Goal: Information Seeking & Learning: Learn about a topic

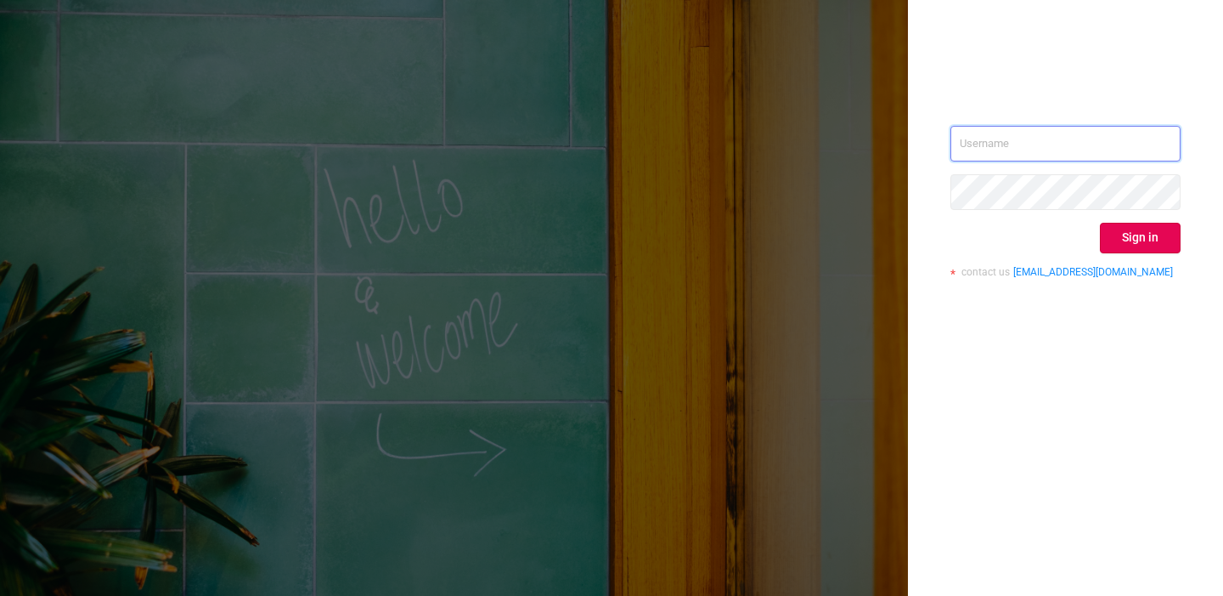
click at [1116, 136] on input "text" at bounding box center [1066, 144] width 230 height 36
paste input "[EMAIL_ADDRESS][DOMAIN_NAME]"
type input "[EMAIL_ADDRESS][DOMAIN_NAME]"
click at [1139, 234] on button "Sign in" at bounding box center [1140, 238] width 81 height 31
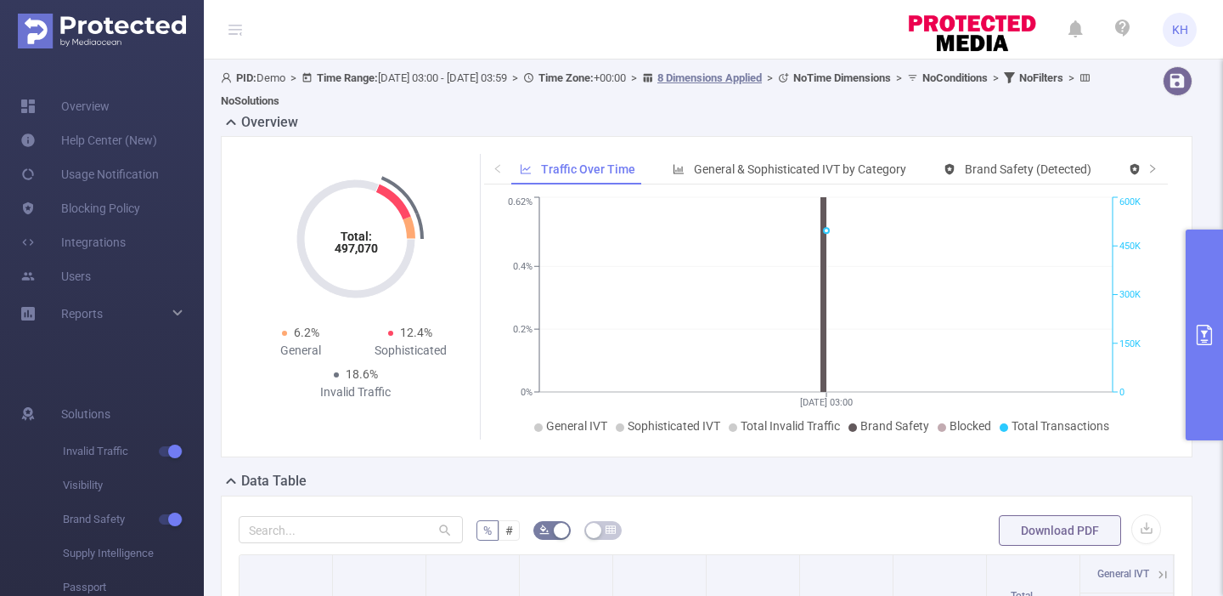
click at [362, 76] on b "Time Range:" at bounding box center [347, 77] width 61 height 13
click at [266, 79] on span "PID: Demo > Time Range: [DATE] 03:00 - [DATE] 03:59 > Time Zone: +00:00 > 8 Dim…" at bounding box center [658, 89] width 874 height 36
click at [236, 78] on b "PID:" at bounding box center [246, 77] width 20 height 13
click at [240, 27] on icon at bounding box center [236, 30] width 14 height 14
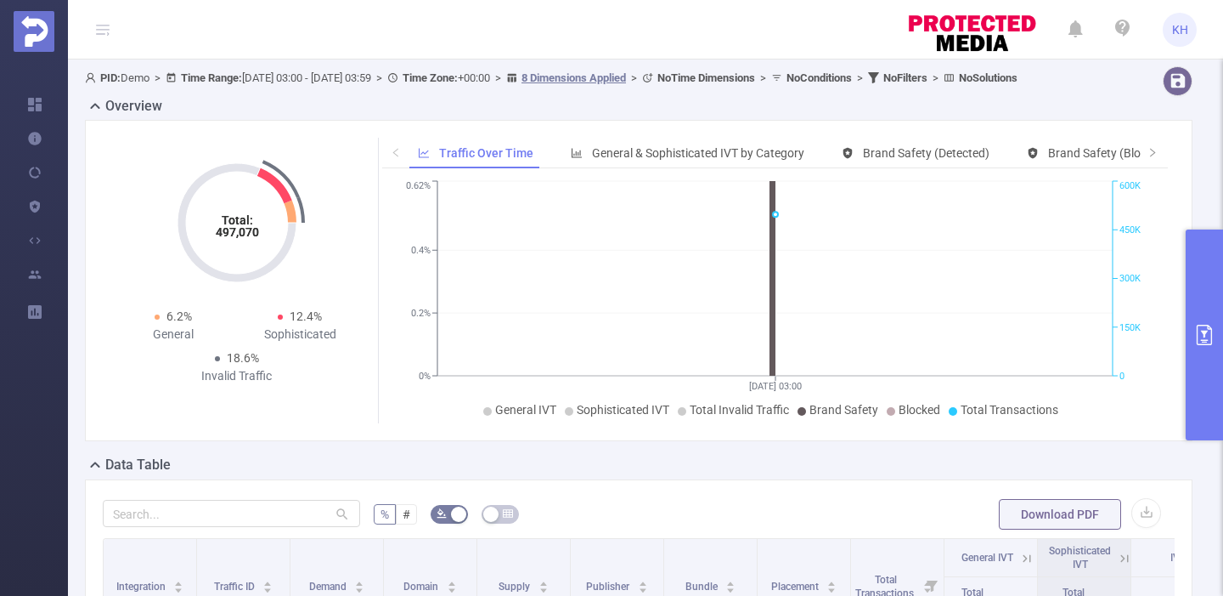
click at [93, 27] on icon at bounding box center [103, 29] width 20 height 59
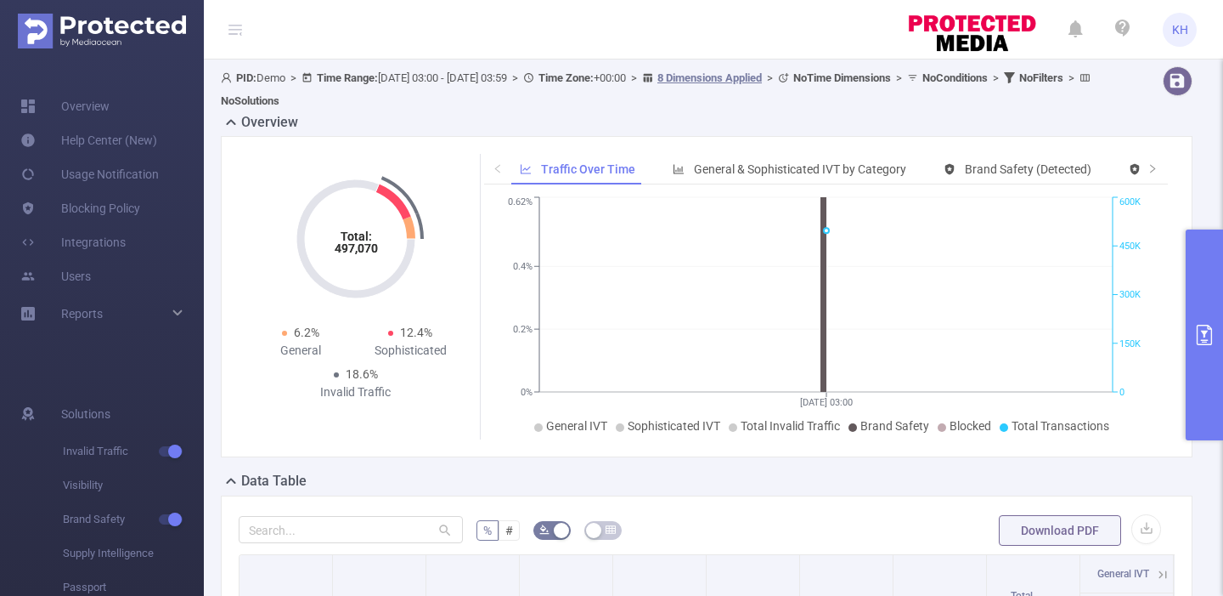
click at [1209, 344] on icon "primary" at bounding box center [1204, 335] width 15 height 20
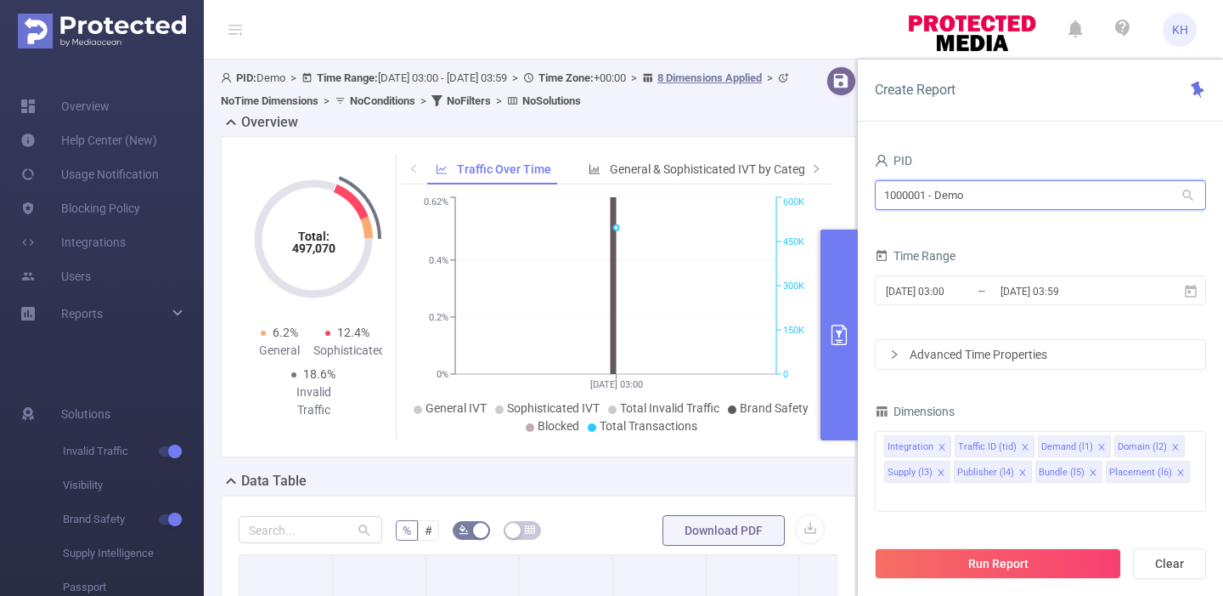
click at [950, 201] on input "1000001 - Demo" at bounding box center [1040, 195] width 331 height 30
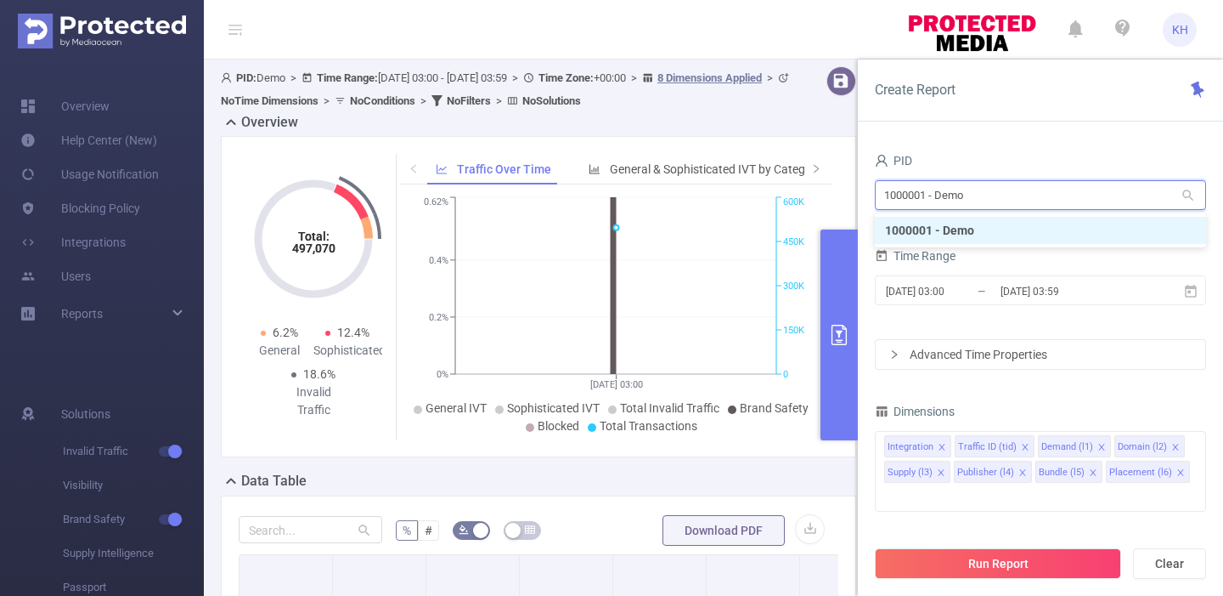
click at [1140, 189] on input "1000001 - Demo" at bounding box center [1040, 195] width 331 height 30
drag, startPoint x: 1140, startPoint y: 189, endPoint x: 815, endPoint y: 184, distance: 325.5
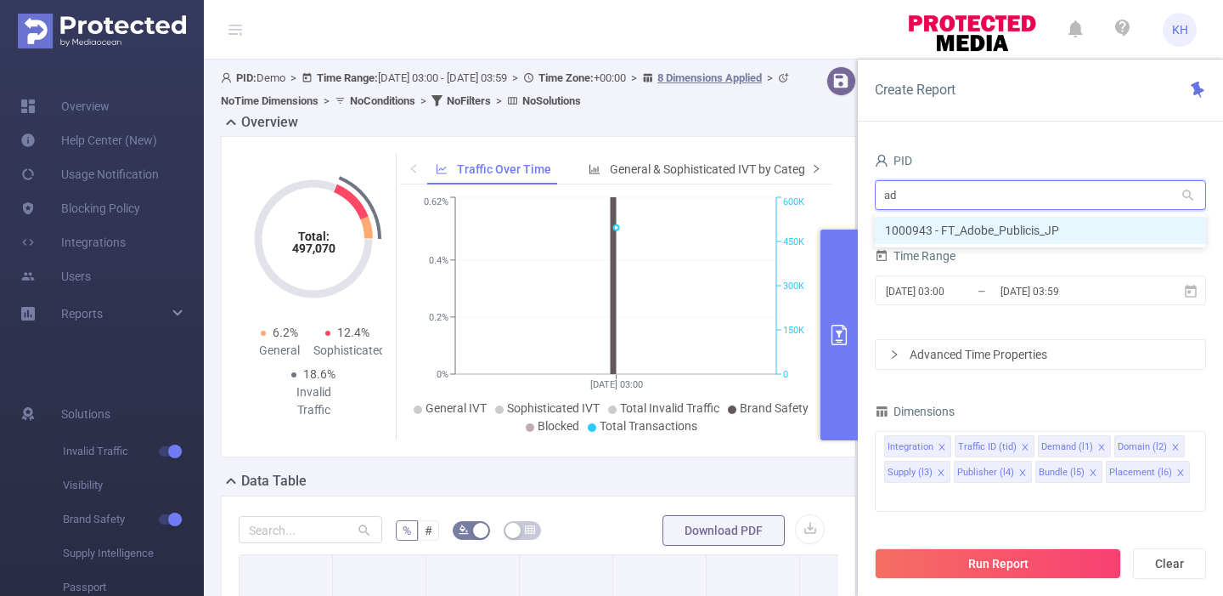
type input "ado"
click at [952, 227] on li "1000943 - FT_Adobe_Publicis_JP" at bounding box center [1040, 230] width 331 height 27
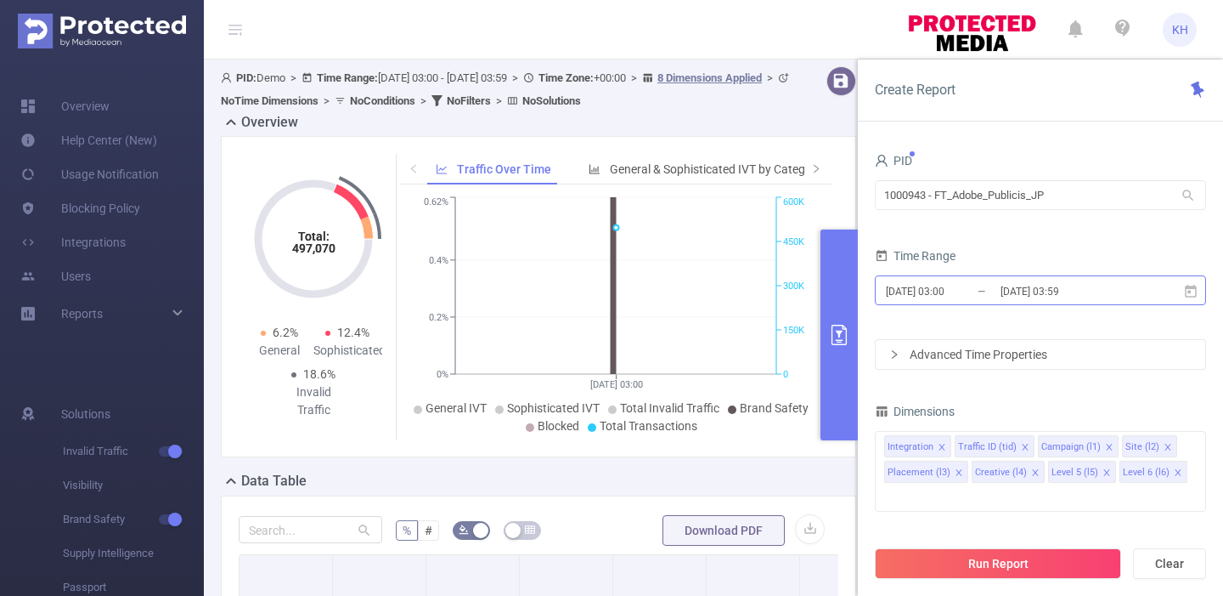
click at [976, 288] on input "[DATE] 03:00" at bounding box center [953, 291] width 138 height 23
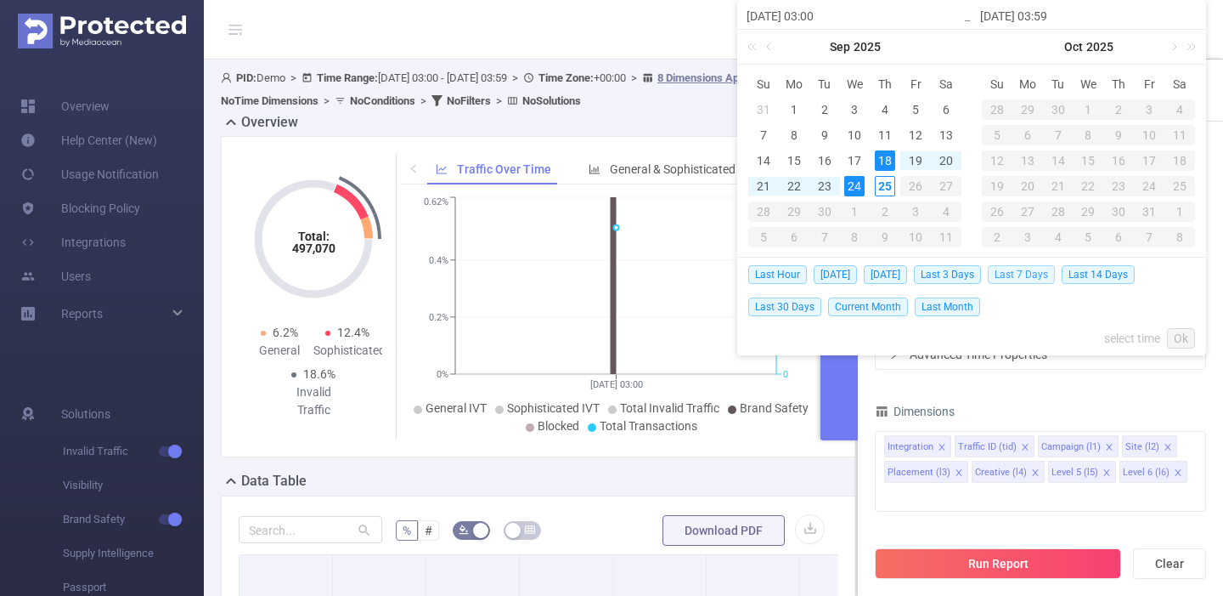
click at [1022, 275] on span "Last 7 Days" at bounding box center [1021, 274] width 67 height 19
type input "[DATE] 00:00"
type input "[DATE] 23:59"
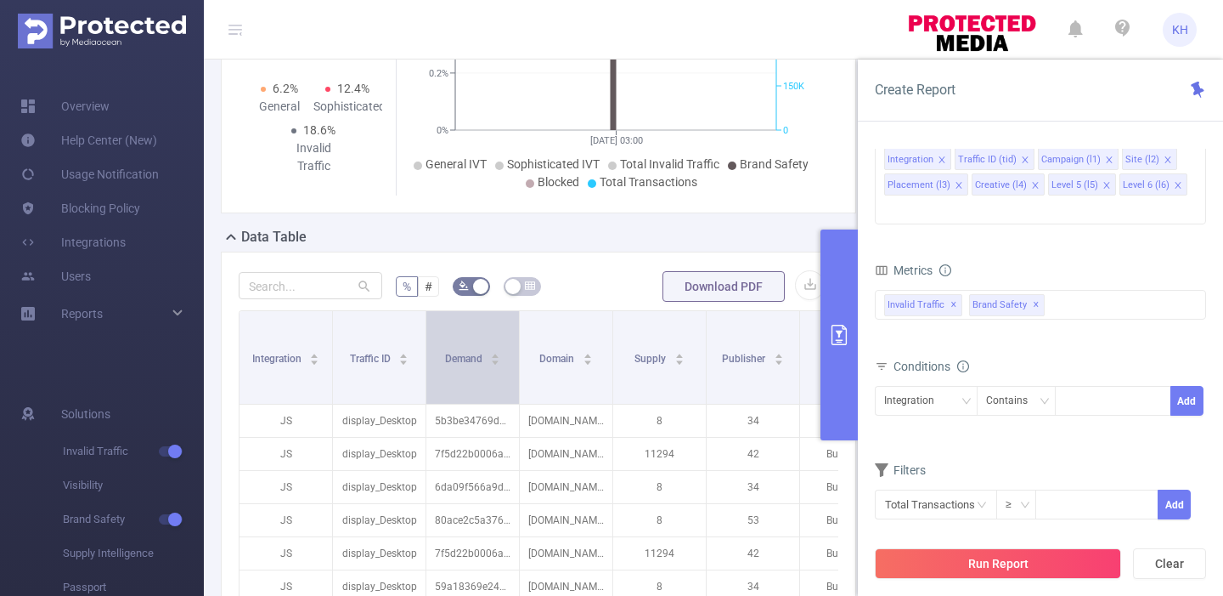
scroll to position [286, 0]
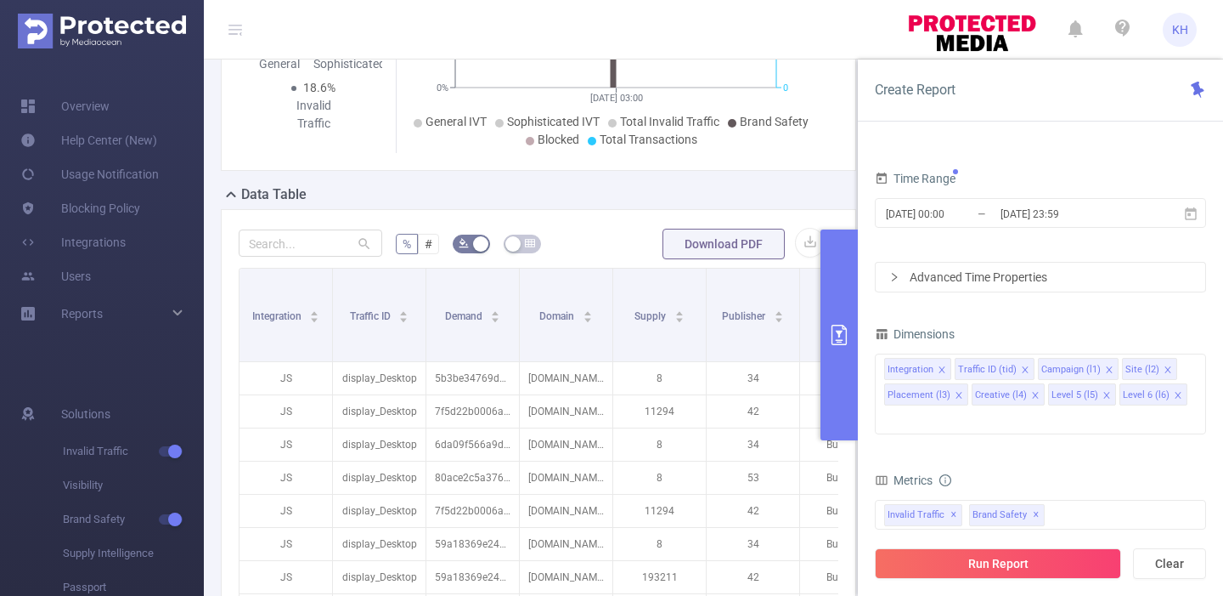
click at [896, 277] on icon "icon: right" at bounding box center [895, 277] width 10 height 10
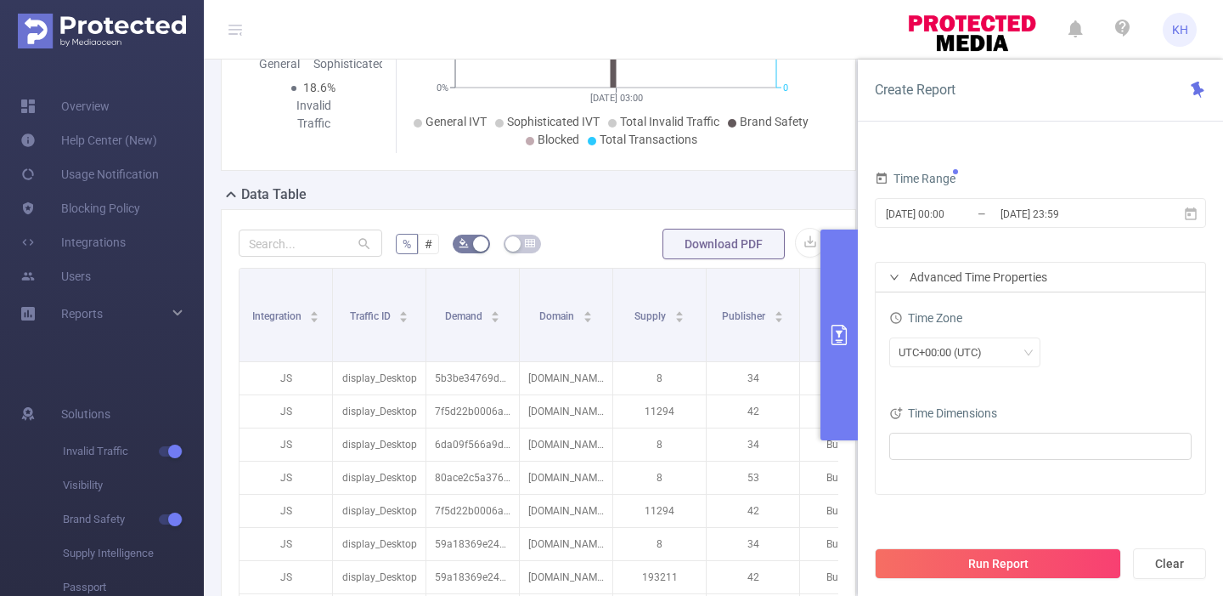
click at [896, 276] on icon "icon: right" at bounding box center [895, 277] width 10 height 10
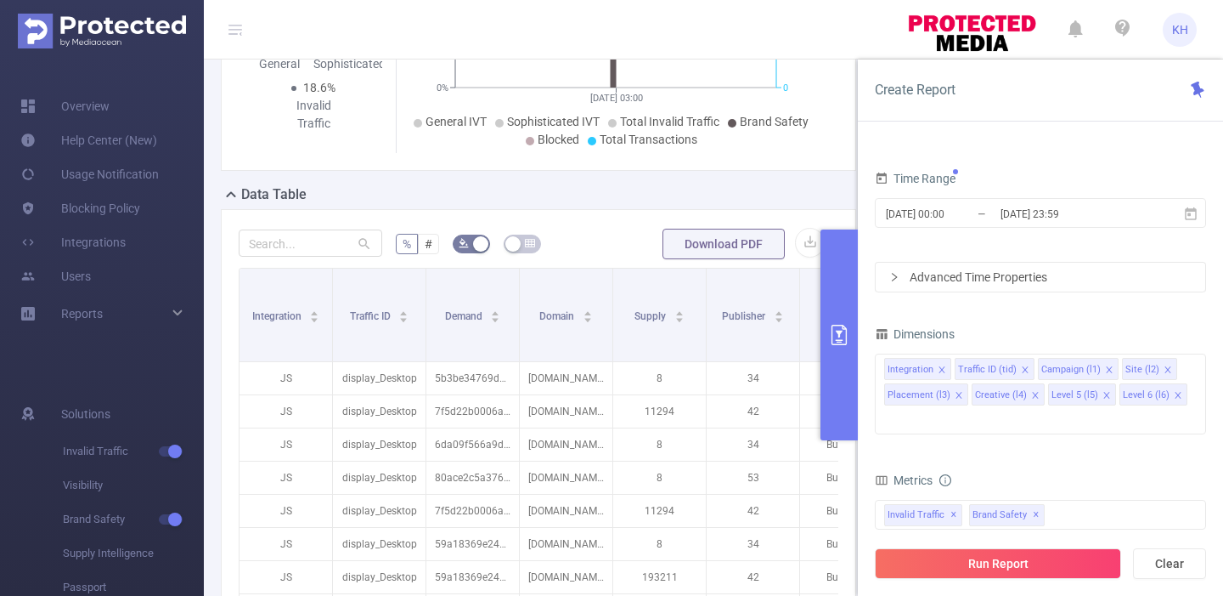
click at [893, 275] on icon "icon: right" at bounding box center [895, 277] width 10 height 10
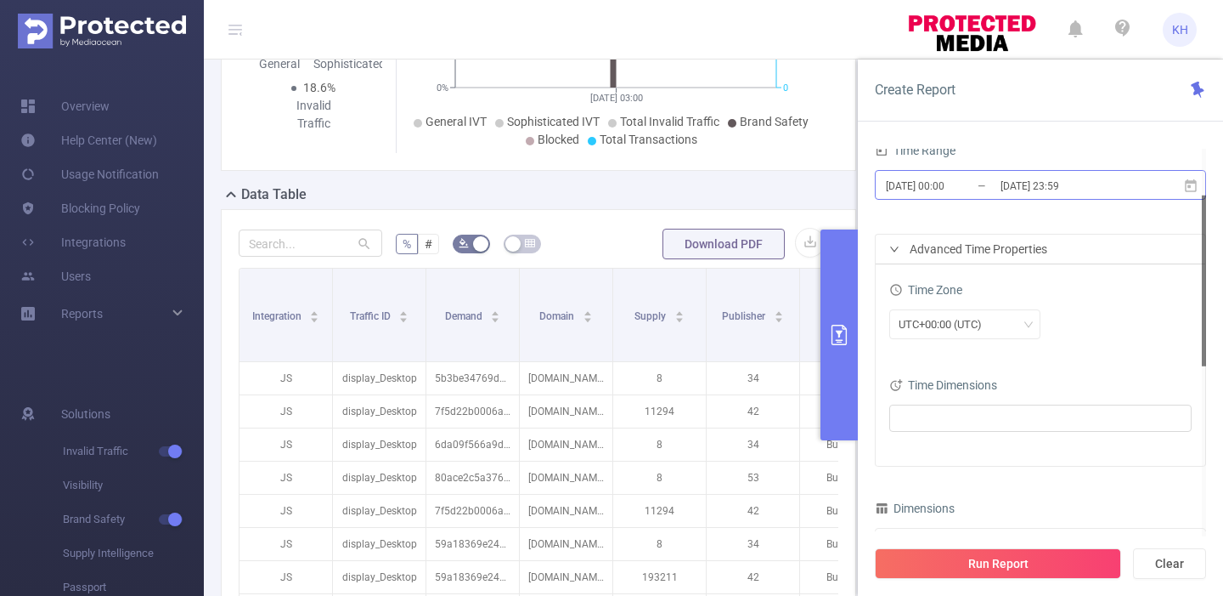
click at [983, 187] on input "[DATE] 00:00" at bounding box center [953, 185] width 138 height 23
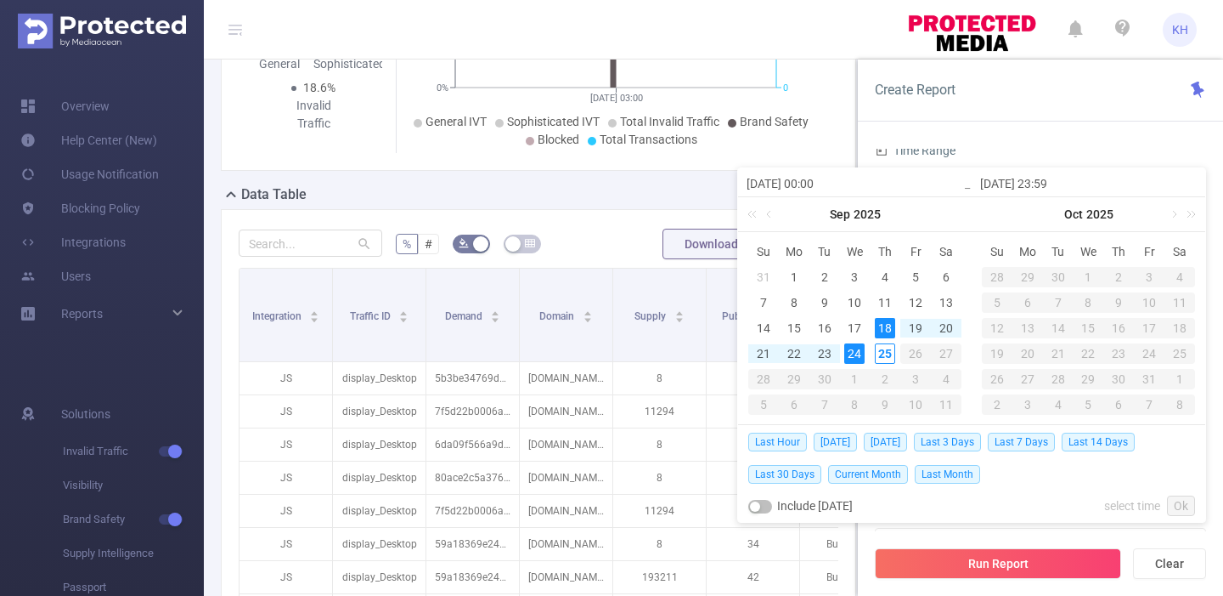
click at [856, 359] on div "24" at bounding box center [855, 353] width 20 height 20
click at [881, 442] on span "[DATE]" at bounding box center [885, 441] width 43 height 19
type input "[DATE] 00:00"
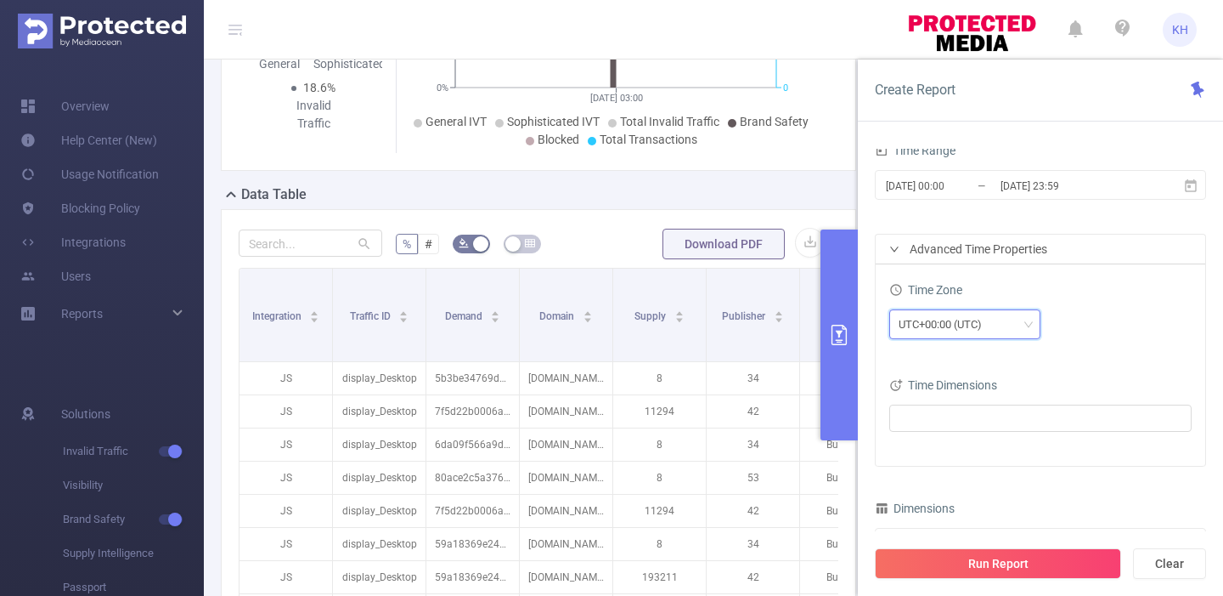
click at [928, 325] on div "UTC+00:00 (UTC)" at bounding box center [946, 324] width 95 height 28
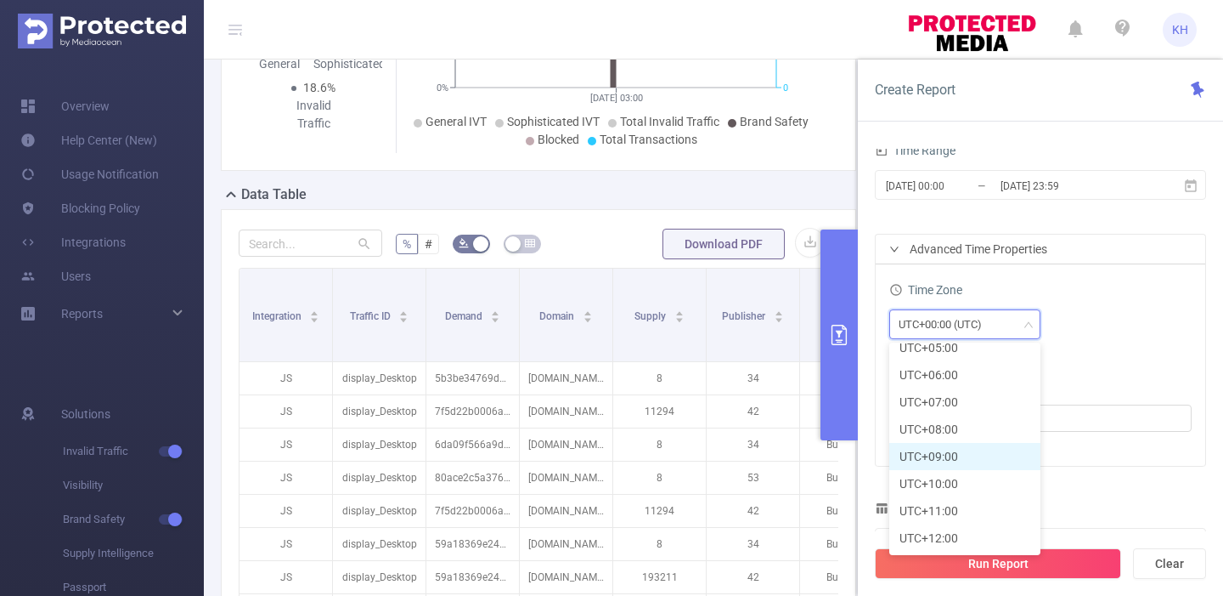
click at [946, 455] on li "UTC+09:00" at bounding box center [965, 456] width 151 height 27
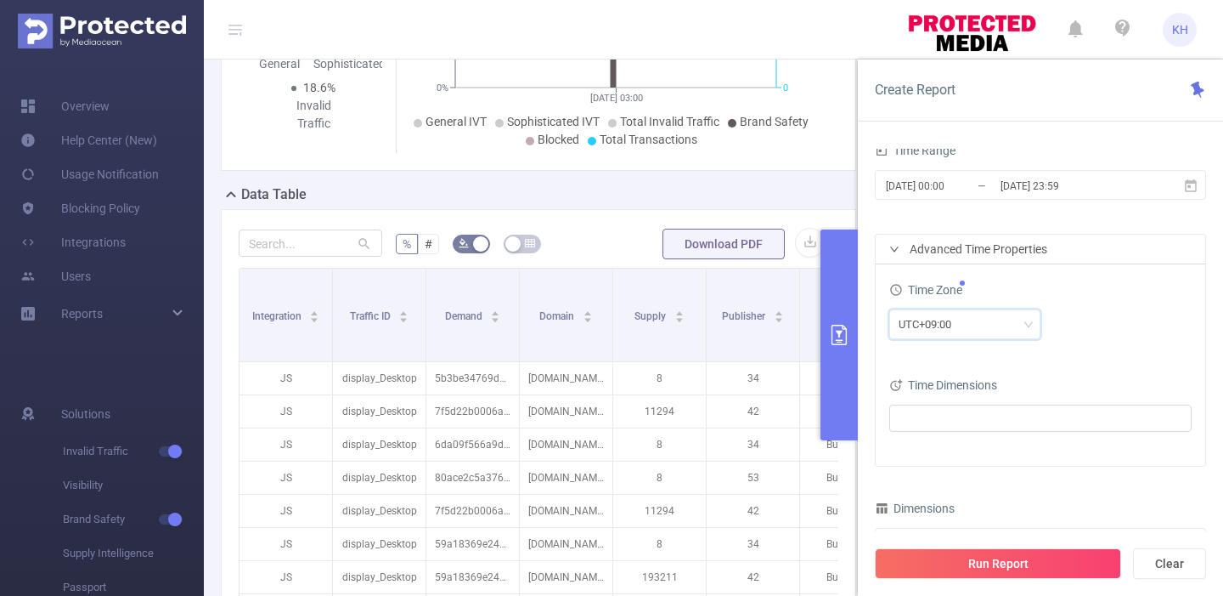
click at [1099, 349] on div "Time Zone UTC+09:00" at bounding box center [1041, 315] width 302 height 75
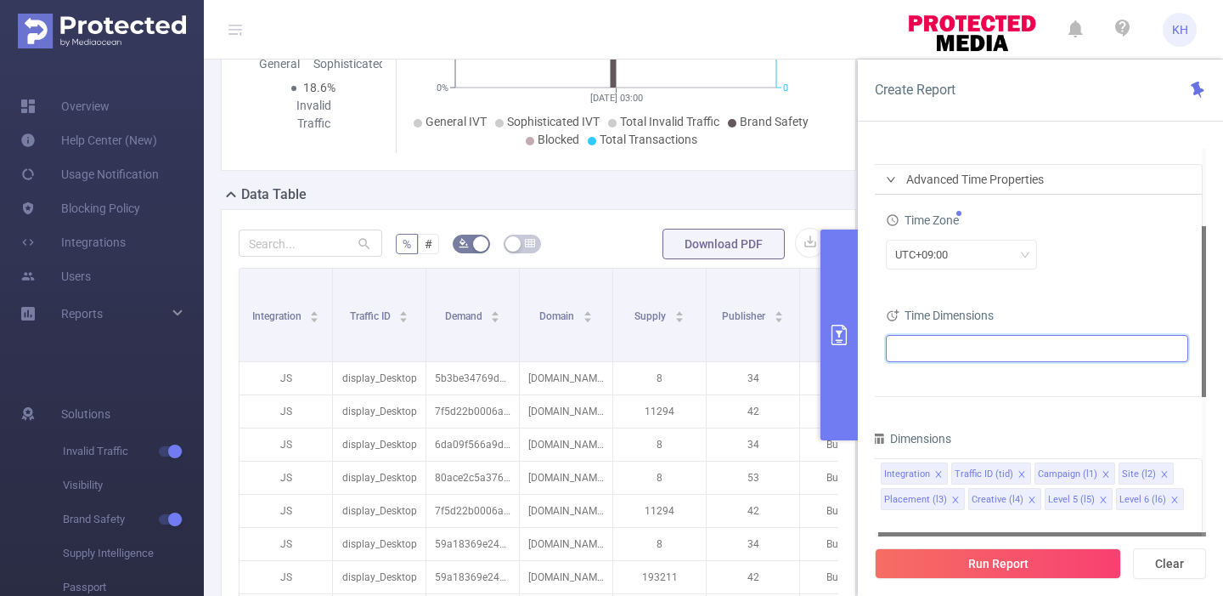
click at [969, 356] on ul at bounding box center [1031, 348] width 280 height 25
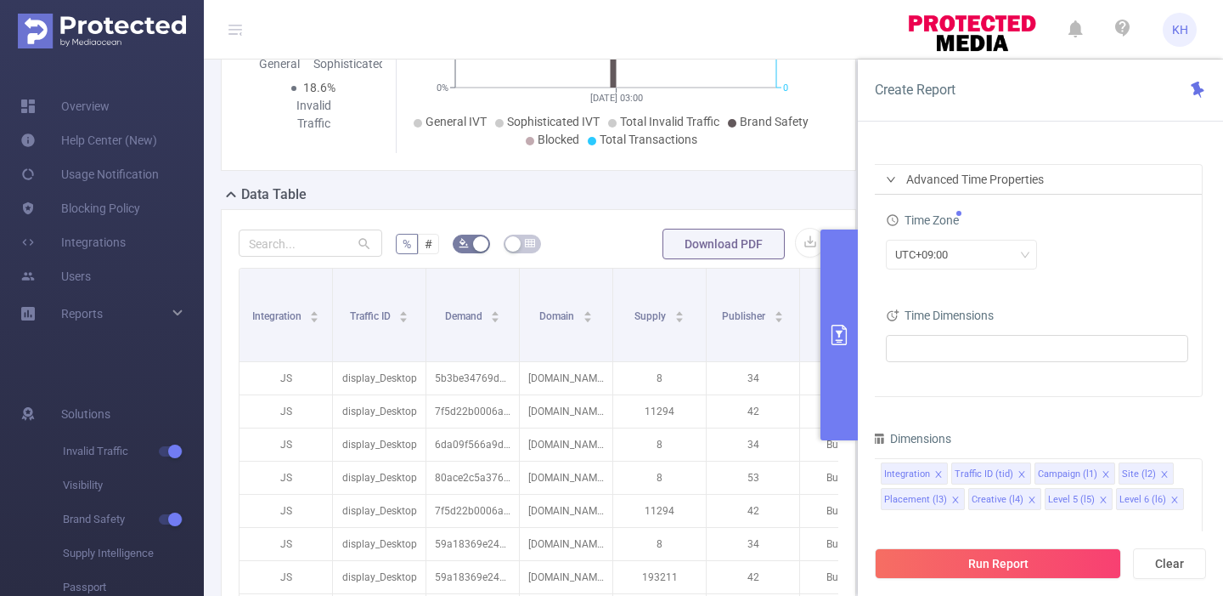
click at [1037, 301] on div "Time Zone UTC+09:00 Time Dimensions" at bounding box center [1038, 295] width 330 height 201
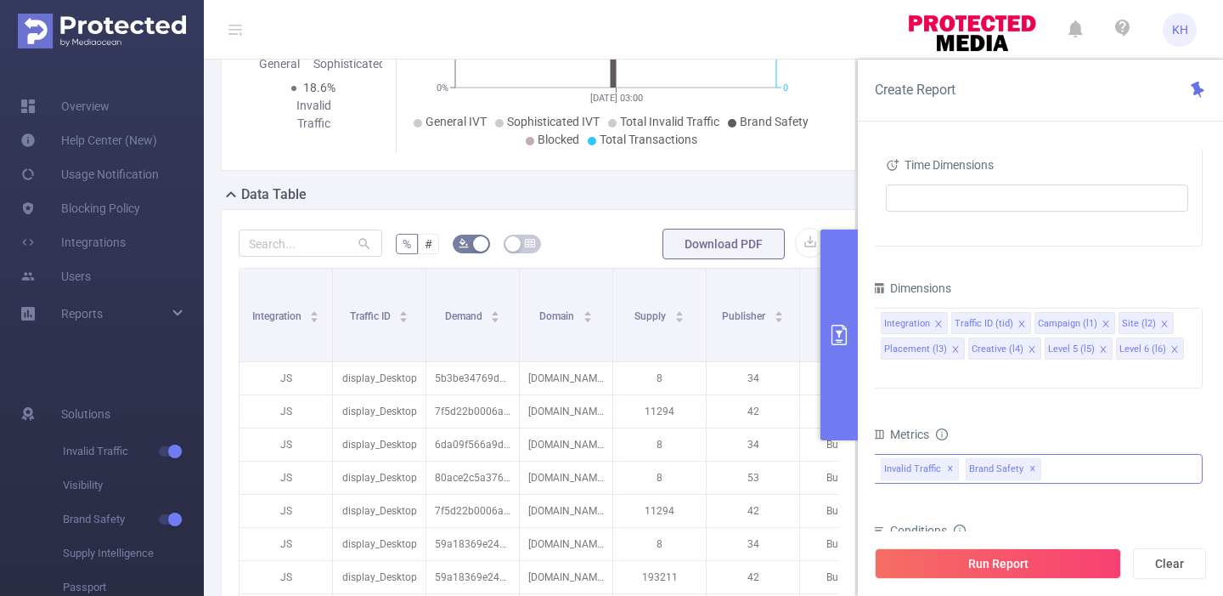
click at [1099, 454] on div "Invalid Traffic ✕ Brand Safety ✕" at bounding box center [1037, 469] width 331 height 30
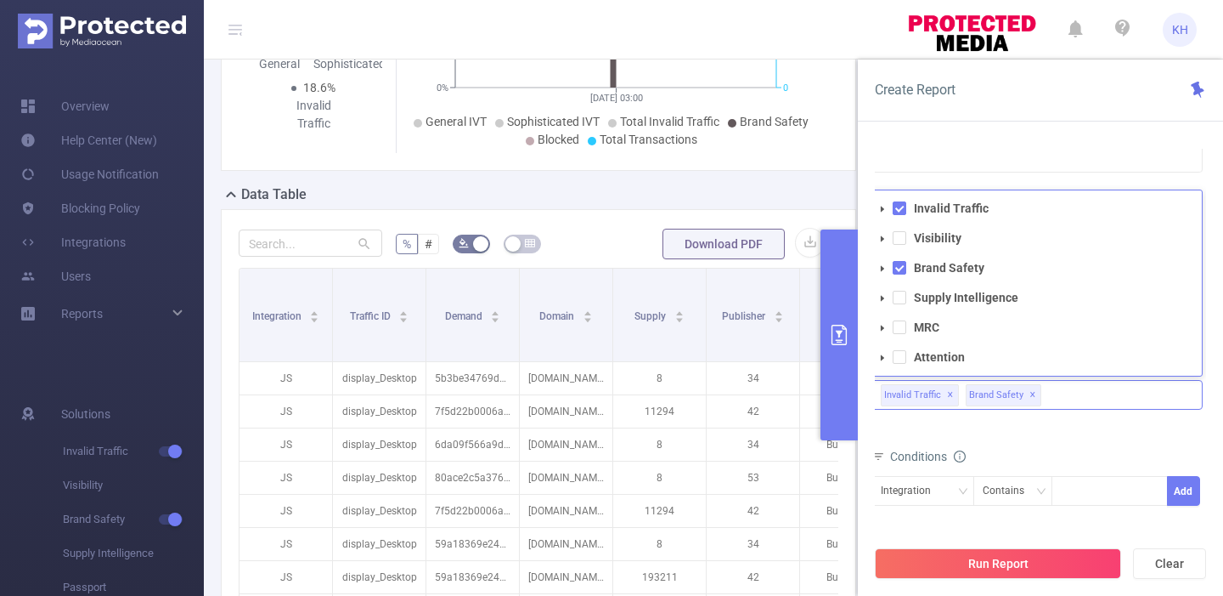
click at [882, 265] on icon "icon: caret-down" at bounding box center [882, 268] width 3 height 6
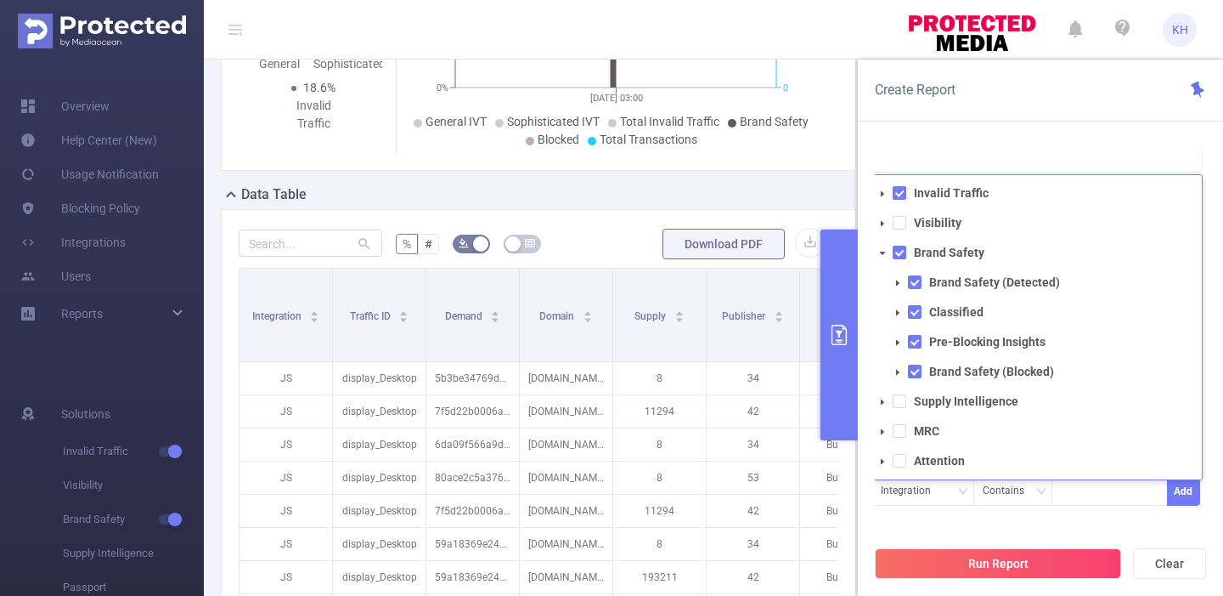
click at [884, 243] on span at bounding box center [883, 253] width 20 height 20
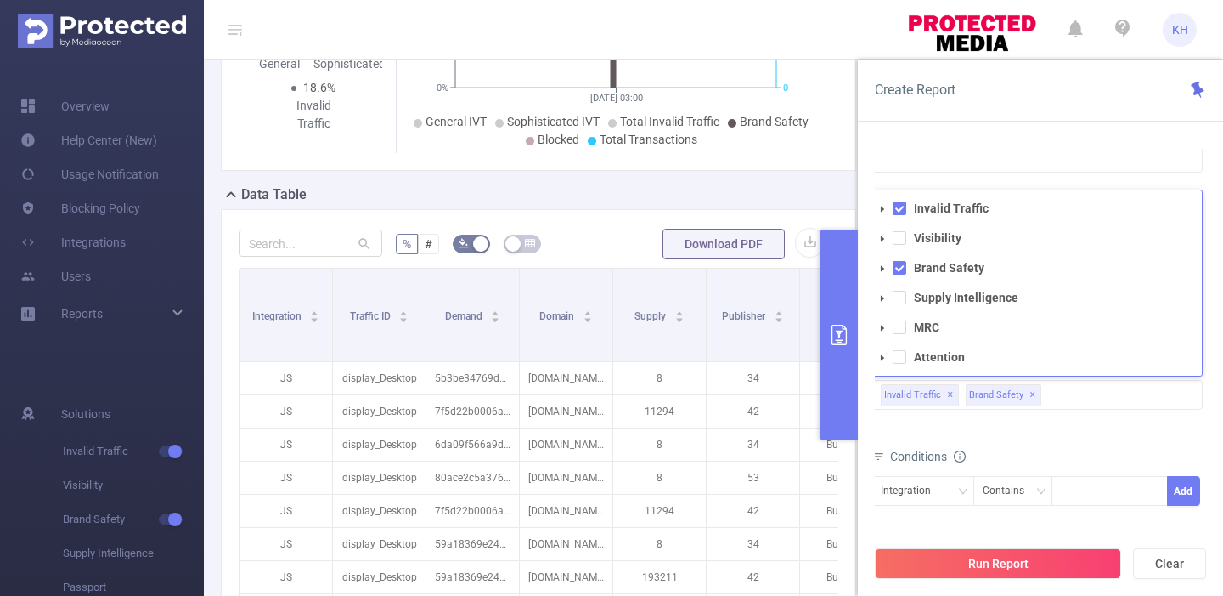
click at [1068, 399] on div "total Total General IVT Data Centers Disclosed Bots Known Crawlers Irregular Ac…" at bounding box center [1037, 405] width 331 height 50
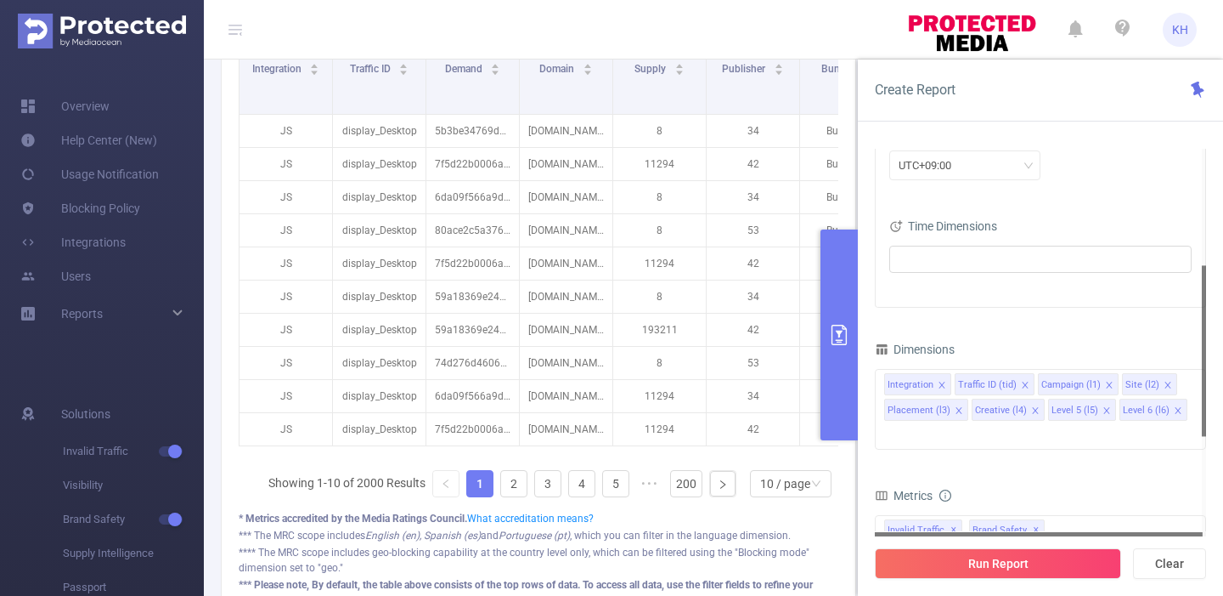
scroll to position [0, 0]
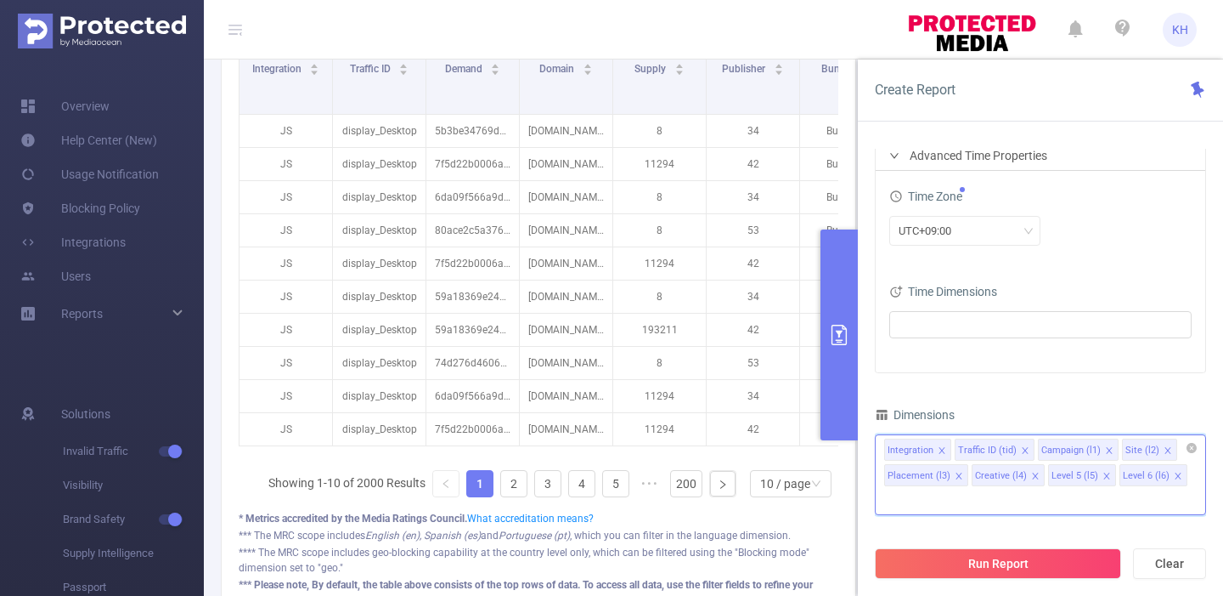
click at [893, 489] on input at bounding box center [888, 500] width 8 height 22
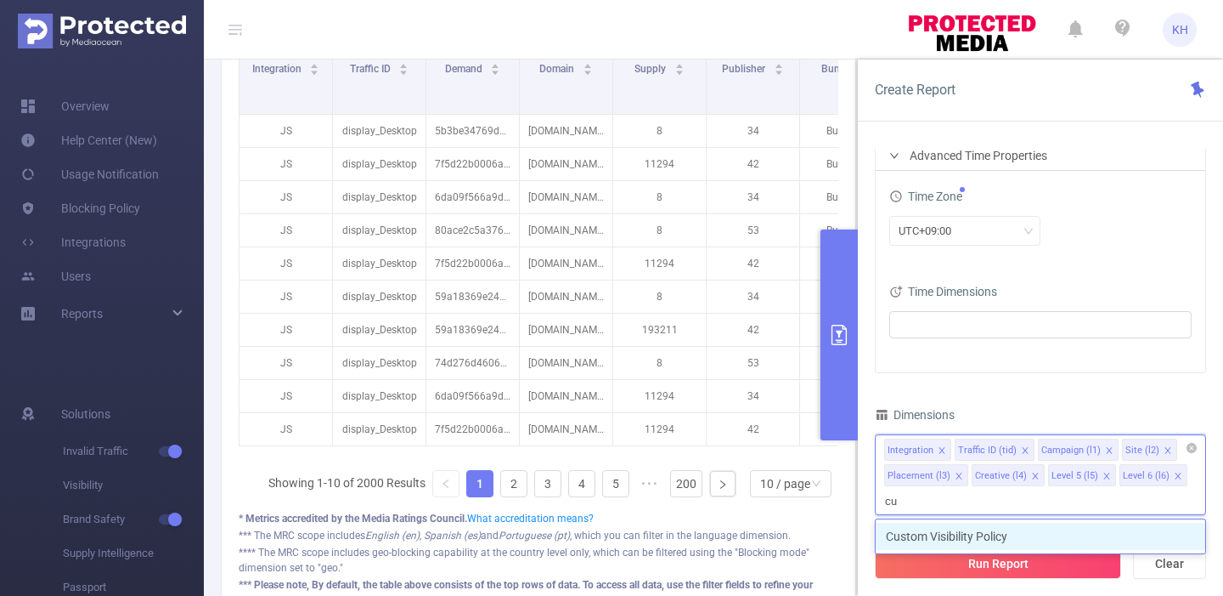
type input "c"
type input "d"
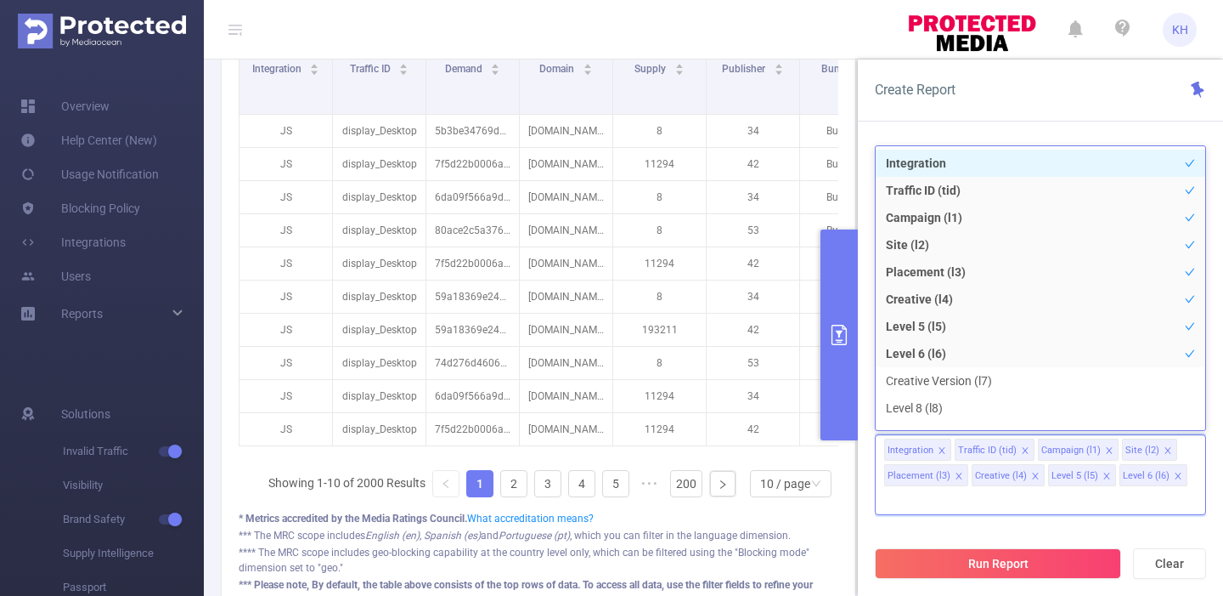
click at [212, 393] on div "PID: Demo > Time Range: [DATE] 03:00 - [DATE] 03:59 > Time Zone: +00:00 > 8 Dim…" at bounding box center [545, 102] width 683 height 1152
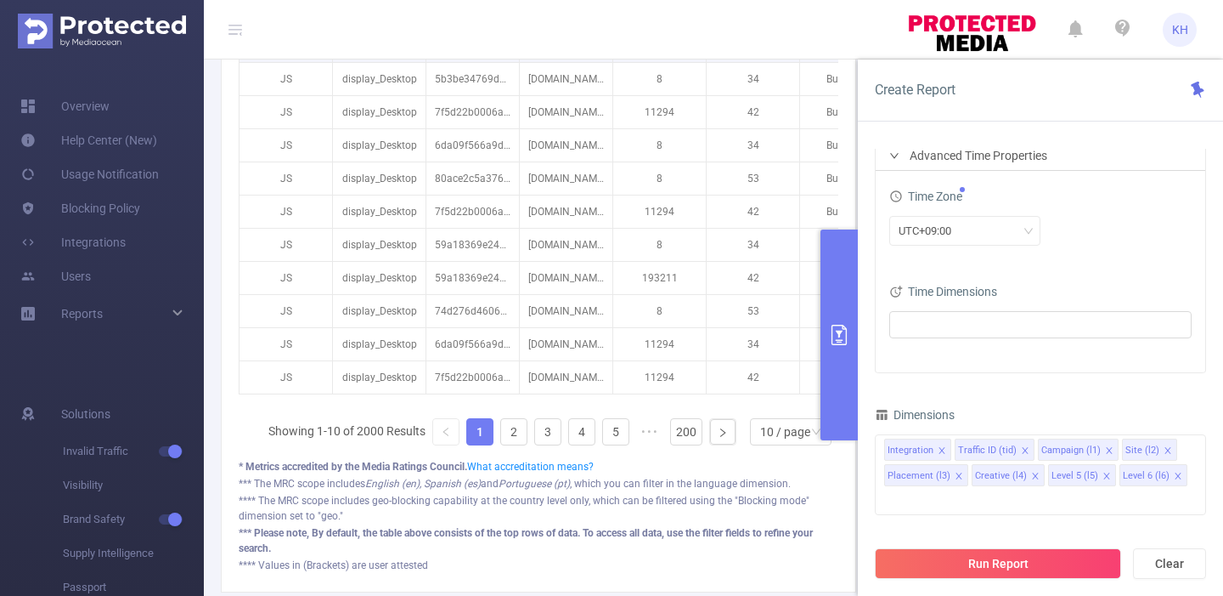
scroll to position [590, 0]
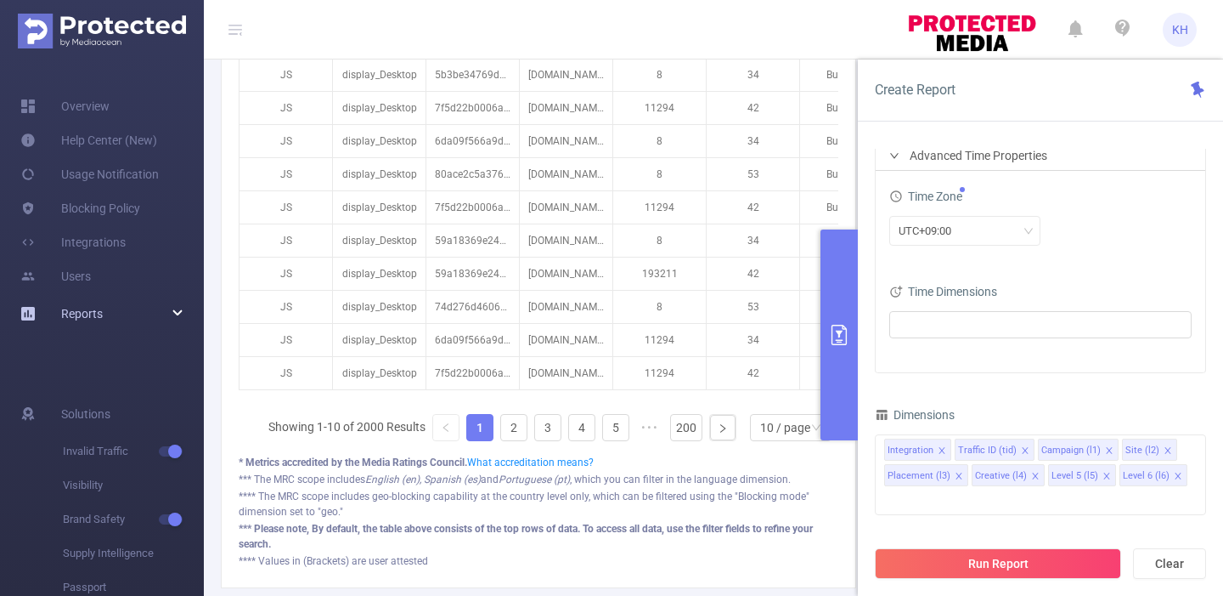
click at [106, 318] on div "Reports" at bounding box center [102, 314] width 204 height 34
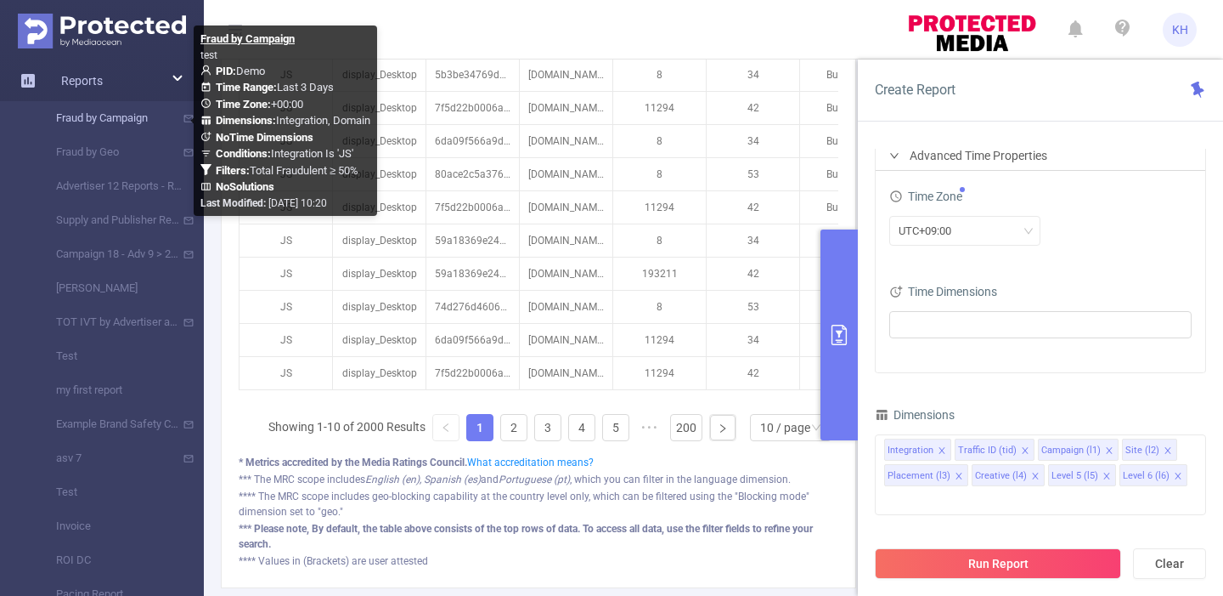
click at [120, 120] on link "Fraud by Campaign" at bounding box center [109, 118] width 150 height 34
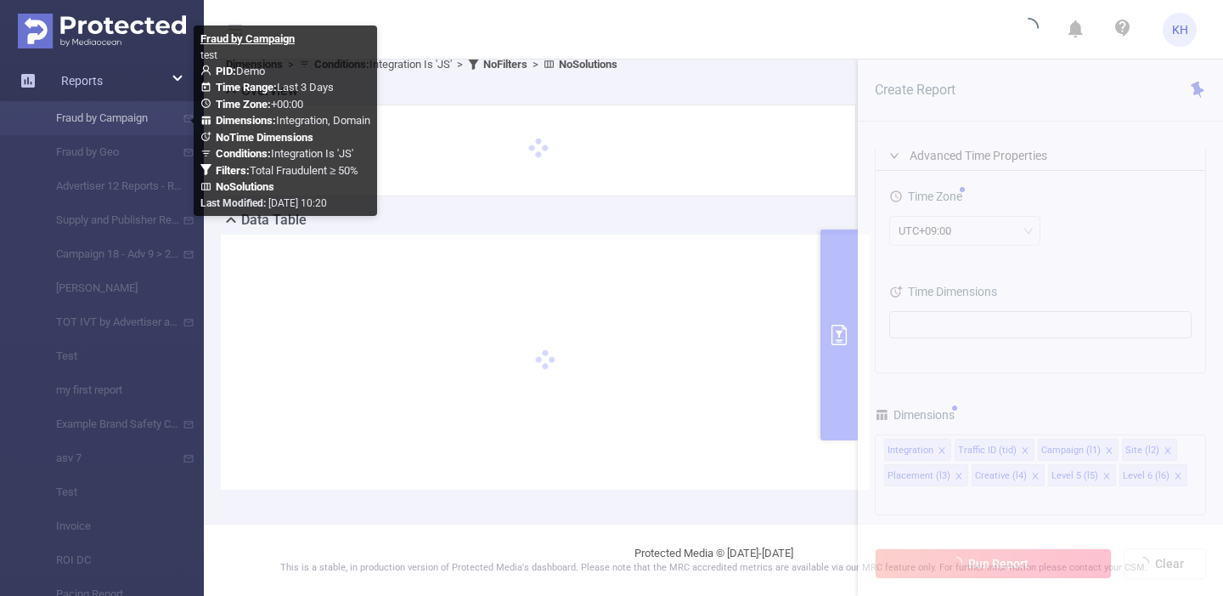
scroll to position [70, 0]
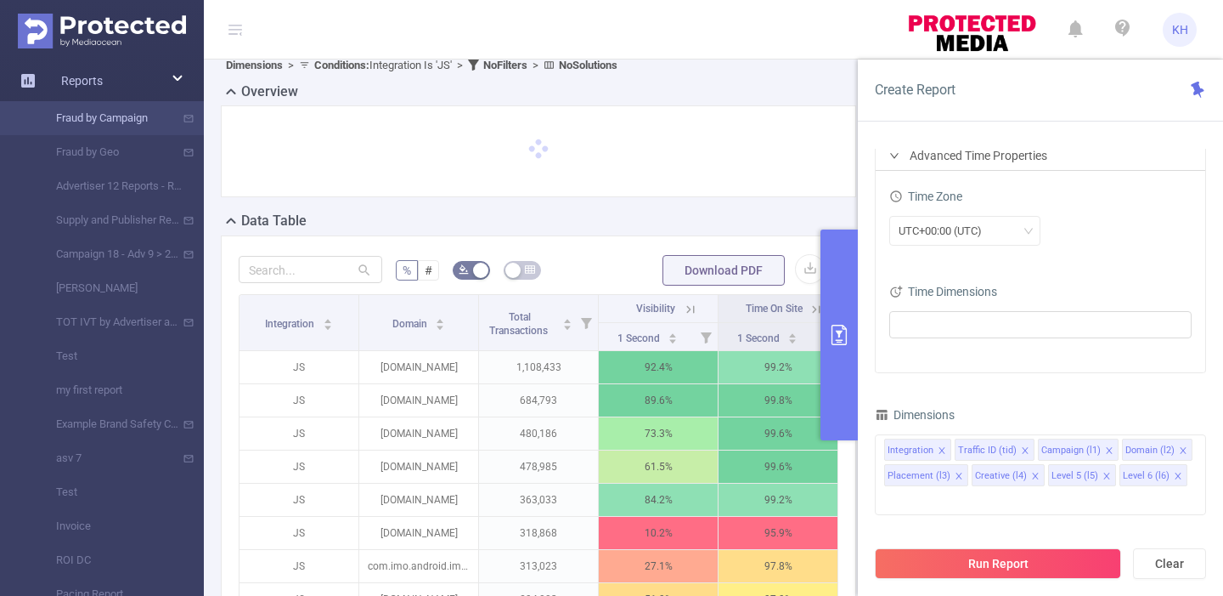
type input "[DATE] 00:00"
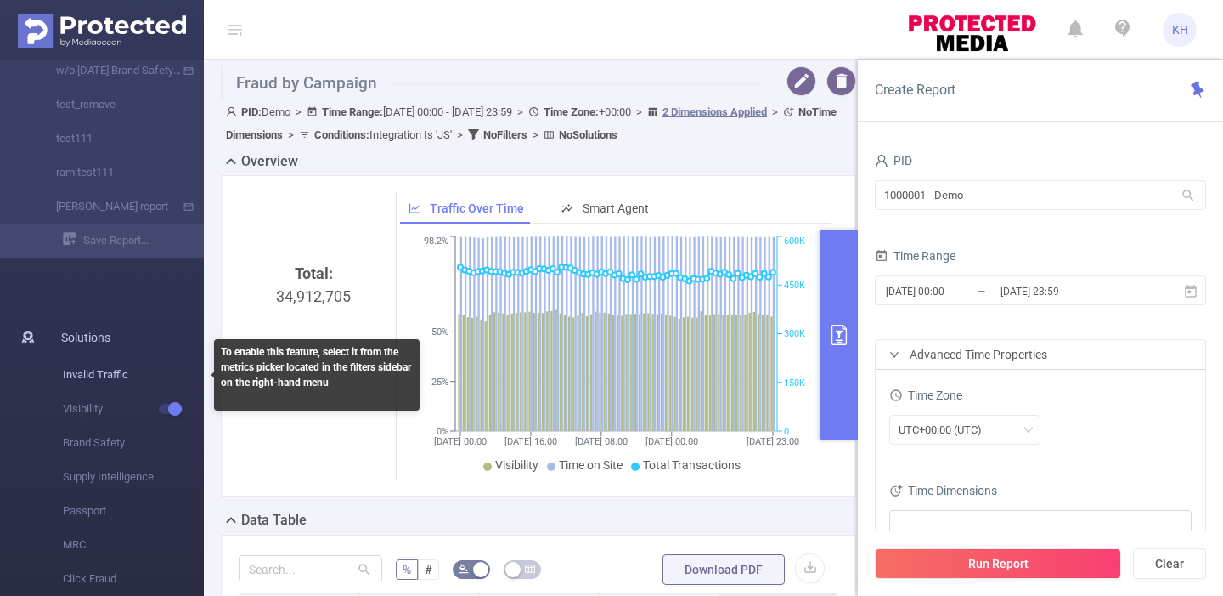
click at [98, 376] on span "Invalid Traffic" at bounding box center [133, 375] width 141 height 34
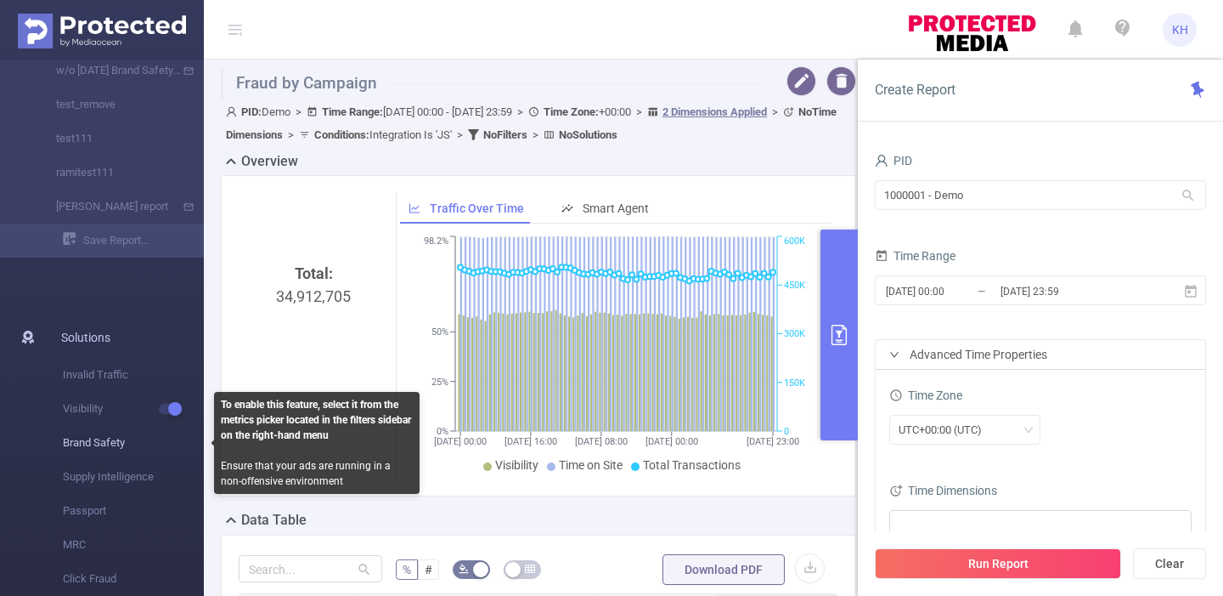
click at [102, 441] on span "Brand Safety" at bounding box center [133, 443] width 141 height 34
click at [99, 445] on span "Brand Safety" at bounding box center [133, 443] width 141 height 34
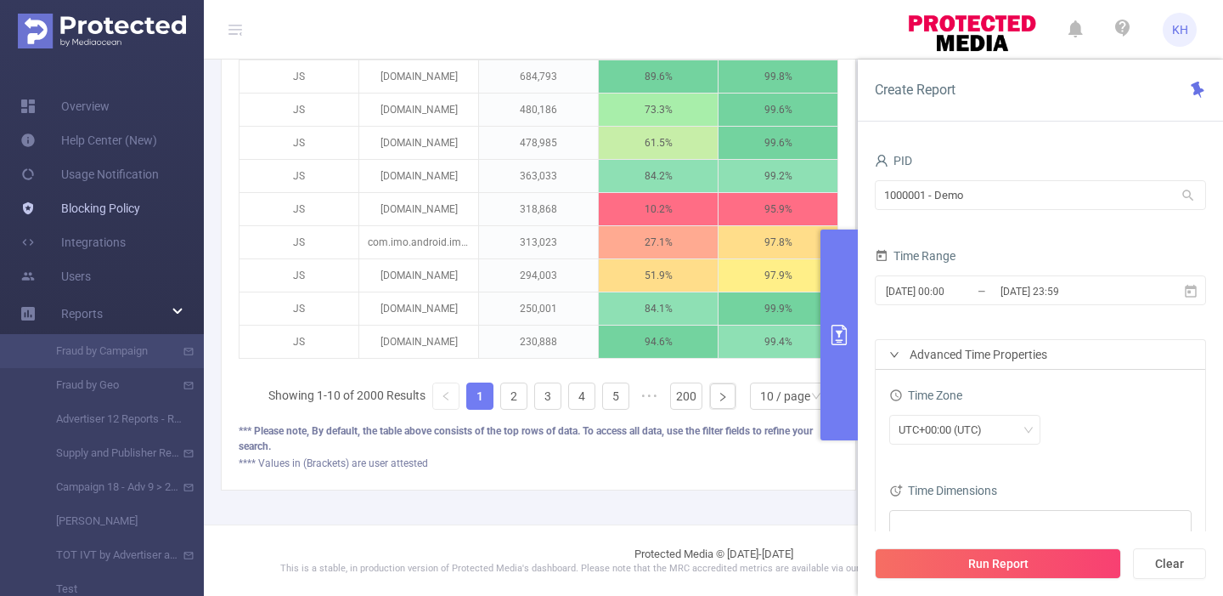
click at [103, 210] on link "Blocking Policy" at bounding box center [80, 208] width 120 height 34
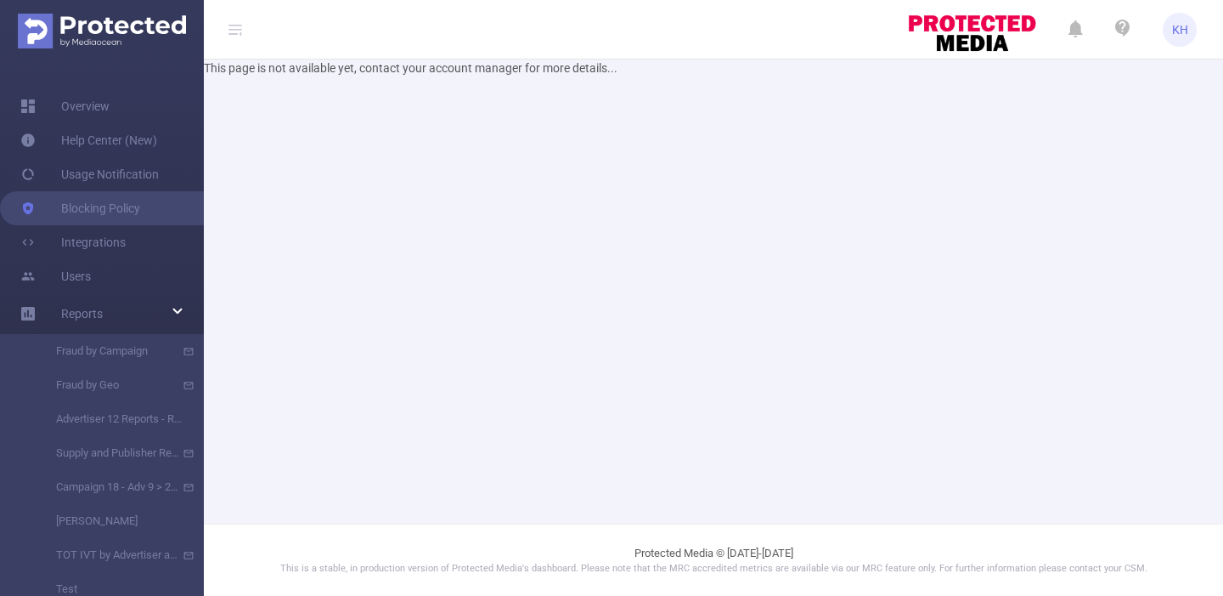
click at [110, 32] on img at bounding box center [102, 31] width 168 height 35
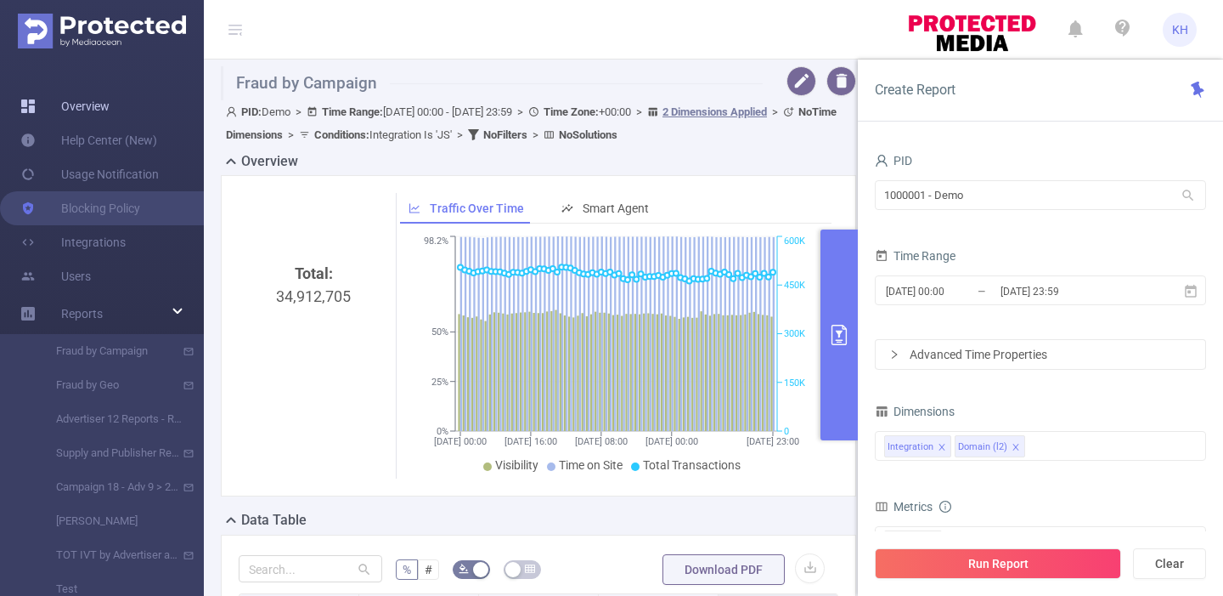
click at [105, 108] on link "Overview" at bounding box center [64, 106] width 89 height 34
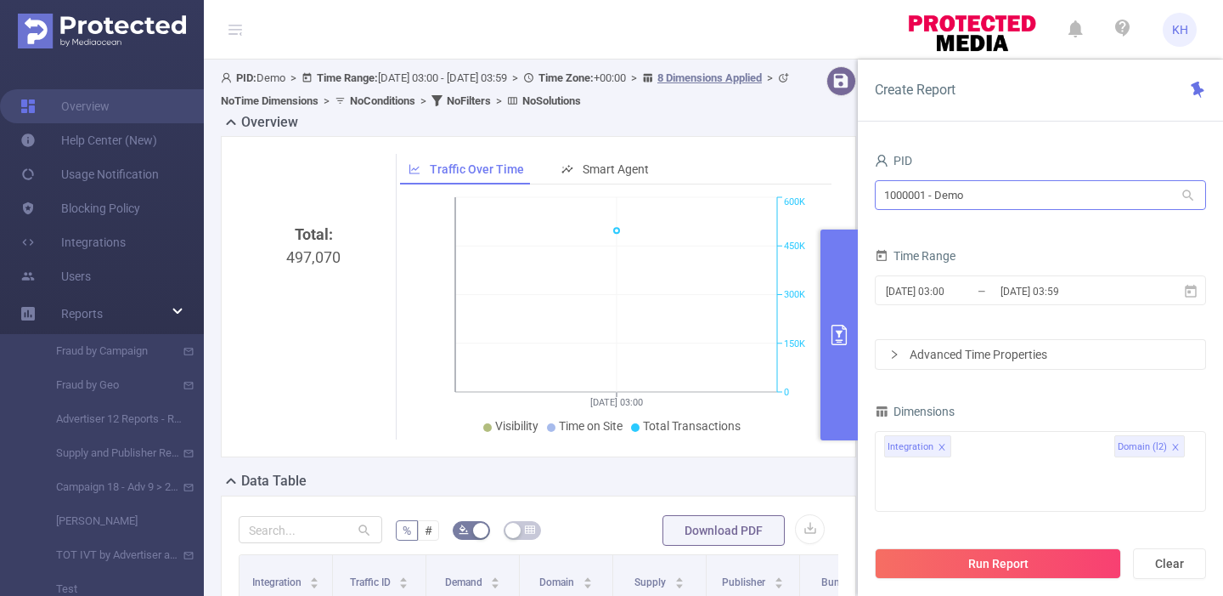
type input "[DATE] 03:00"
type input "[DATE] 03:59"
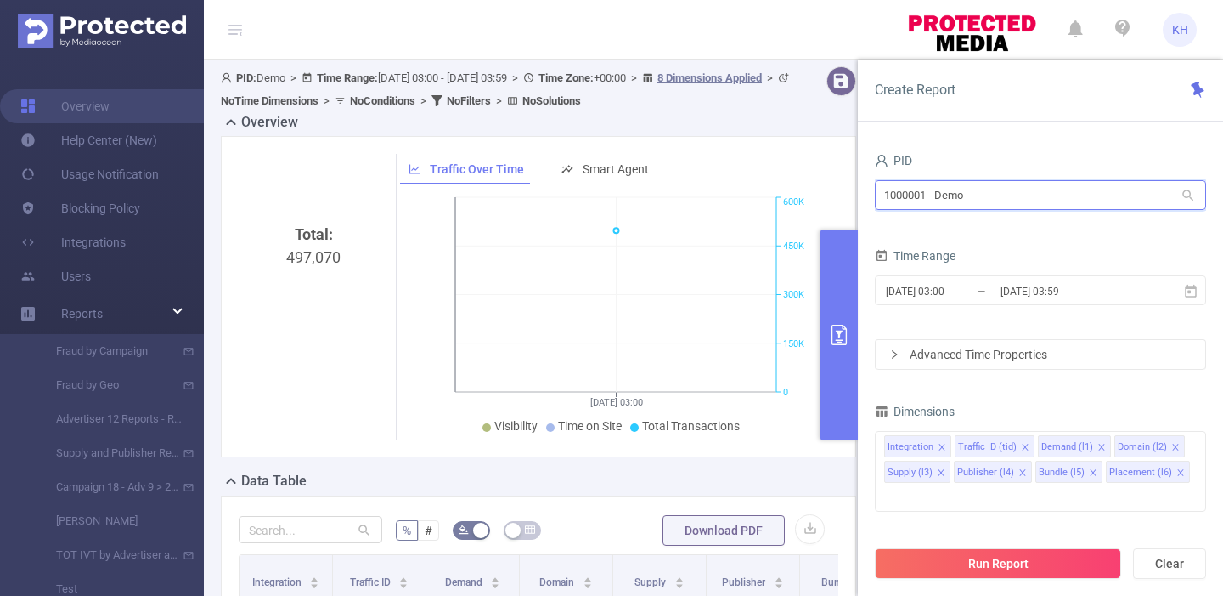
click at [978, 195] on input "1000001 - Demo" at bounding box center [1040, 195] width 331 height 30
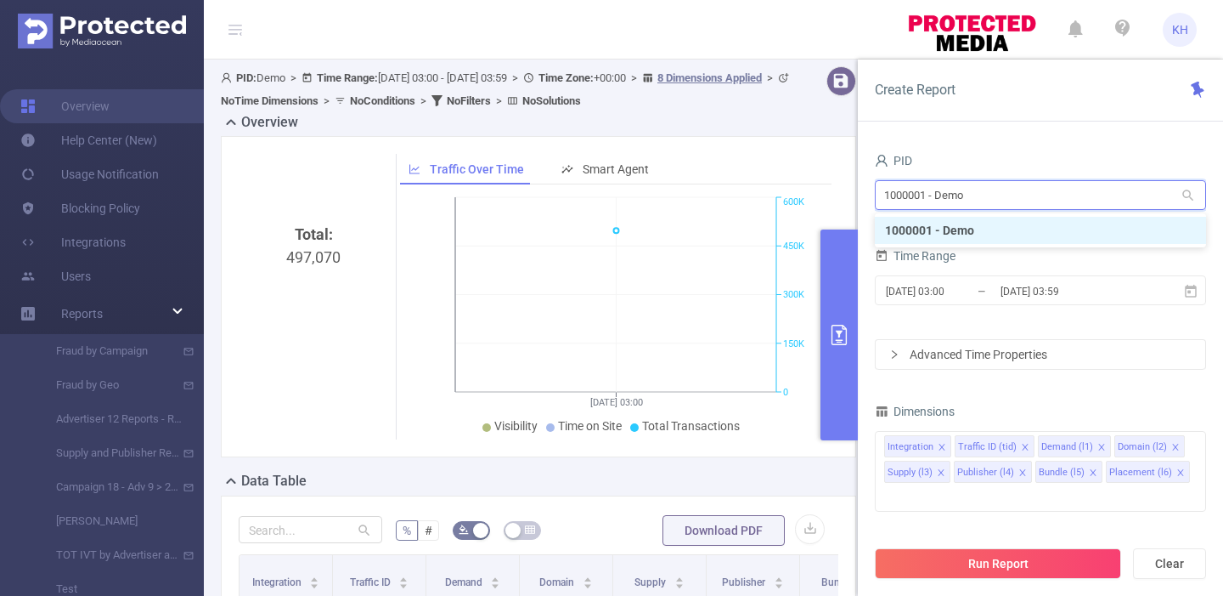
drag, startPoint x: 1139, startPoint y: 197, endPoint x: 781, endPoint y: 192, distance: 358.6
click at [781, 192] on section "PID: Demo > Time Range: [DATE] 03:00 - [DATE] 03:59 > Time Zone: +00:00 > 8 Dim…" at bounding box center [714, 581] width 1020 height 1045
type input "adobe"
drag, startPoint x: 788, startPoint y: 195, endPoint x: 900, endPoint y: 233, distance: 117.4
click at [900, 233] on li "1000943 - FT_Adobe_Publicis_JP" at bounding box center [1040, 230] width 331 height 27
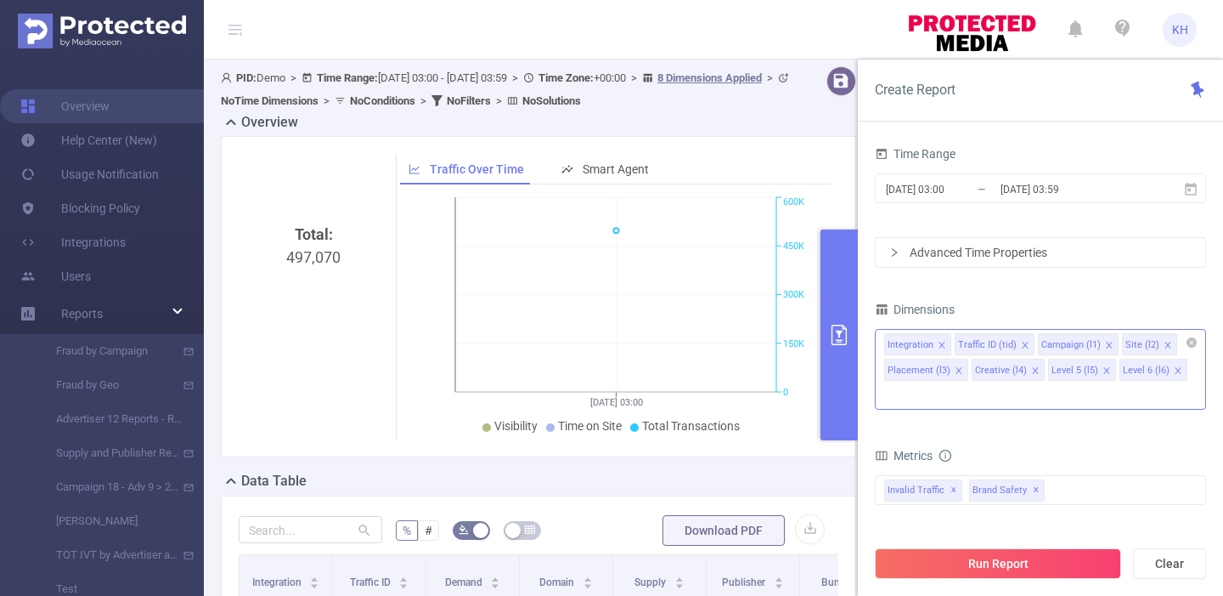
click at [1182, 337] on div "Integration Traffic ID (tid) Campaign (l1) Site (l2) Placement (l3) Creative (l…" at bounding box center [1040, 344] width 313 height 28
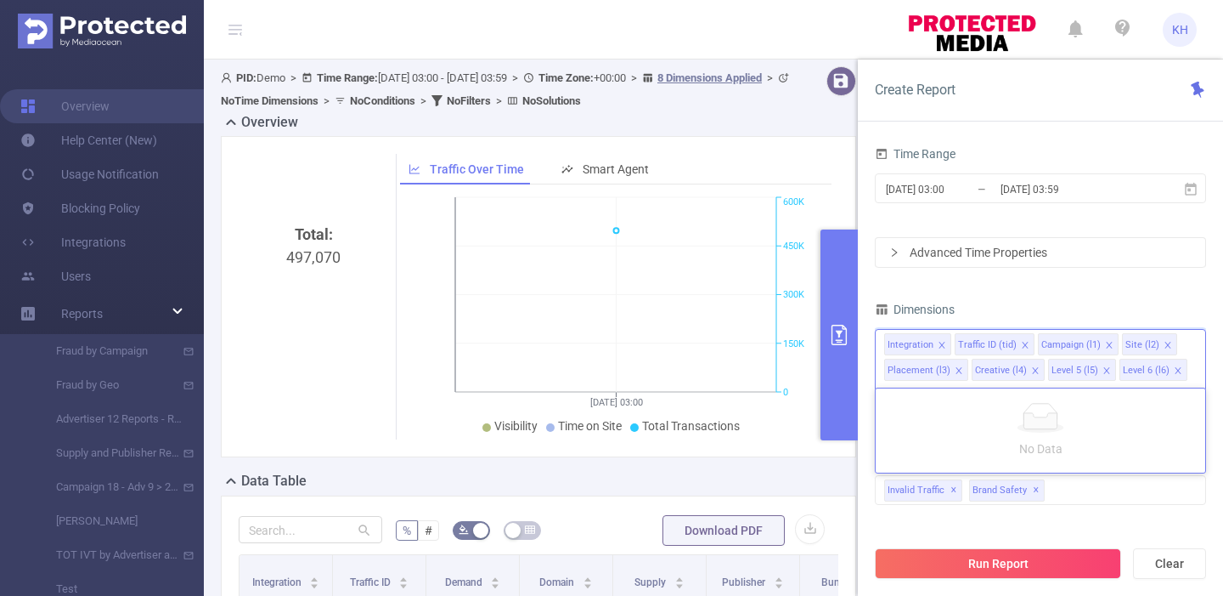
type input "l"
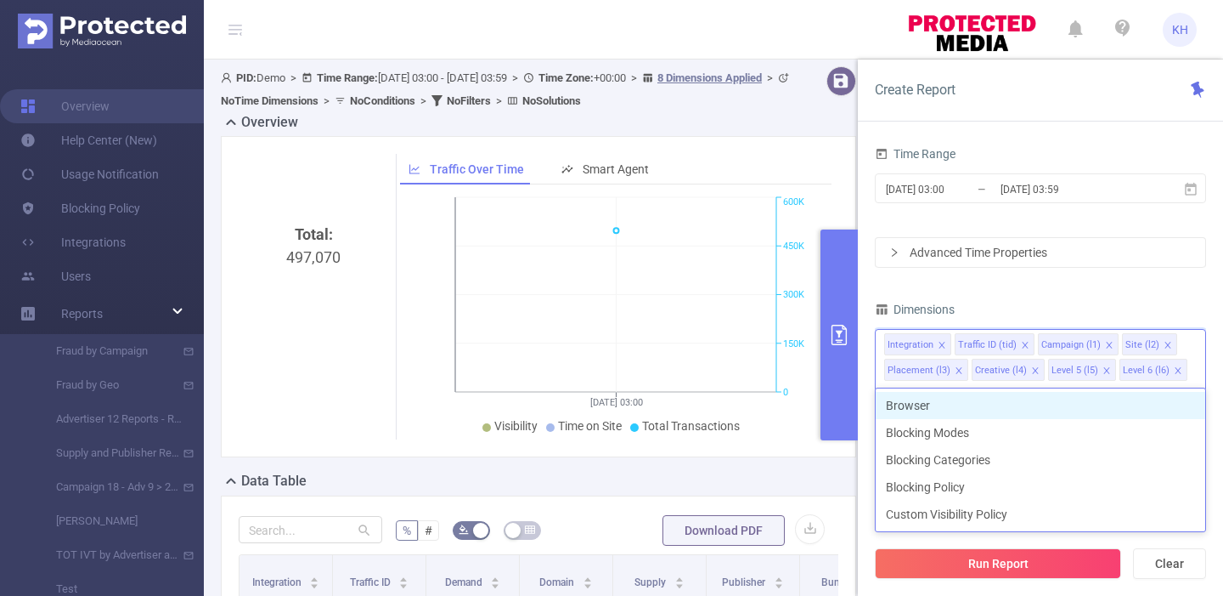
type input "blo"
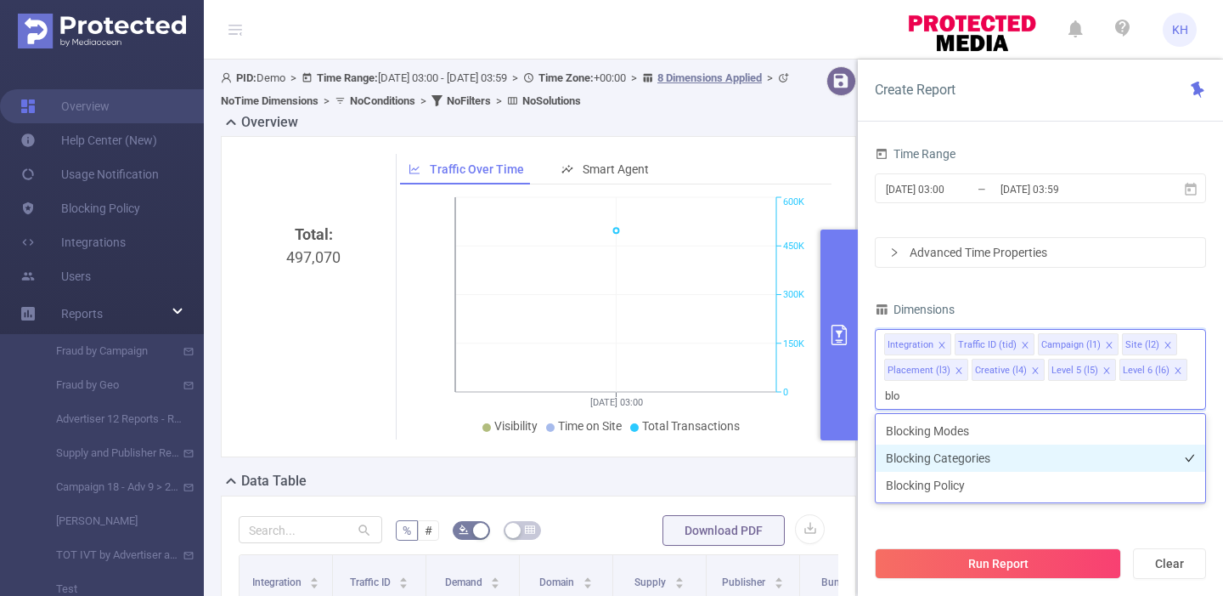
click at [1048, 457] on li "Blocking Categories" at bounding box center [1041, 457] width 330 height 27
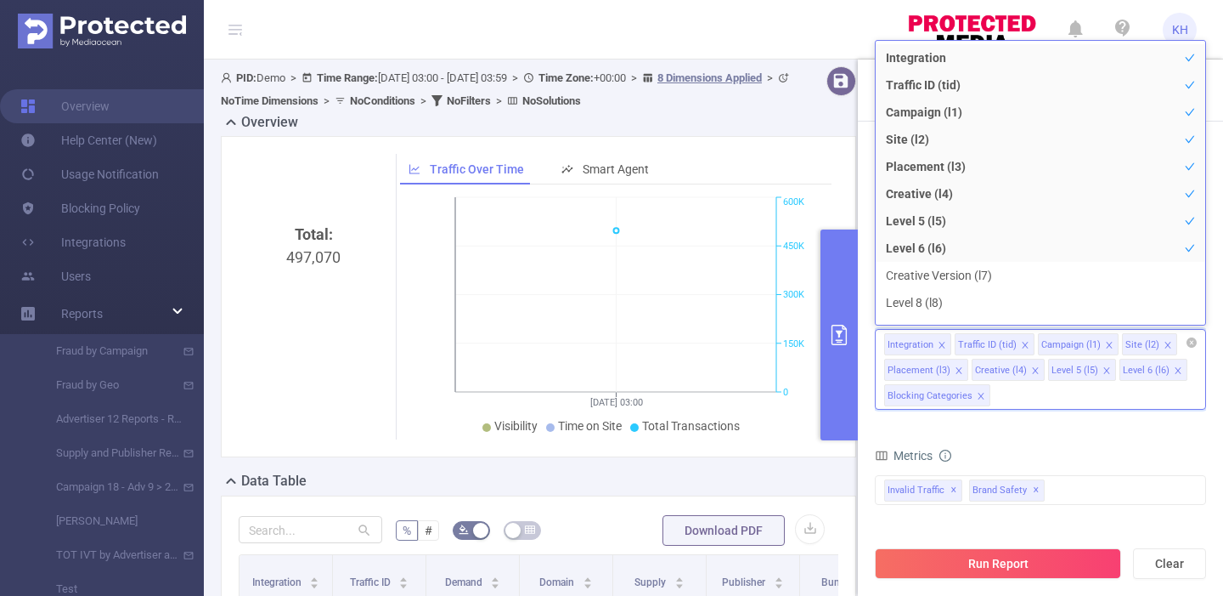
click at [942, 342] on icon "icon: close" at bounding box center [942, 345] width 8 height 8
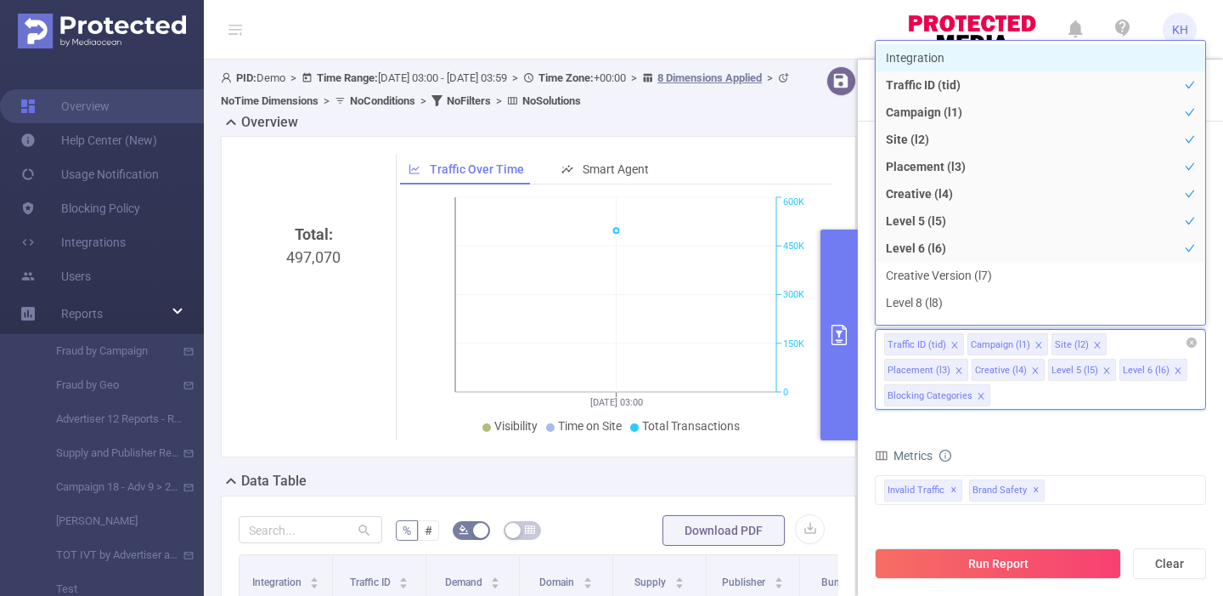
click at [942, 342] on div "Traffic ID (tid)" at bounding box center [917, 345] width 59 height 22
click at [951, 345] on icon "icon: close" at bounding box center [955, 345] width 8 height 8
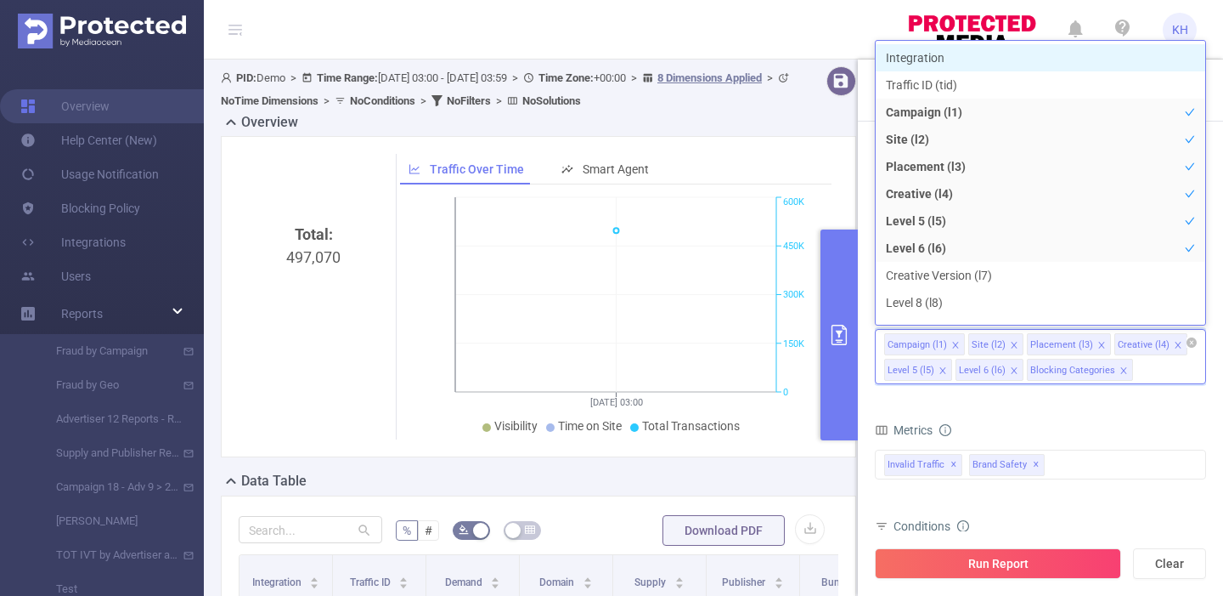
click at [950, 345] on li "Campaign (l1)" at bounding box center [924, 344] width 81 height 22
click at [954, 342] on icon "icon: close" at bounding box center [956, 345] width 8 height 8
click at [954, 342] on div "Placement (l3)" at bounding box center [977, 345] width 63 height 22
click at [929, 342] on icon "icon: close" at bounding box center [930, 345] width 8 height 8
drag, startPoint x: 929, startPoint y: 342, endPoint x: 953, endPoint y: 343, distance: 24.7
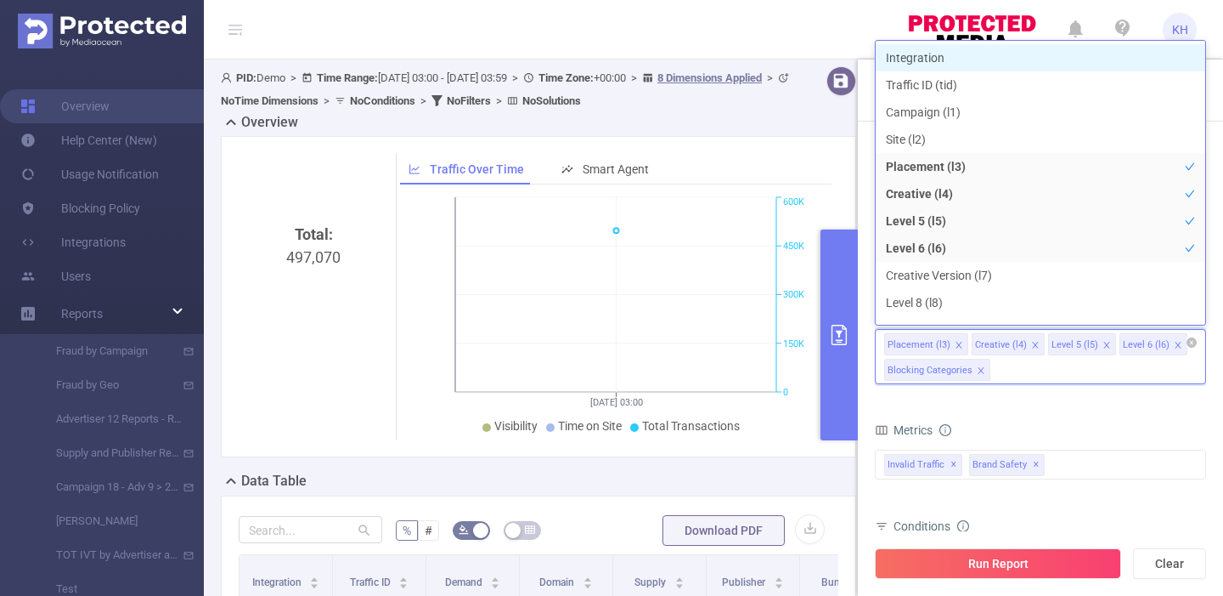
click at [953, 343] on li "Placement (l3)" at bounding box center [926, 344] width 84 height 22
click at [955, 343] on icon "icon: close" at bounding box center [959, 345] width 8 height 8
click at [946, 348] on icon "icon: close" at bounding box center [948, 345] width 8 height 8
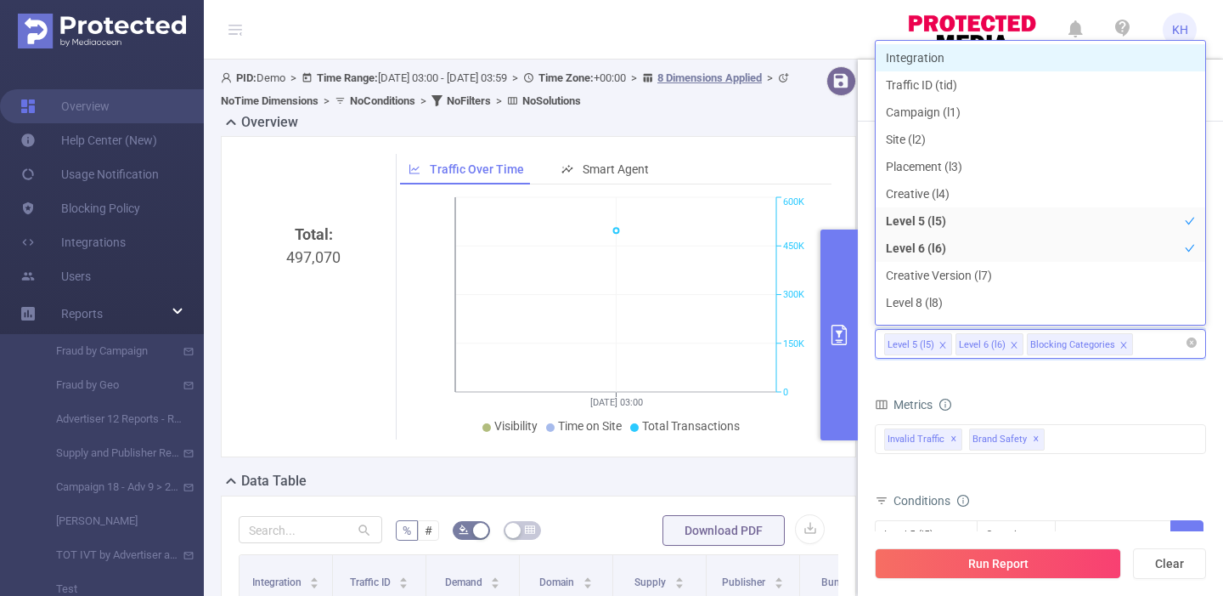
click at [943, 346] on icon "icon: close" at bounding box center [943, 345] width 6 height 6
click at [939, 342] on icon "icon: close" at bounding box center [943, 345] width 8 height 8
click at [977, 341] on icon "icon: close" at bounding box center [981, 345] width 8 height 8
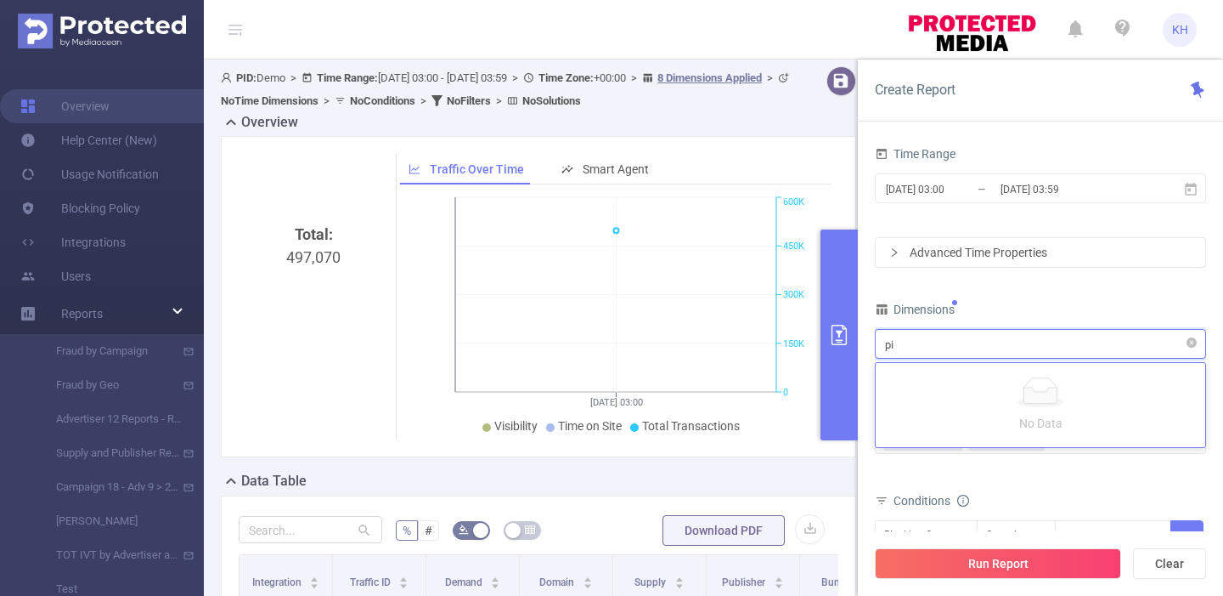
type input "p"
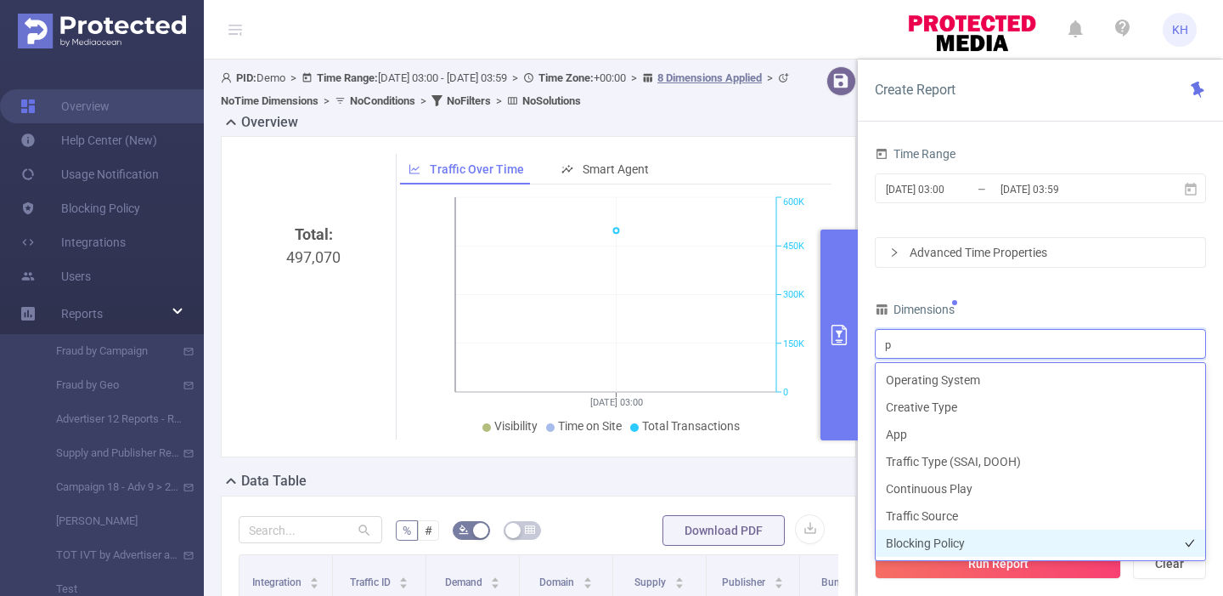
click at [963, 547] on li "Blocking Policy" at bounding box center [1041, 542] width 330 height 27
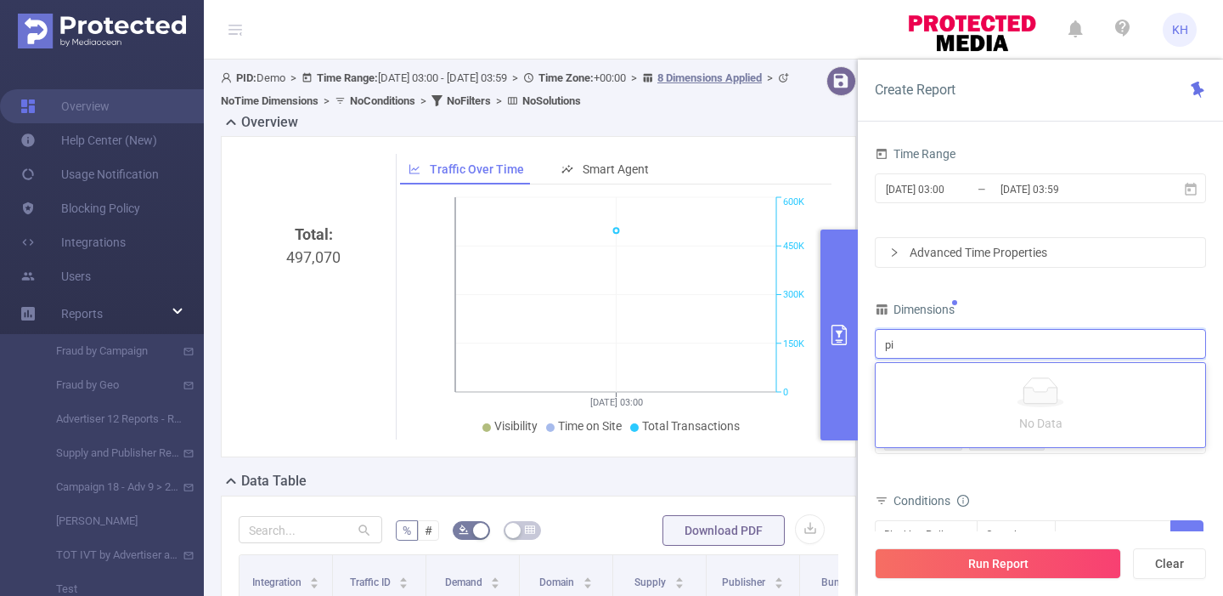
type input "p"
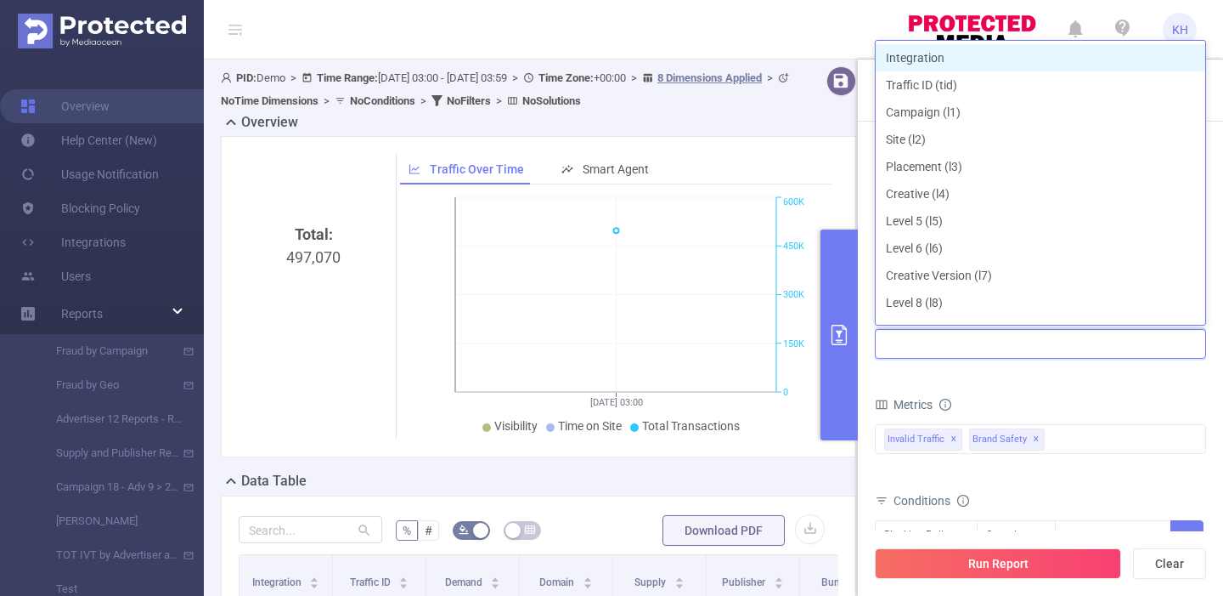
type input "p"
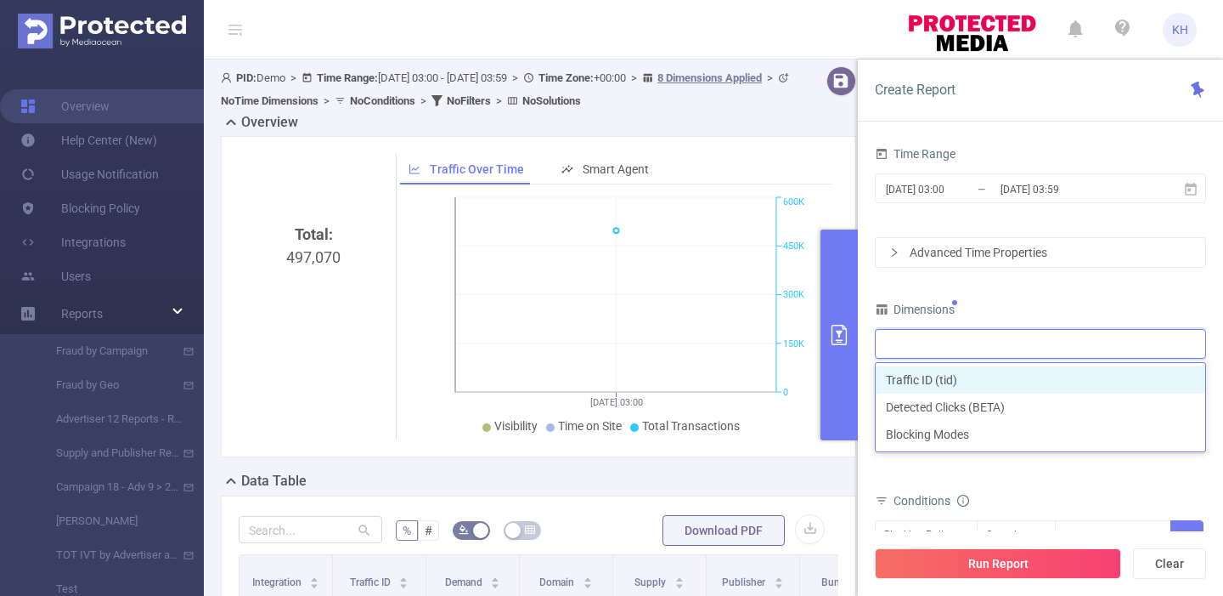
type input "d"
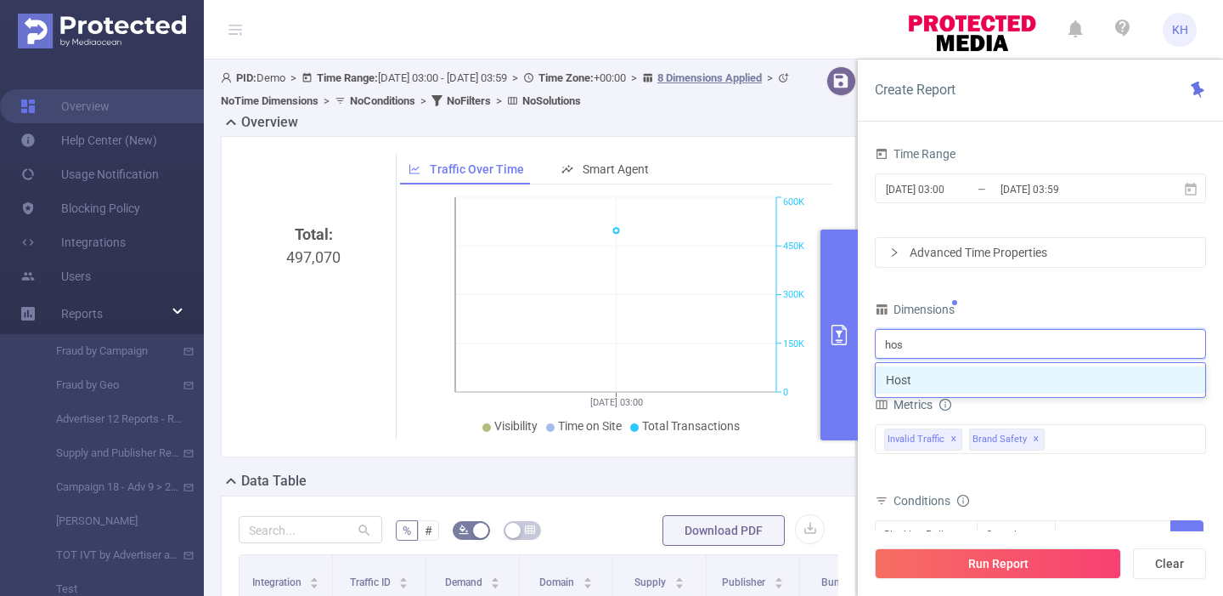
type input "host"
click at [930, 386] on li "Host" at bounding box center [1041, 379] width 330 height 27
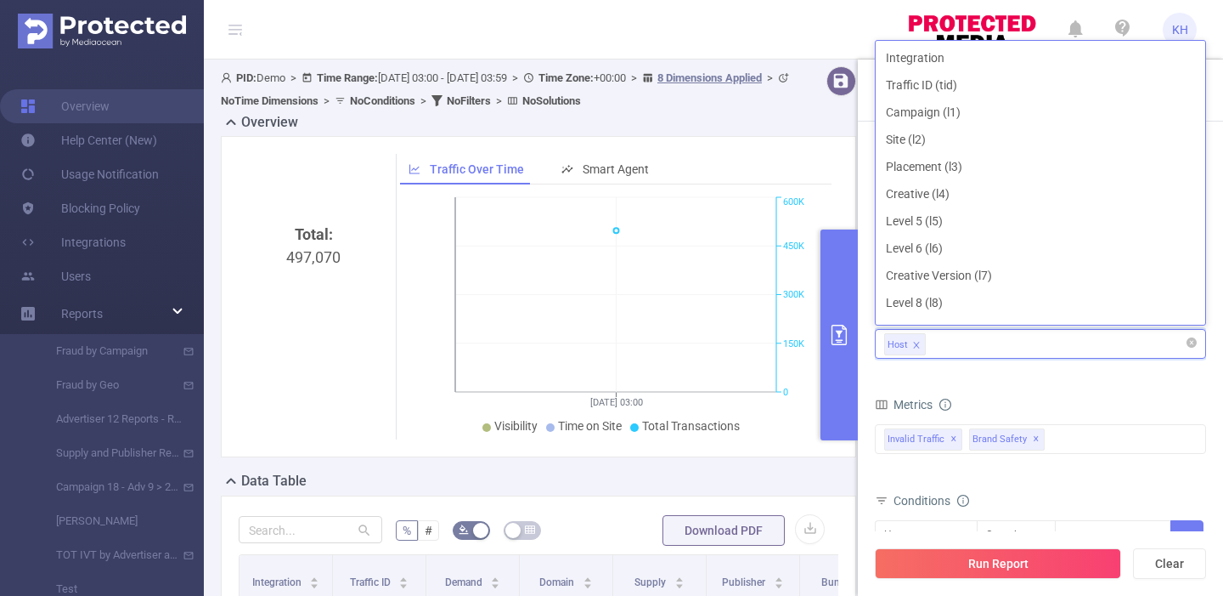
type input "b"
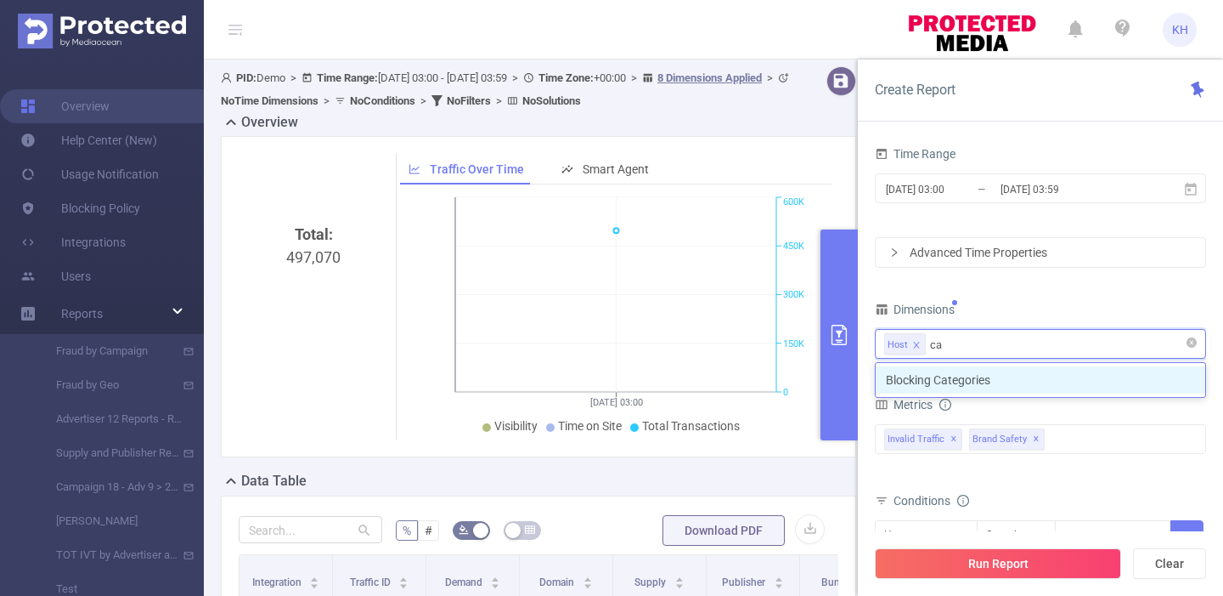
type input "cat"
click at [977, 382] on li "Blocking Categories" at bounding box center [1041, 379] width 330 height 27
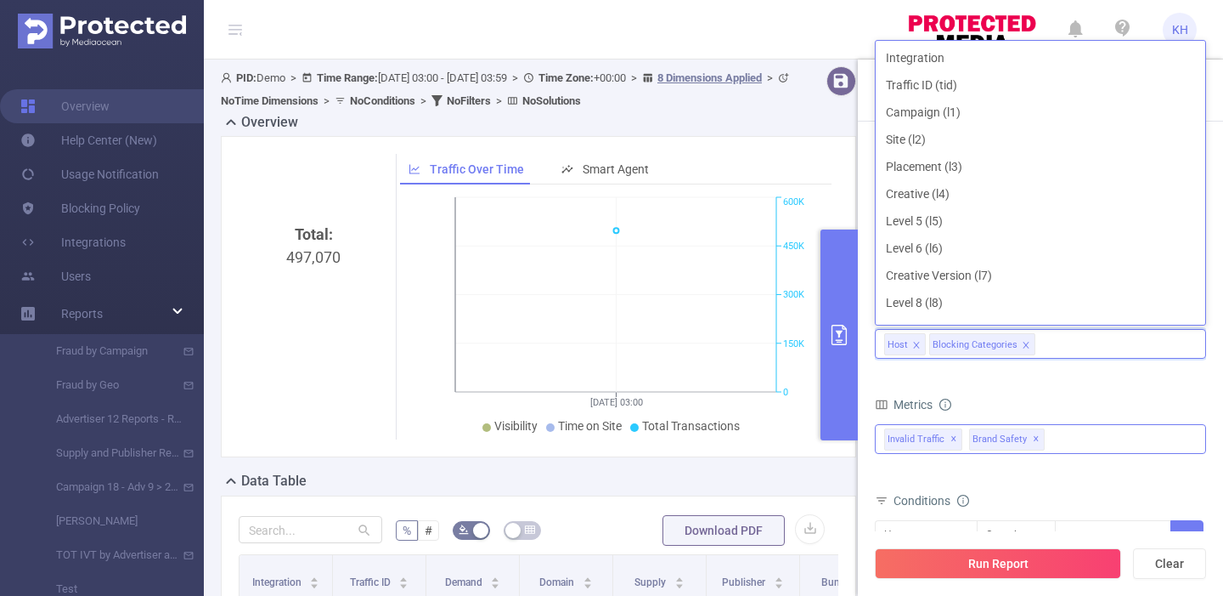
click at [1061, 434] on div "Invalid Traffic ✕ Brand Safety ✕" at bounding box center [1040, 439] width 331 height 30
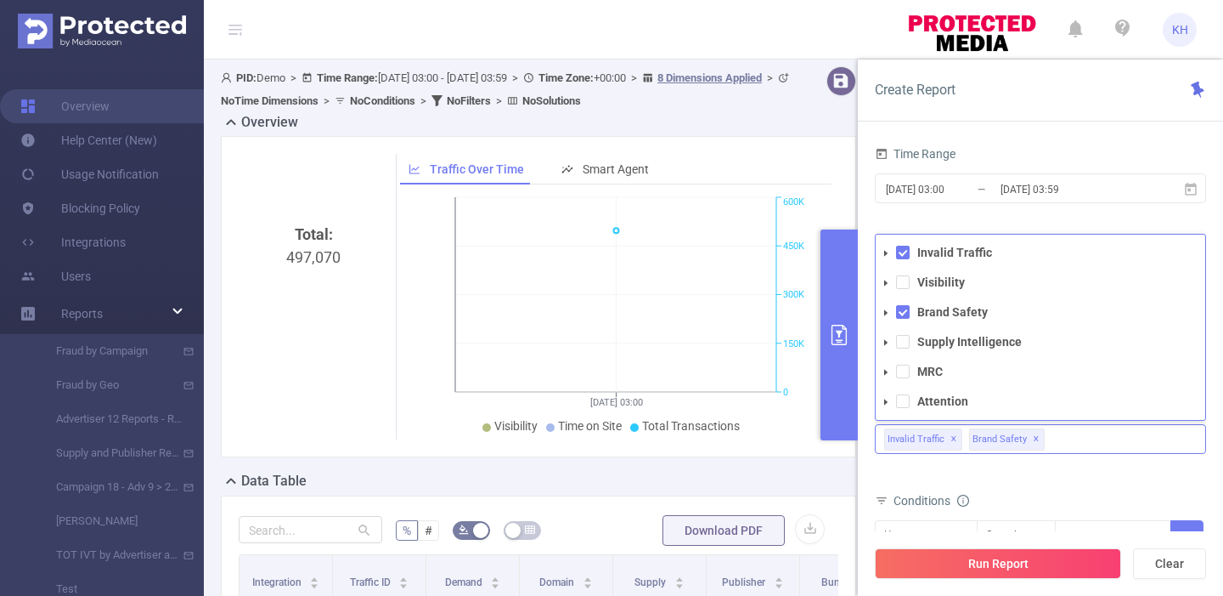
click at [1062, 438] on div "Invalid Traffic ✕ Brand Safety ✕ Invalid Traffic Visibility Brand Safety Supply…" at bounding box center [1040, 439] width 331 height 30
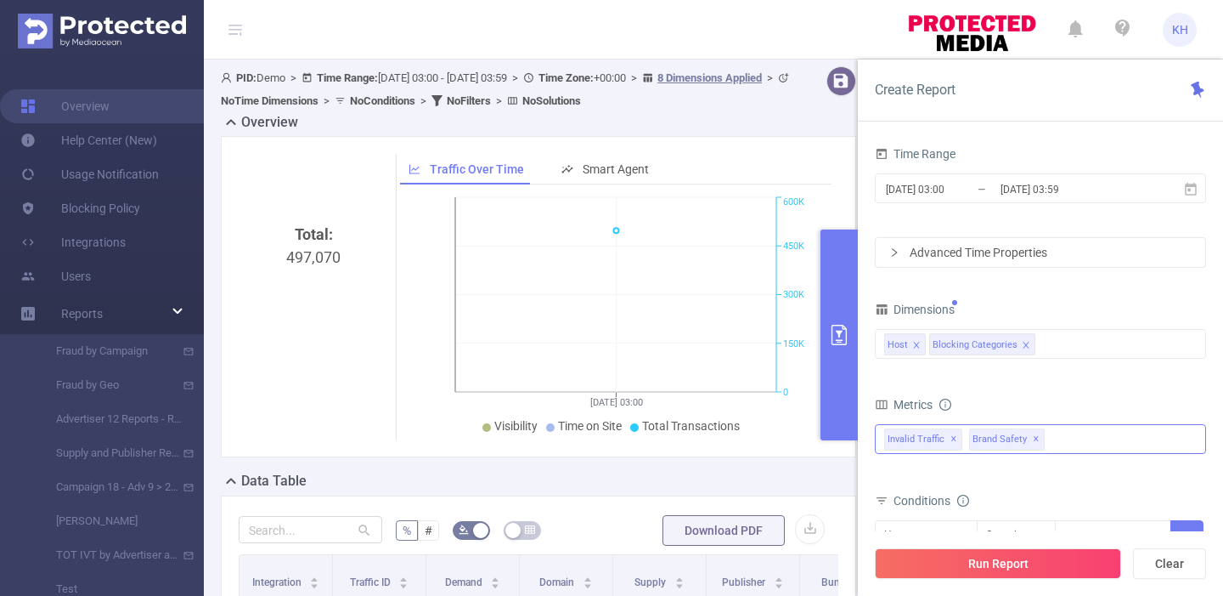
click at [1062, 438] on div "Invalid Traffic ✕ Brand Safety ✕ Invalid Traffic Visibility Brand Safety Supply…" at bounding box center [1040, 439] width 331 height 30
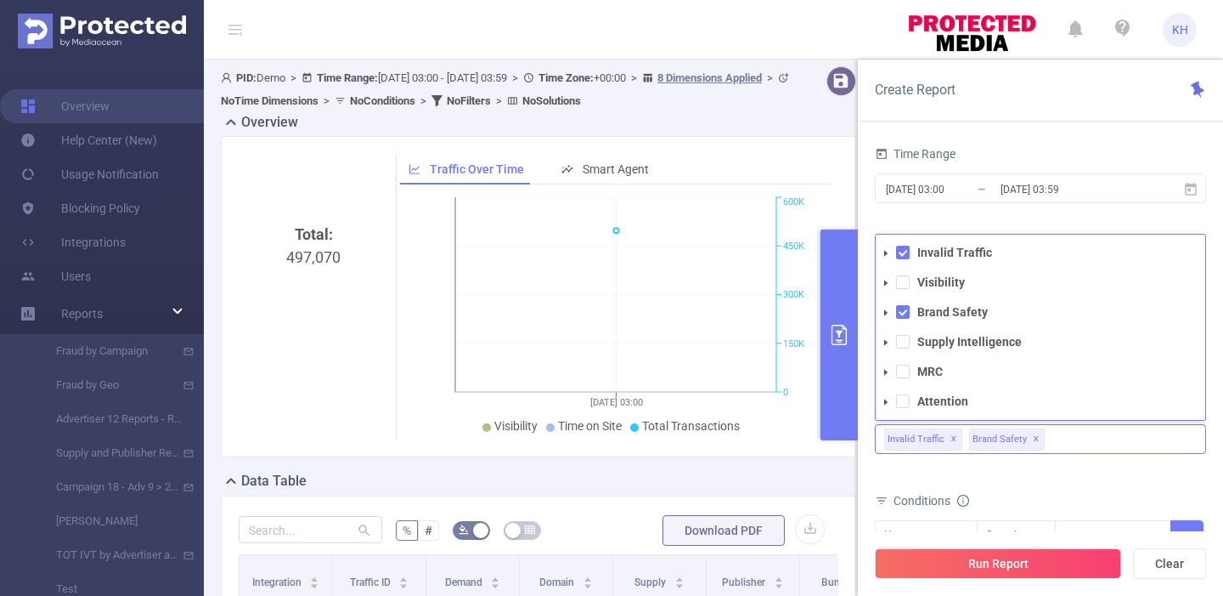
click at [1090, 432] on div "Invalid Traffic ✕ Brand Safety ✕ Invalid Traffic Visibility Brand Safety Supply…" at bounding box center [1040, 439] width 331 height 30
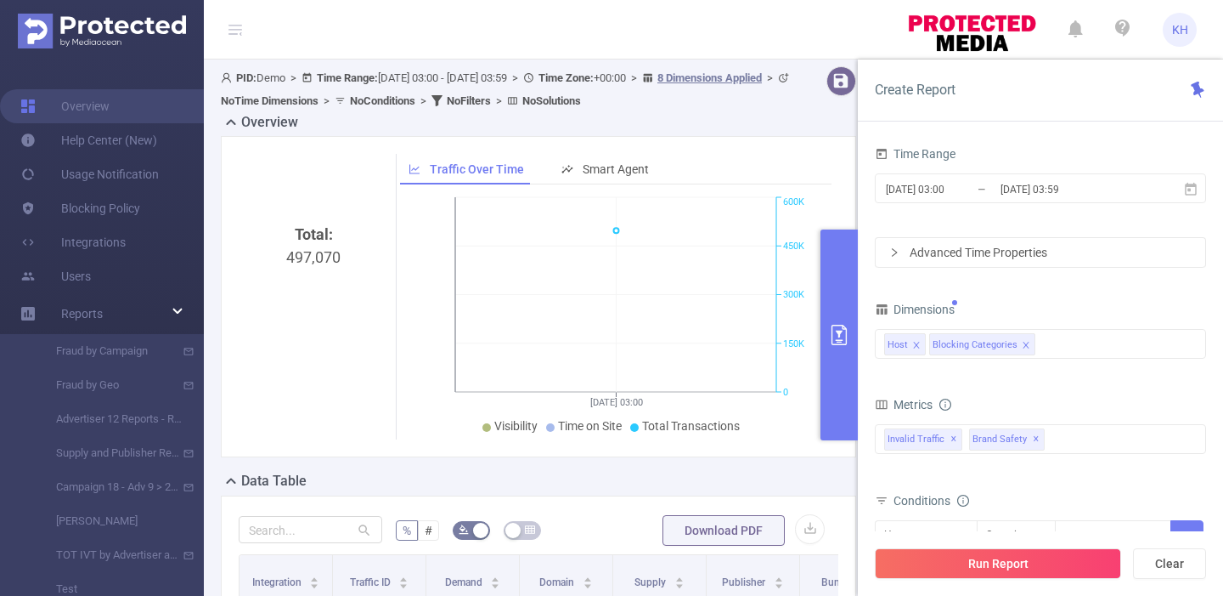
click at [1096, 468] on div "1 Second 2 Seconds 5 Seconds 10 Seconds 15 Seconds 20 Seconds 25 Seconds Custom…" at bounding box center [1040, 449] width 331 height 50
click at [1076, 343] on div "Host Blocking Categories" at bounding box center [1040, 344] width 313 height 28
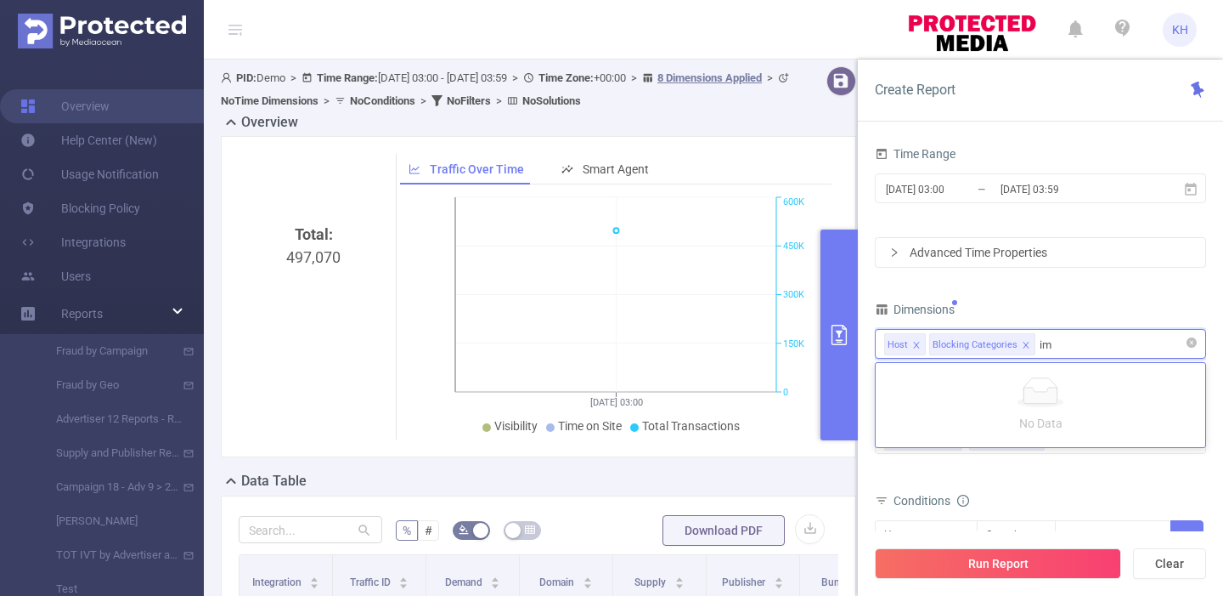
type input "i"
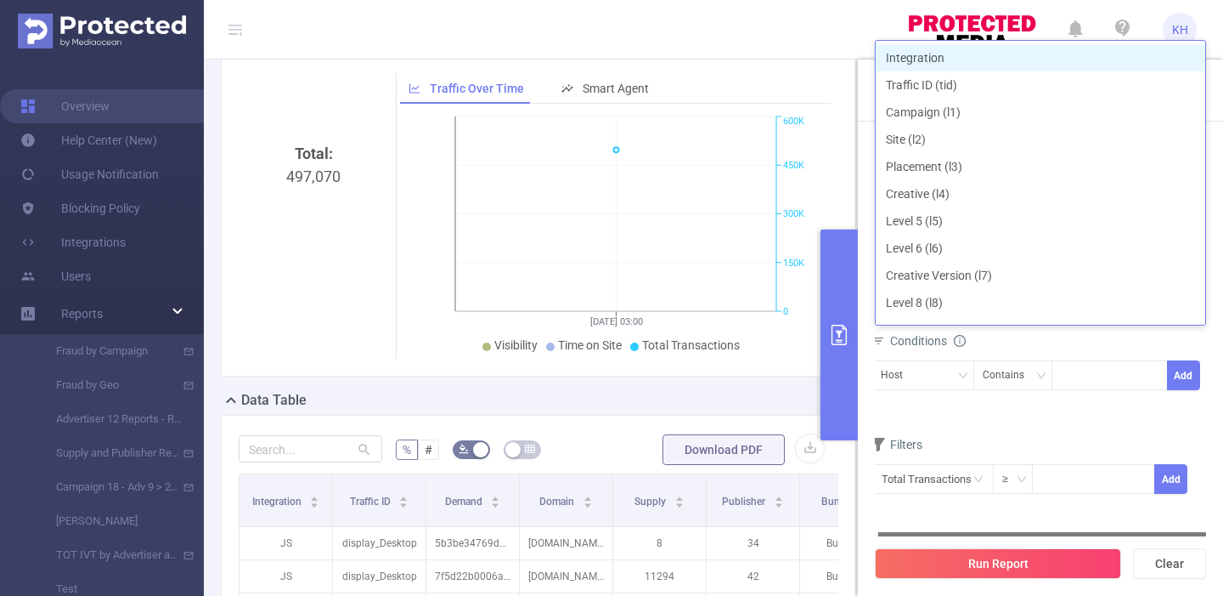
scroll to position [95, 0]
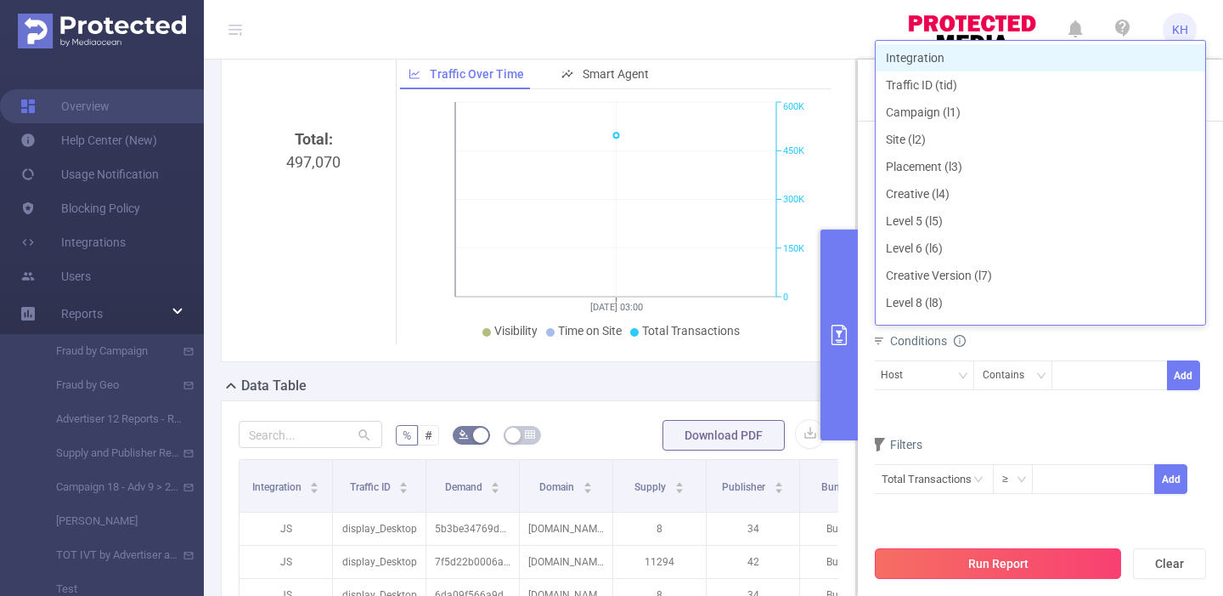
click at [968, 560] on button "Run Report" at bounding box center [998, 563] width 246 height 31
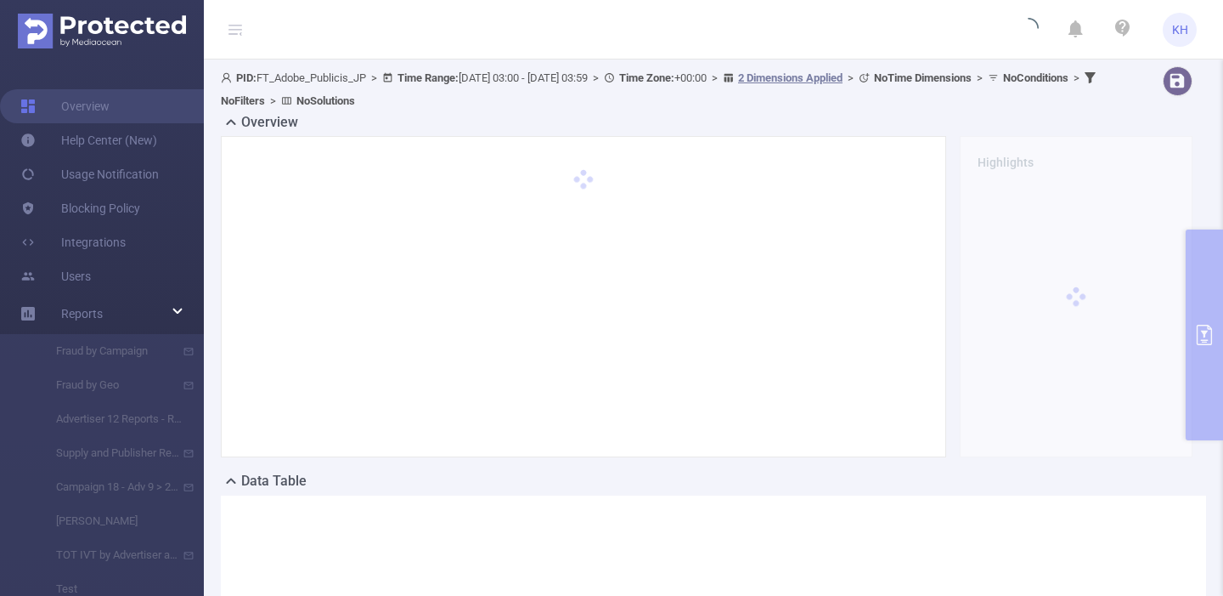
scroll to position [0, 0]
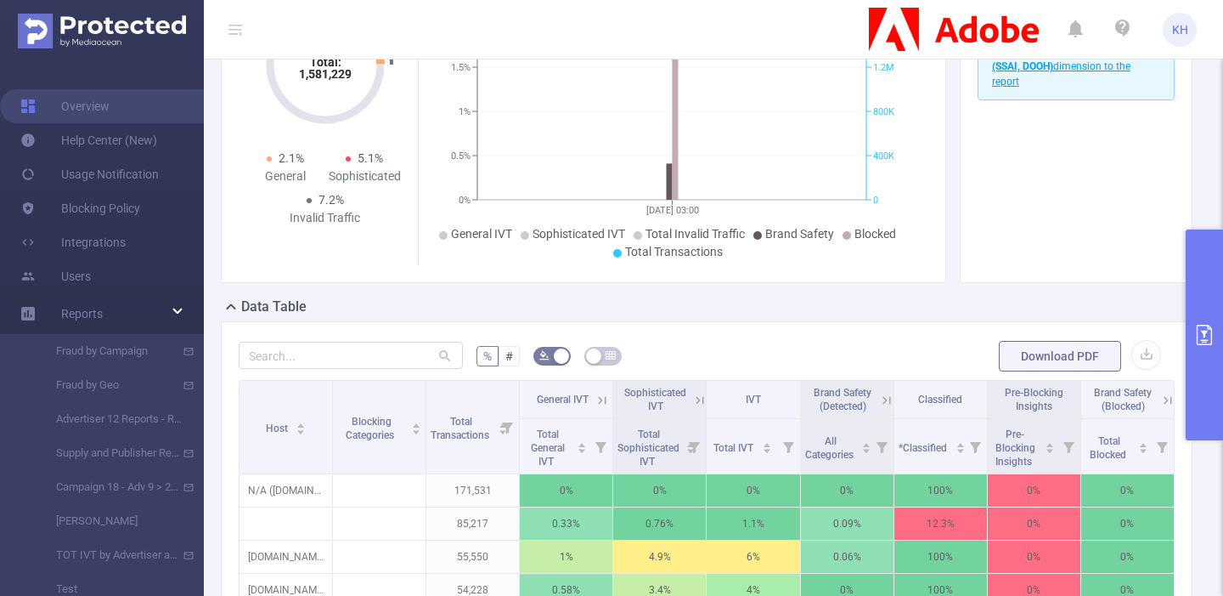
scroll to position [207, 0]
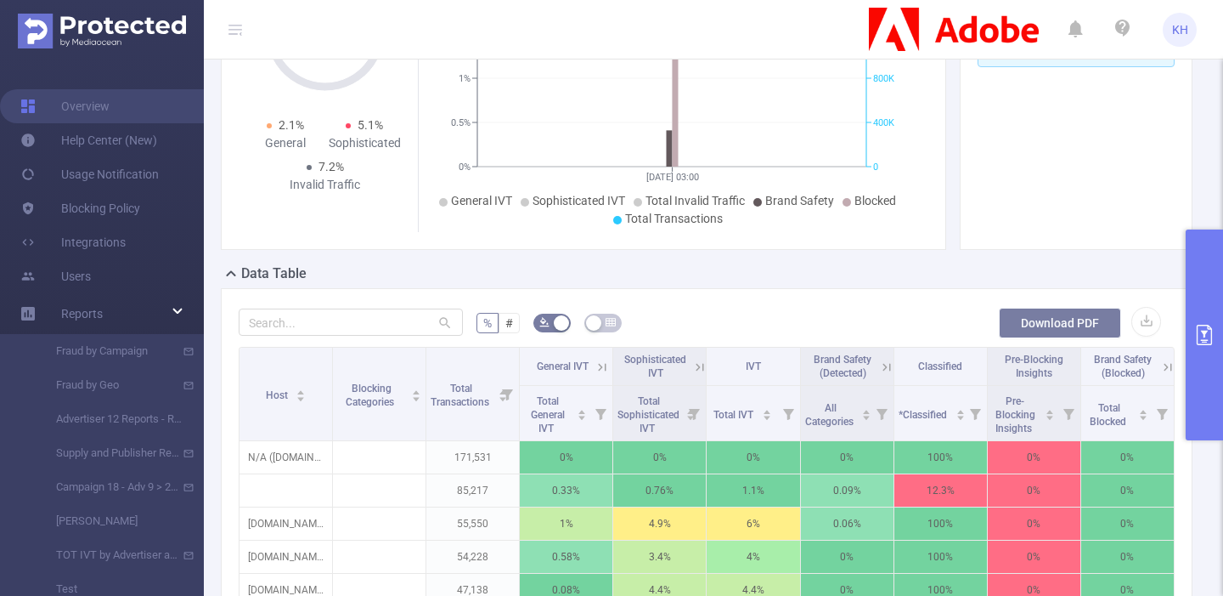
click at [1051, 325] on button "Download PDF" at bounding box center [1060, 323] width 122 height 31
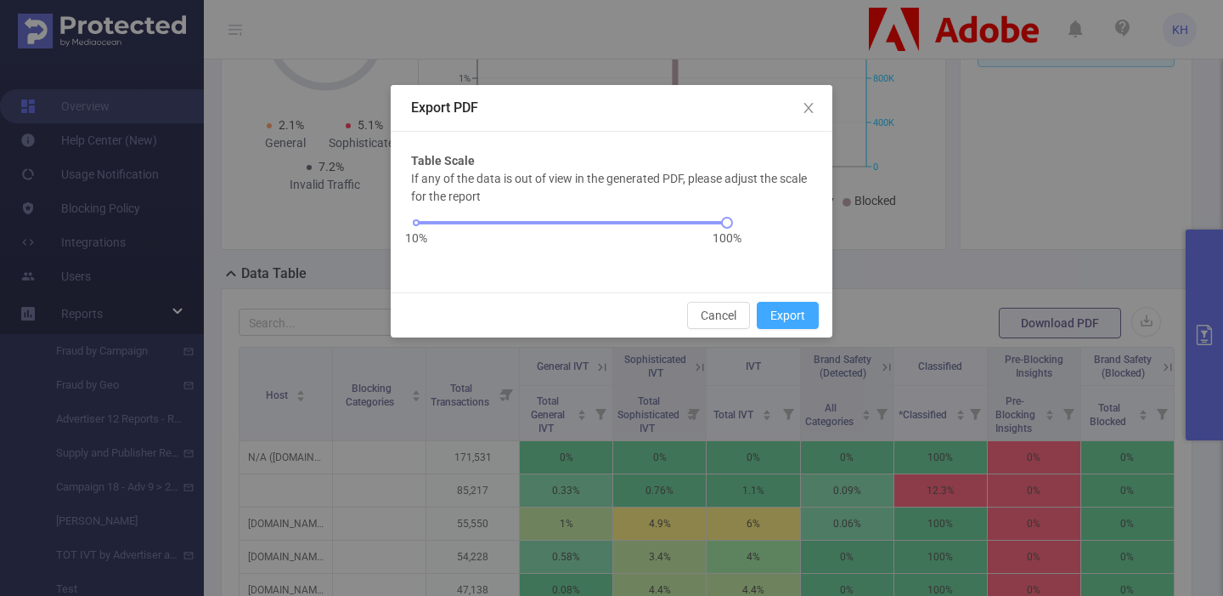
click at [779, 319] on button "Export" at bounding box center [788, 315] width 62 height 27
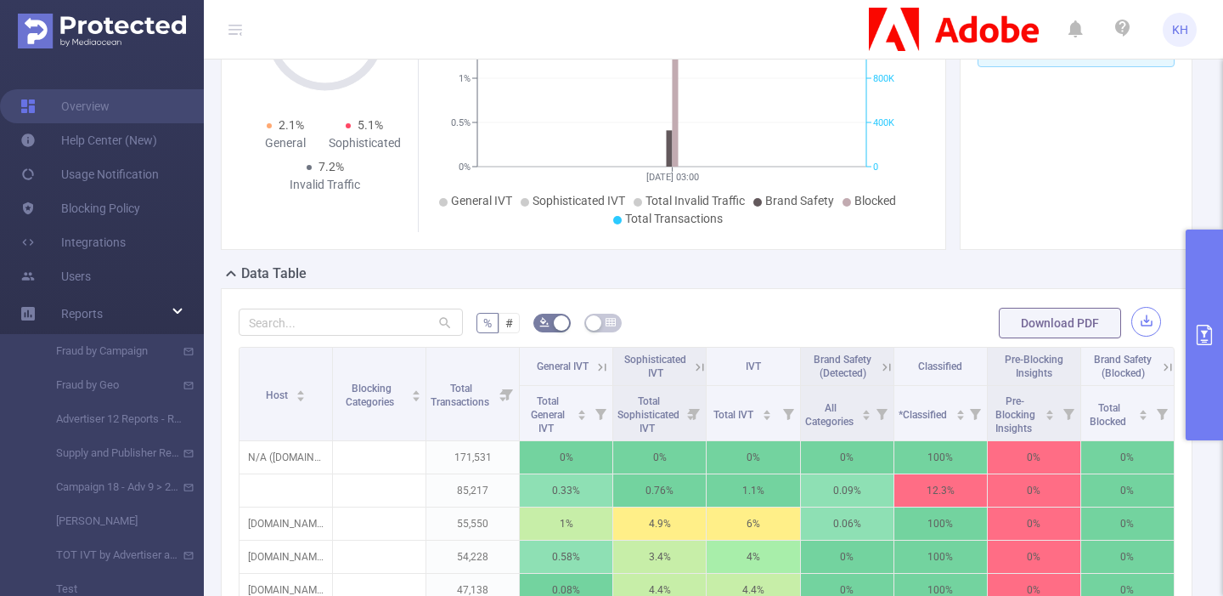
click at [1145, 319] on button "button" at bounding box center [1147, 322] width 30 height 30
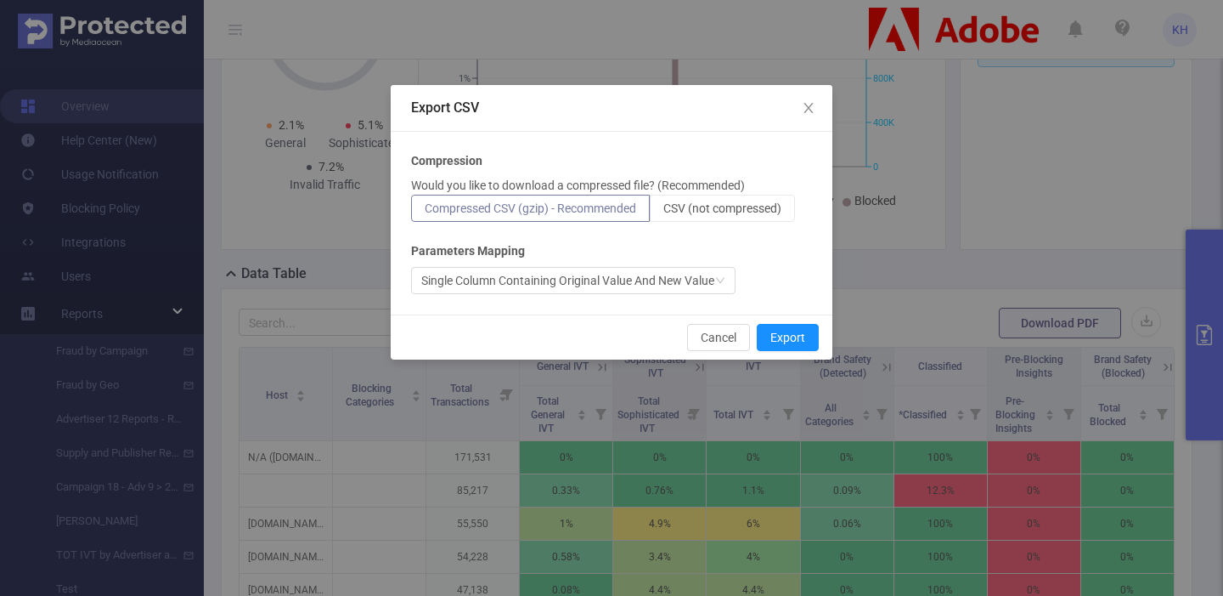
click at [594, 204] on span "Compressed CSV (gzip) - Recommended" at bounding box center [531, 208] width 212 height 14
click at [425, 212] on input "Compressed CSV (gzip) - Recommended" at bounding box center [425, 212] width 0 height 0
click at [783, 336] on button "Export" at bounding box center [788, 337] width 62 height 27
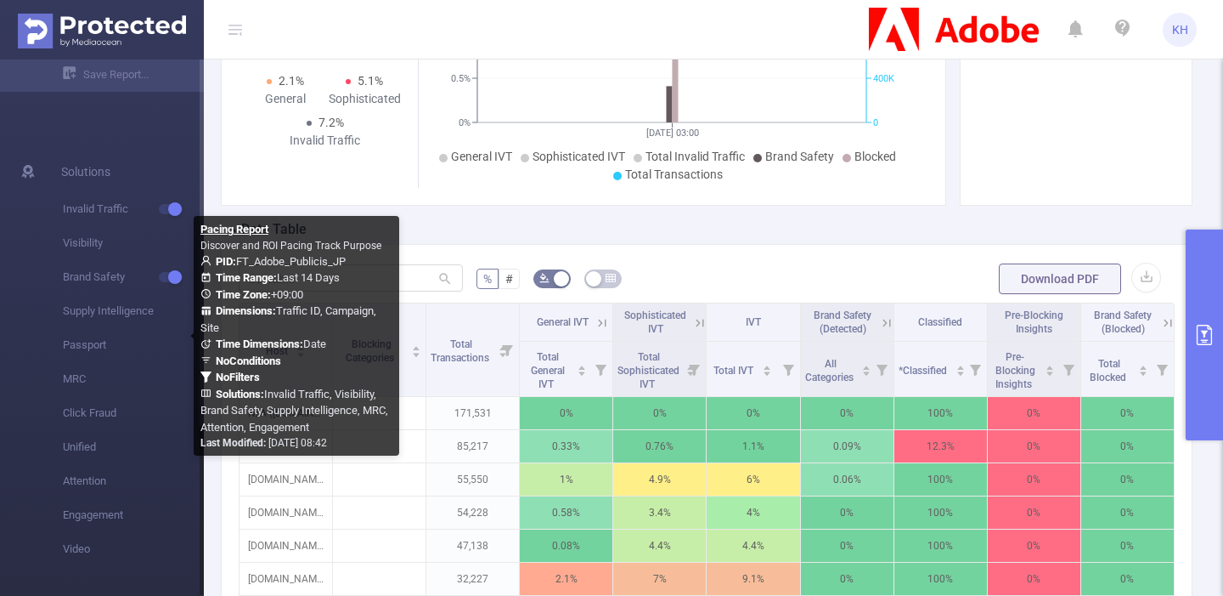
scroll to position [0, 0]
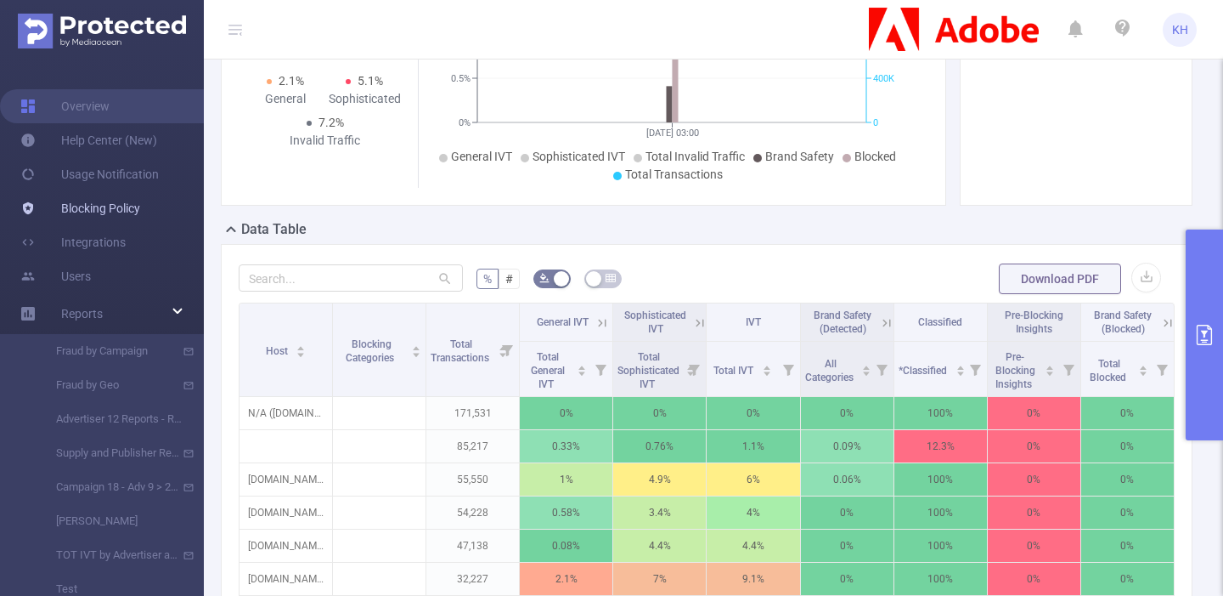
click at [103, 211] on link "Blocking Policy" at bounding box center [80, 208] width 120 height 34
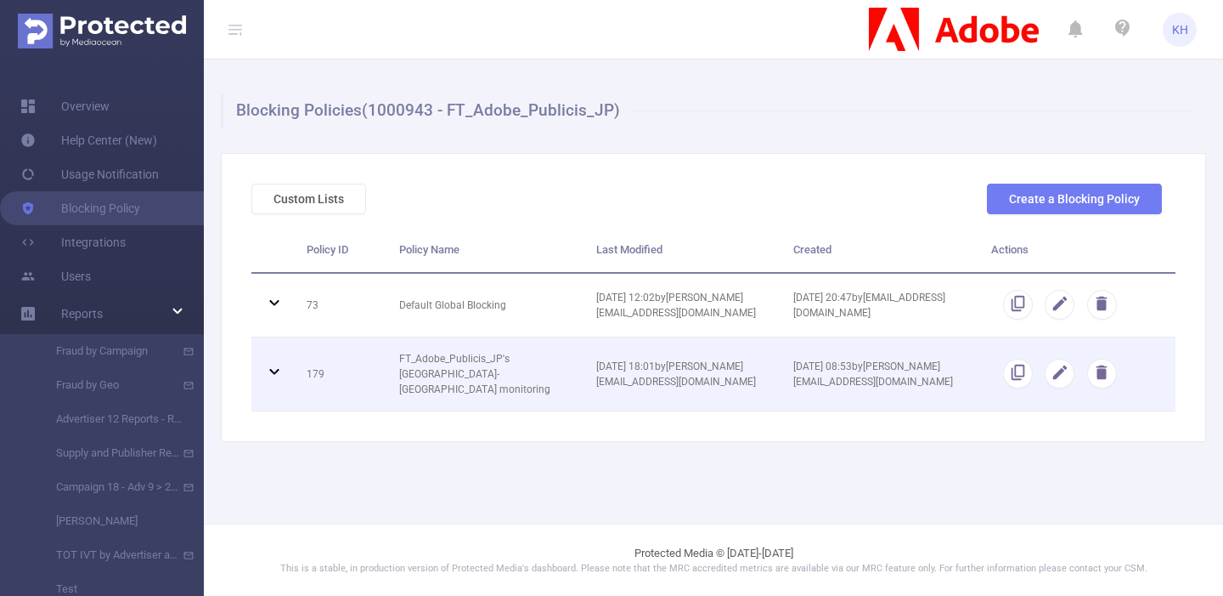
click at [275, 366] on icon at bounding box center [274, 371] width 20 height 20
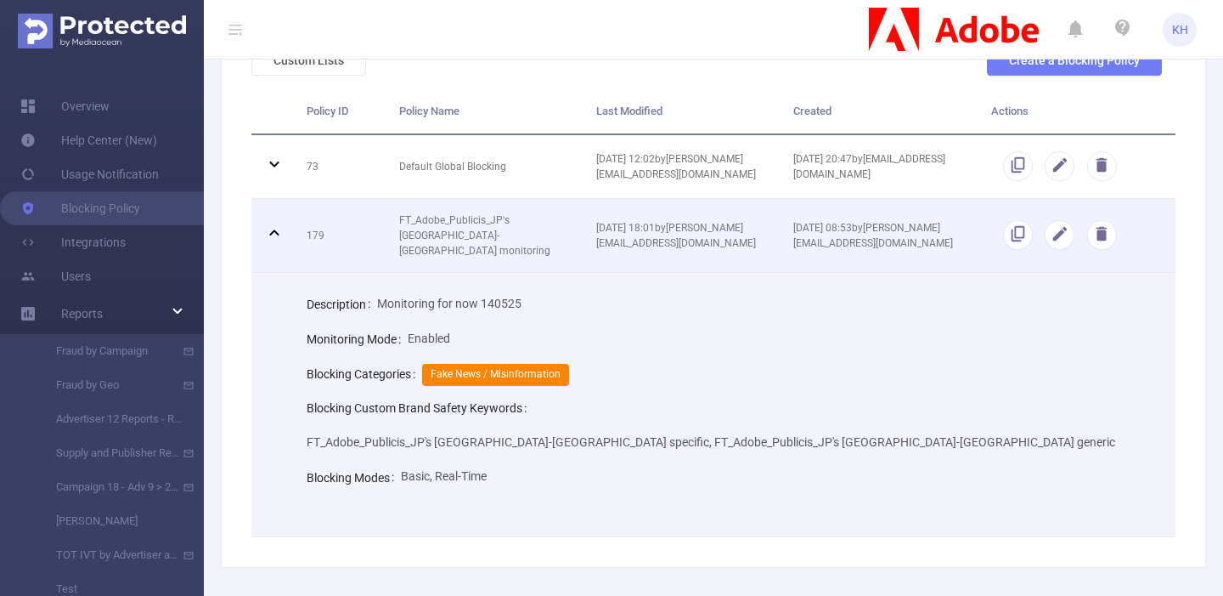
scroll to position [140, 0]
click at [273, 221] on icon at bounding box center [274, 231] width 20 height 20
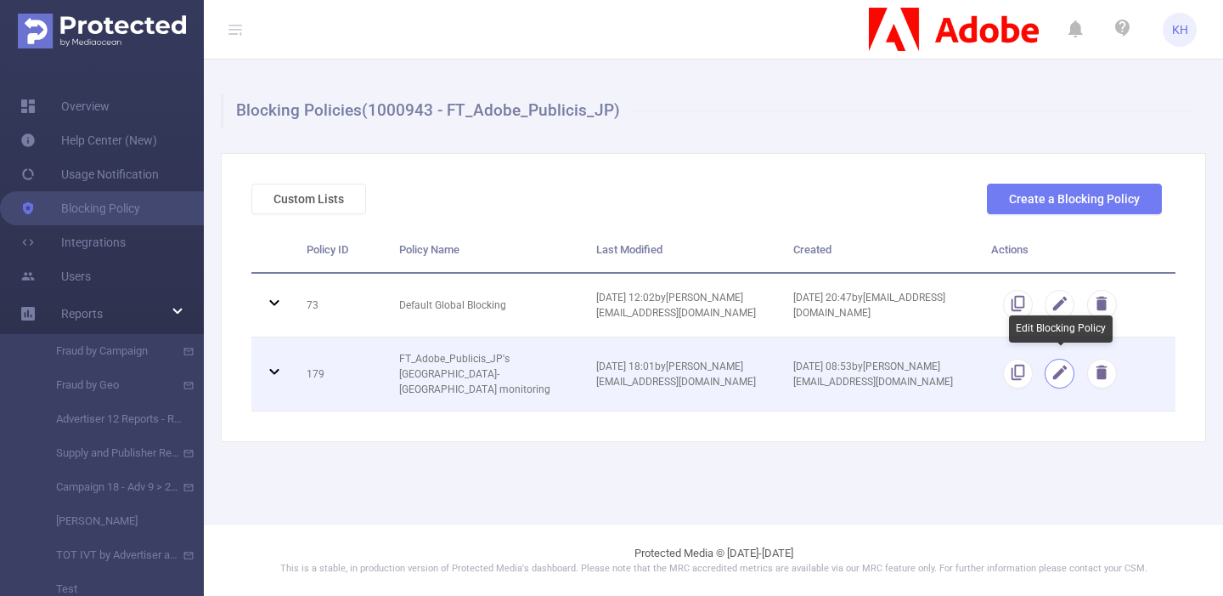
click at [1059, 371] on button "button" at bounding box center [1060, 374] width 30 height 30
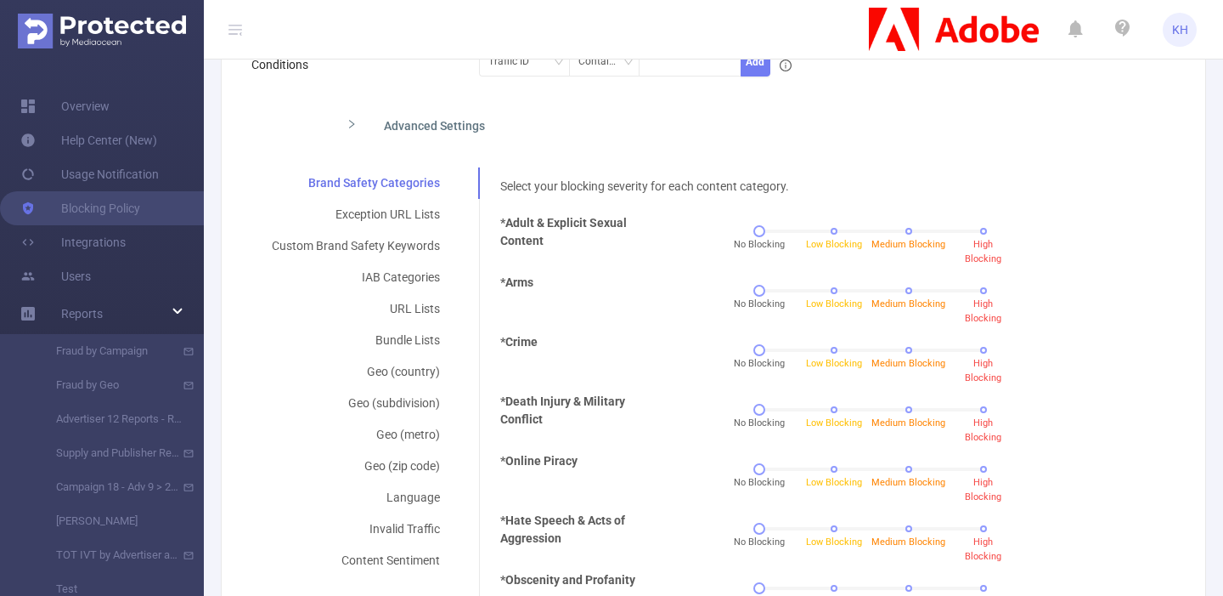
scroll to position [292, 0]
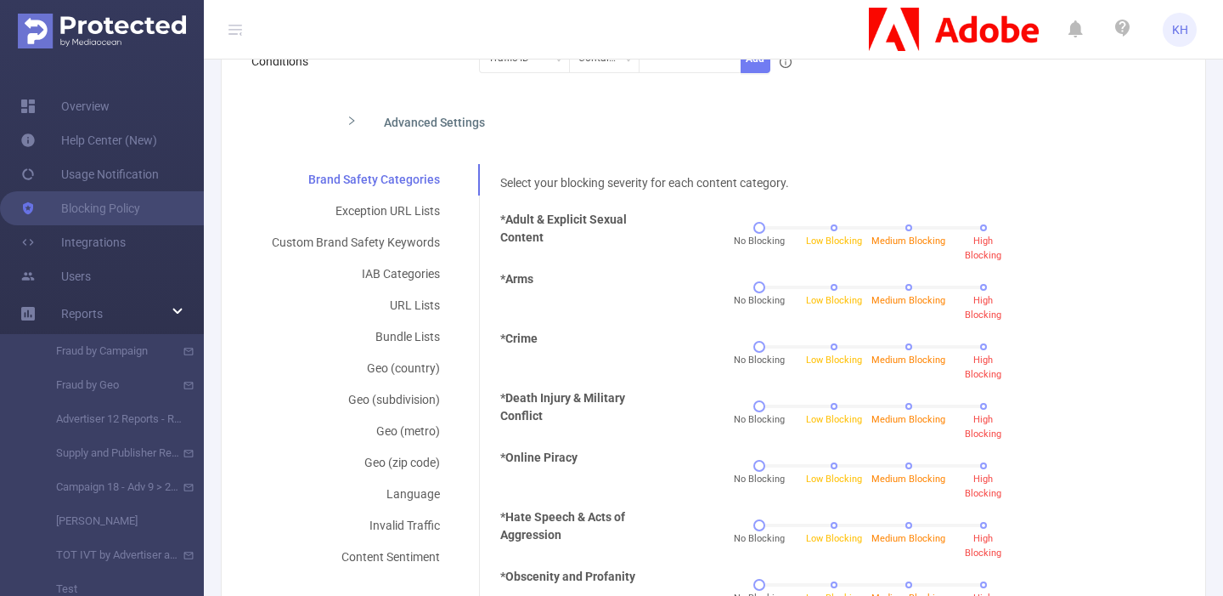
click at [350, 119] on icon "icon: right" at bounding box center [352, 121] width 10 height 10
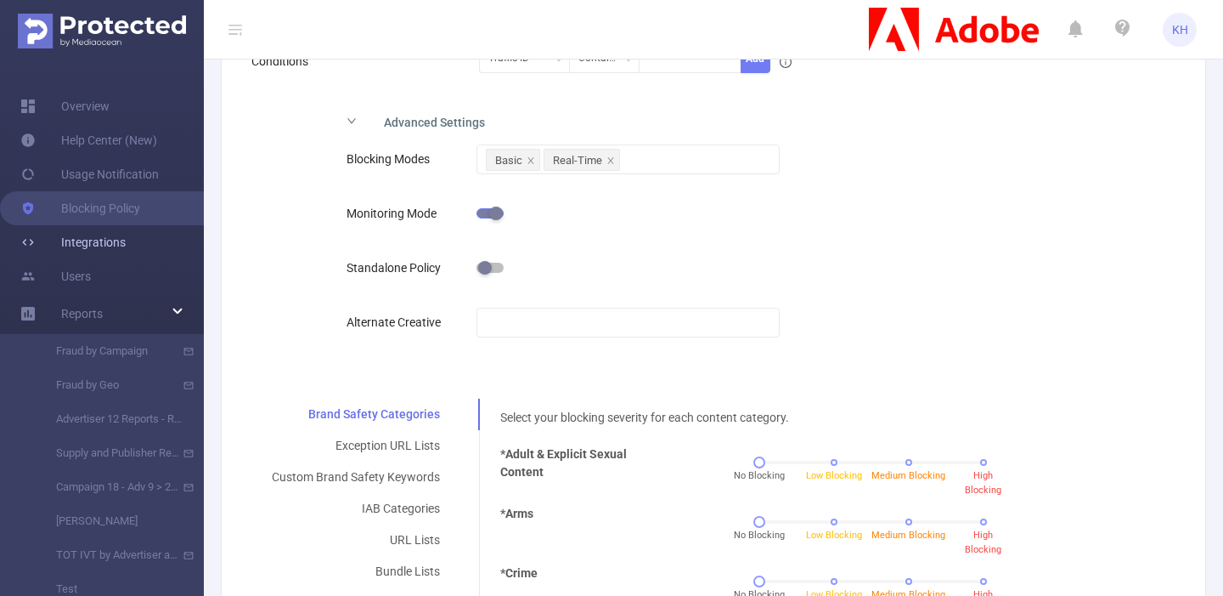
click at [88, 244] on link "Integrations" at bounding box center [72, 242] width 105 height 34
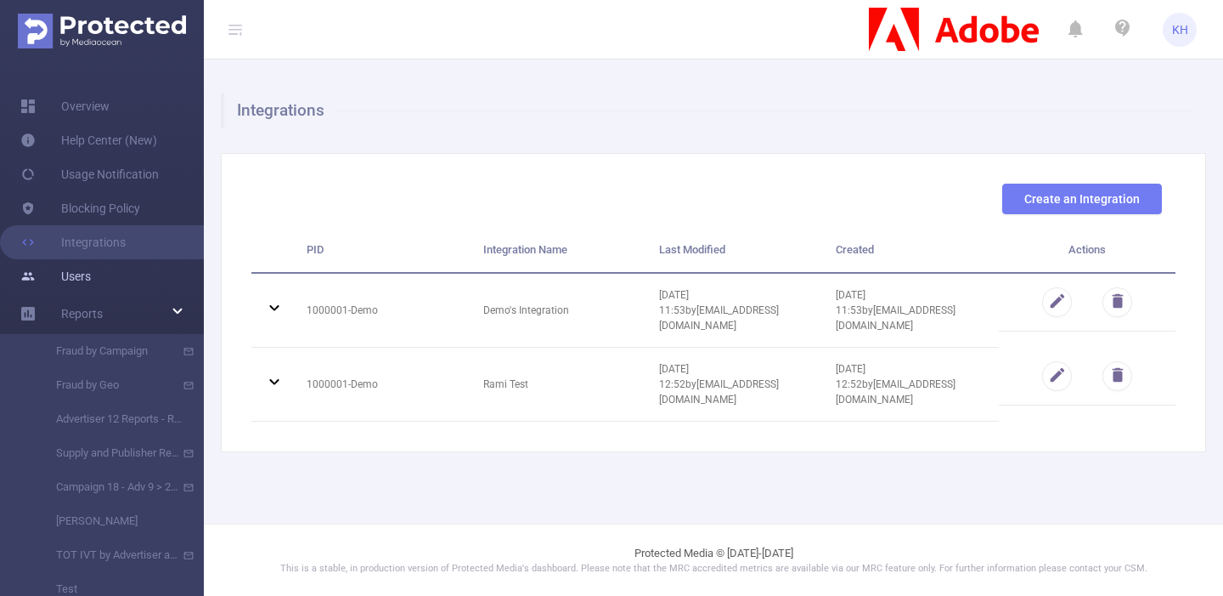
click at [82, 273] on link "Users" at bounding box center [55, 276] width 71 height 34
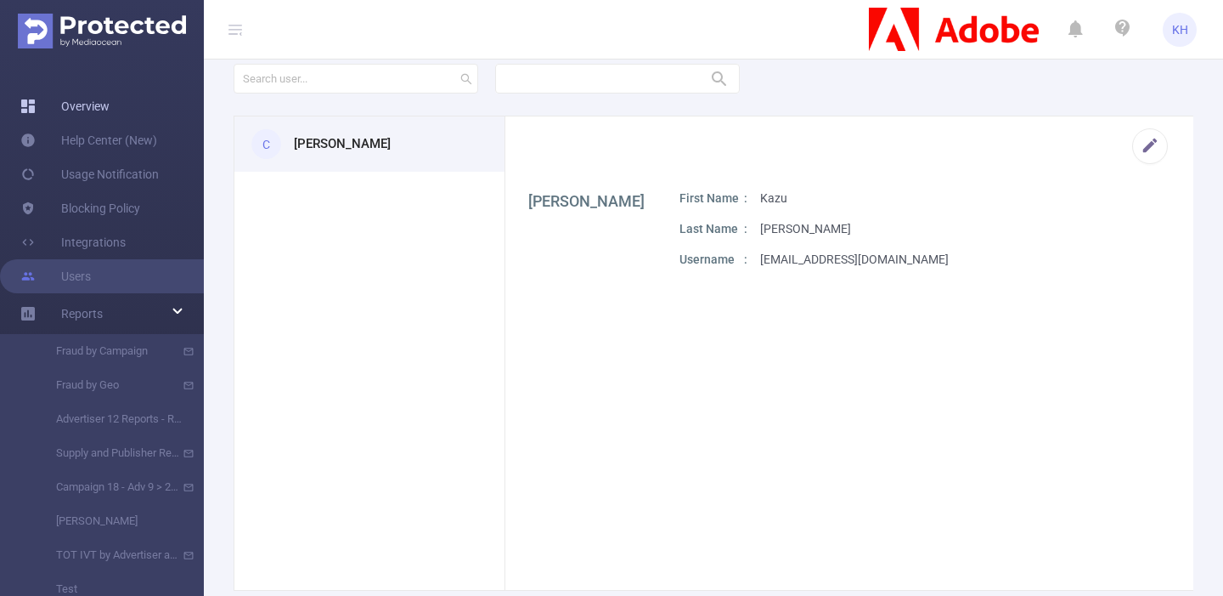
click at [83, 105] on link "Overview" at bounding box center [64, 106] width 89 height 34
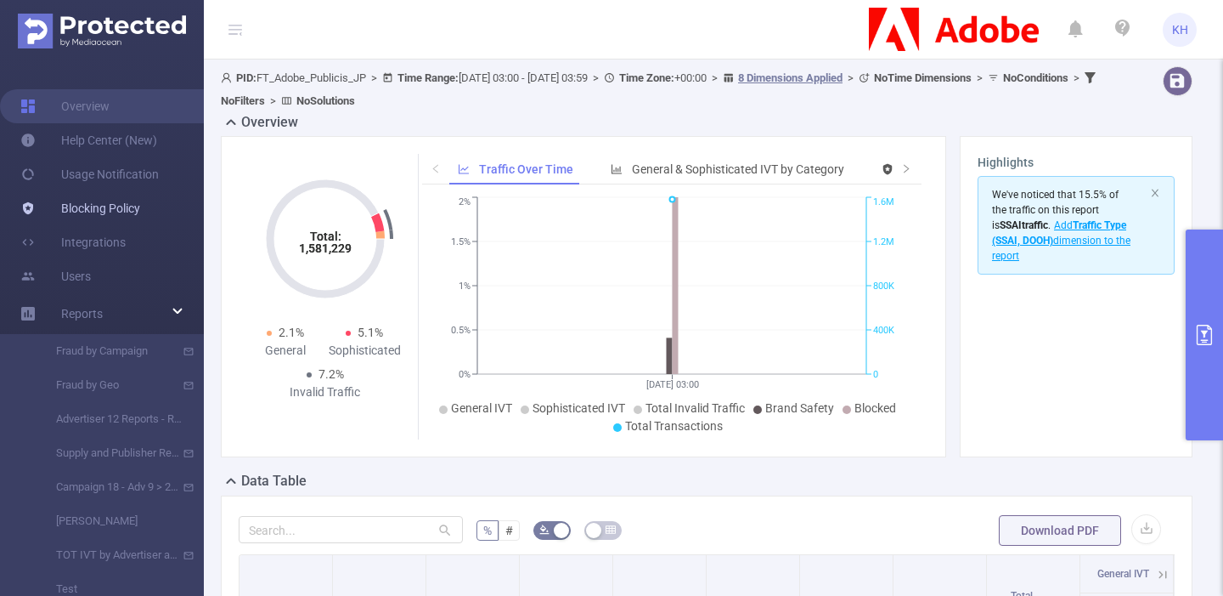
click at [105, 207] on link "Blocking Policy" at bounding box center [80, 208] width 120 height 34
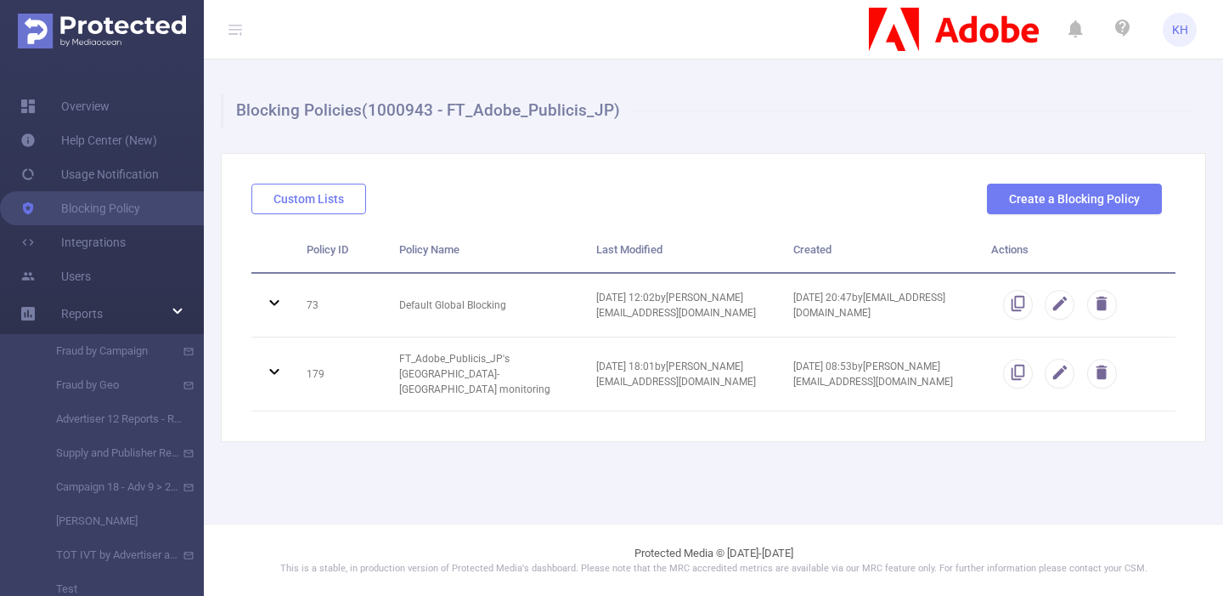
click at [334, 201] on button "Custom Lists" at bounding box center [308, 199] width 115 height 31
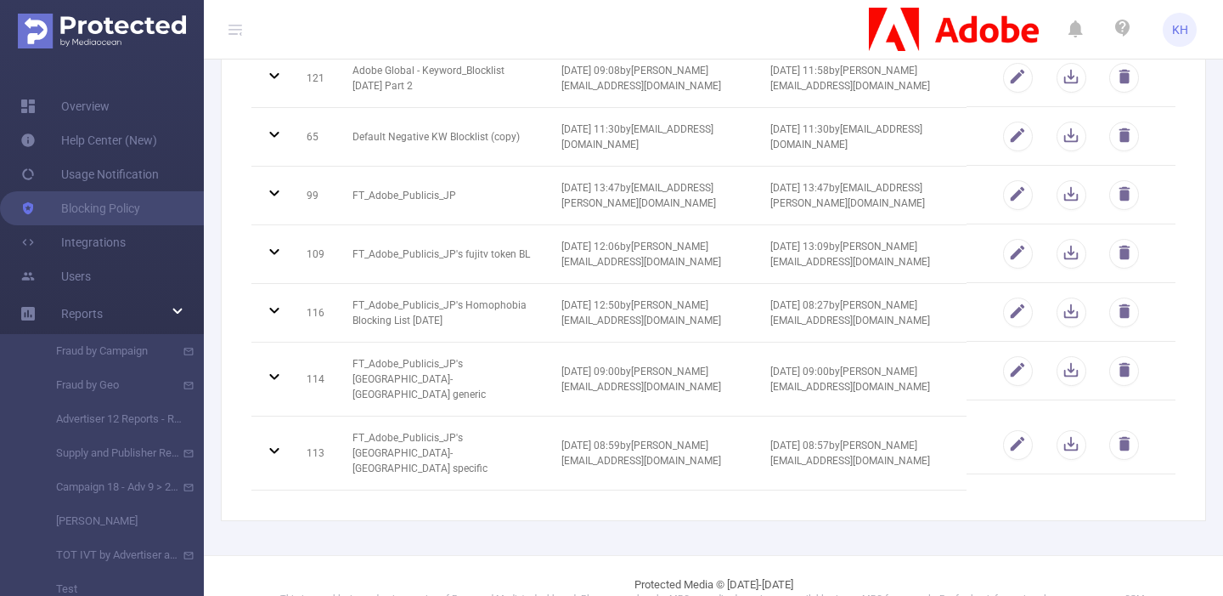
scroll to position [282, 0]
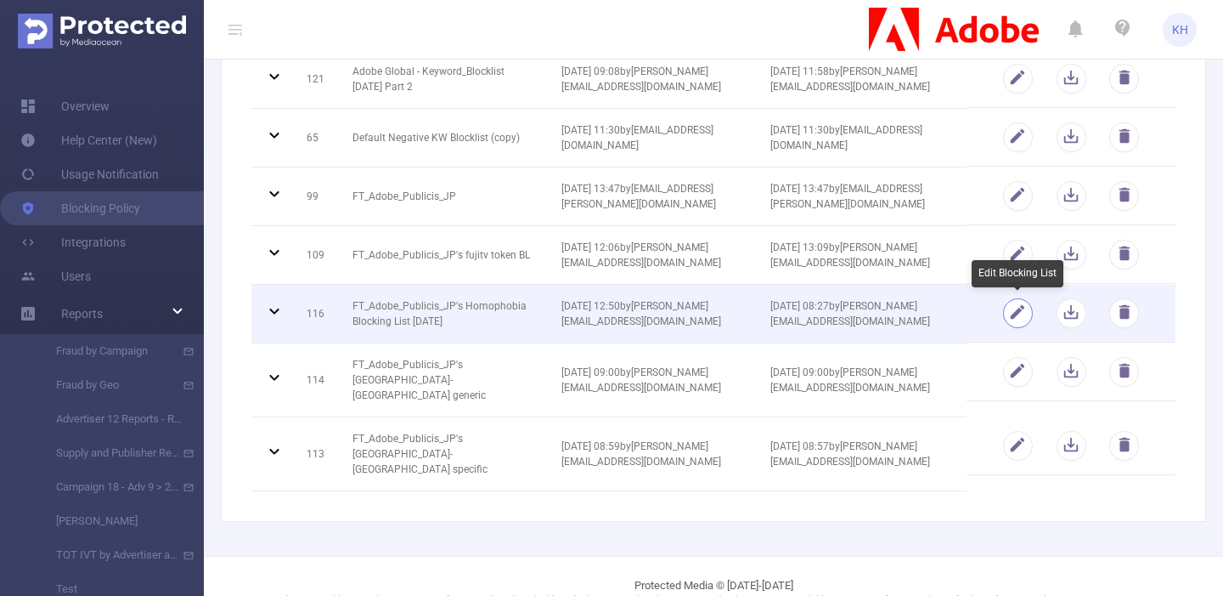
click at [1018, 314] on button "button" at bounding box center [1018, 313] width 30 height 30
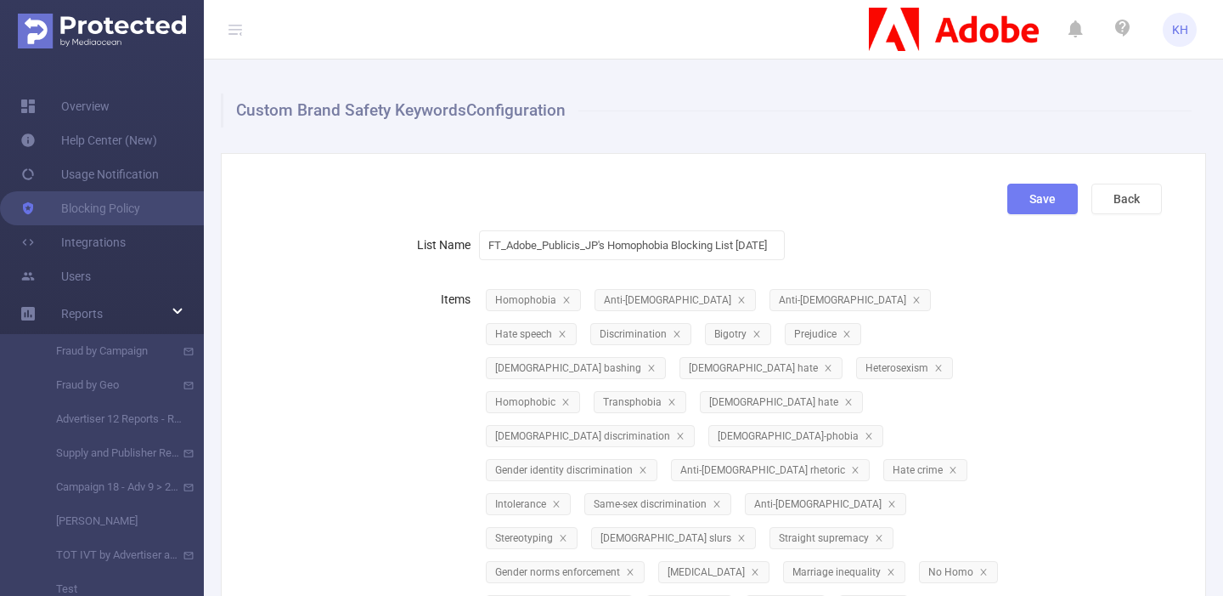
scroll to position [0, 0]
click at [246, 221] on div "Save Back" at bounding box center [707, 206] width 924 height 44
click at [781, 128] on div "Custom Brand Safety Keywords Configuration Save Back List Name FT_Adobe_Publici…" at bounding box center [714, 563] width 1020 height 1009
click at [1125, 195] on button "Back" at bounding box center [1127, 199] width 71 height 31
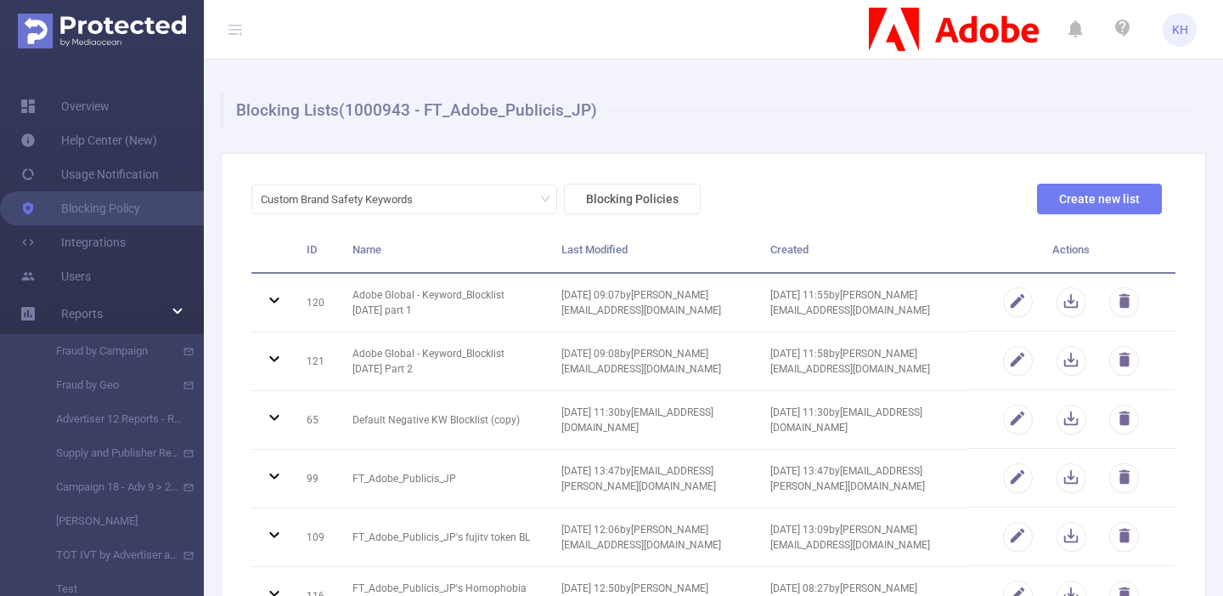
click at [261, 82] on div "Blocking Lists (1000943 - FT_Adobe_Publicis_JP) Custom Brand Safety Keywords Bl…" at bounding box center [714, 448] width 1020 height 778
click at [82, 276] on link "Users" at bounding box center [55, 276] width 71 height 34
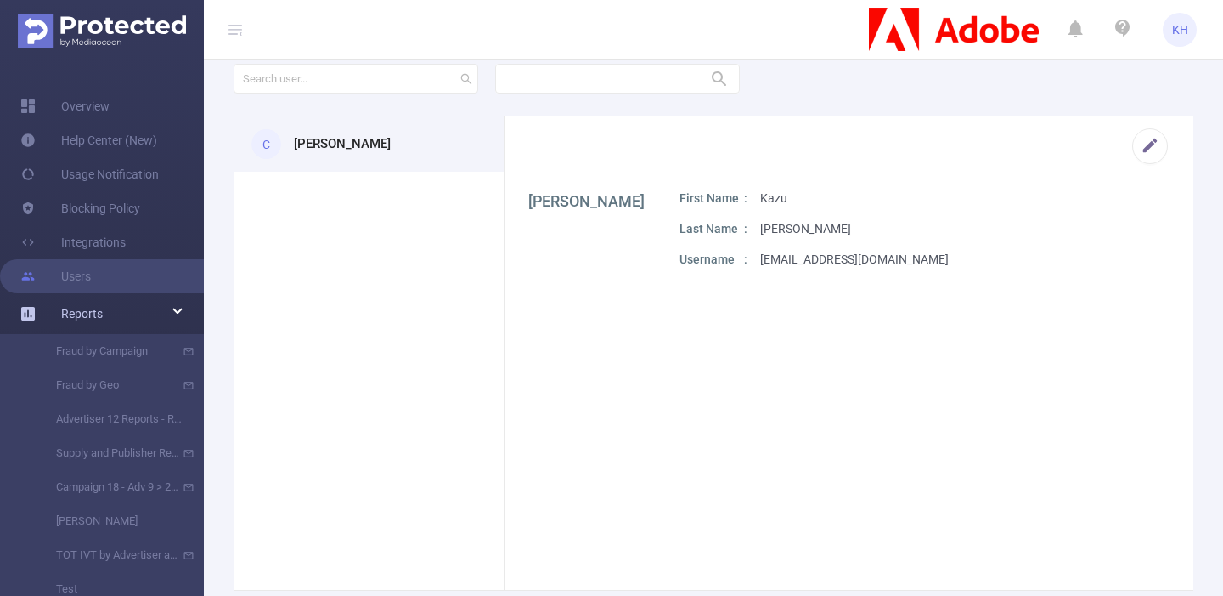
click at [93, 315] on span "Reports" at bounding box center [82, 314] width 42 height 14
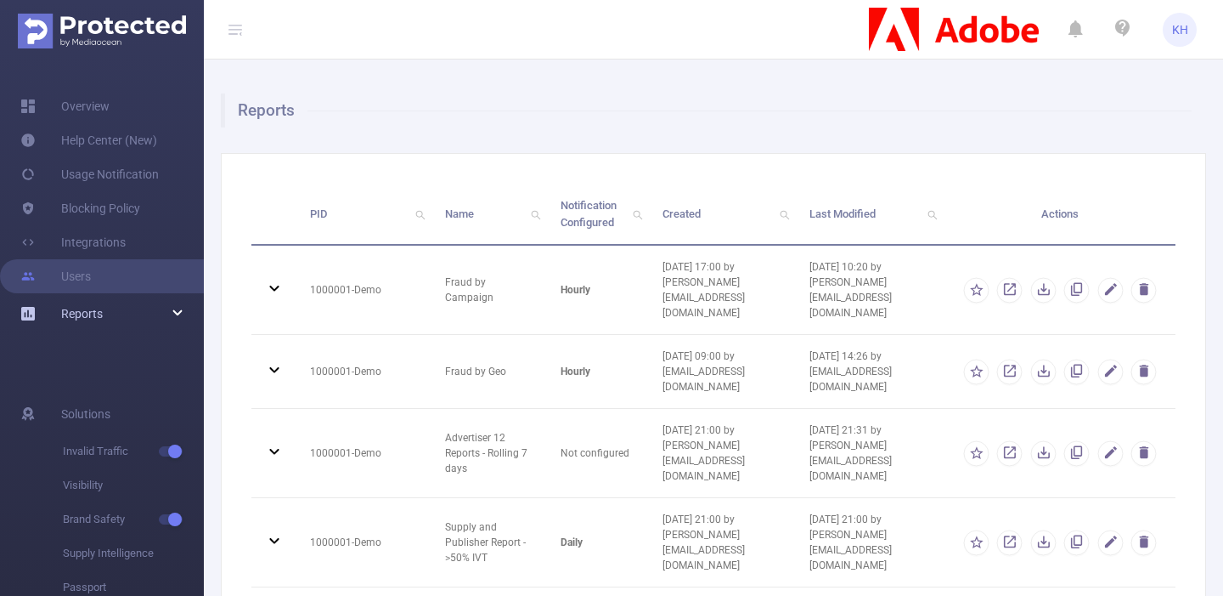
click at [93, 315] on span "Reports" at bounding box center [82, 314] width 42 height 14
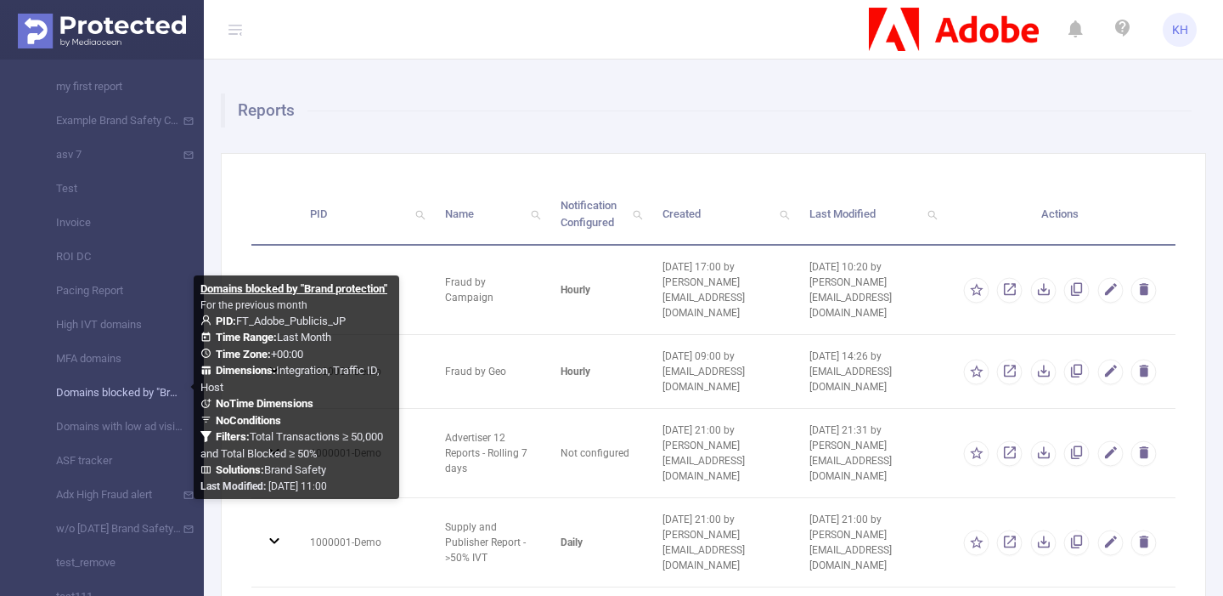
click at [121, 393] on link "Domains blocked by "Brand protection"" at bounding box center [109, 393] width 150 height 34
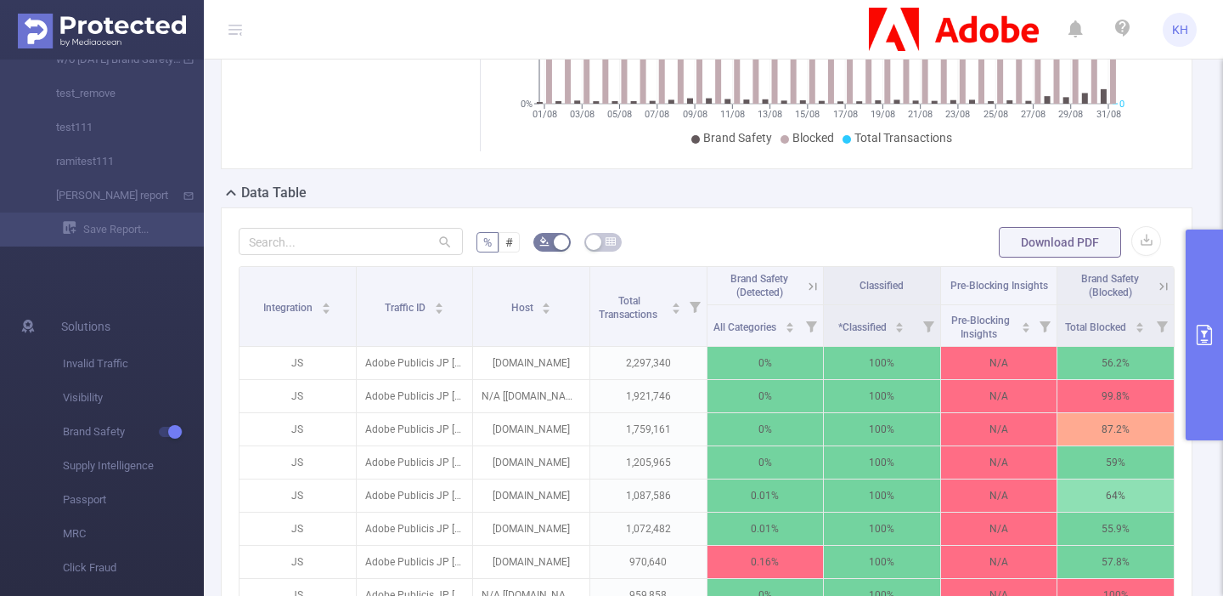
scroll to position [227, 0]
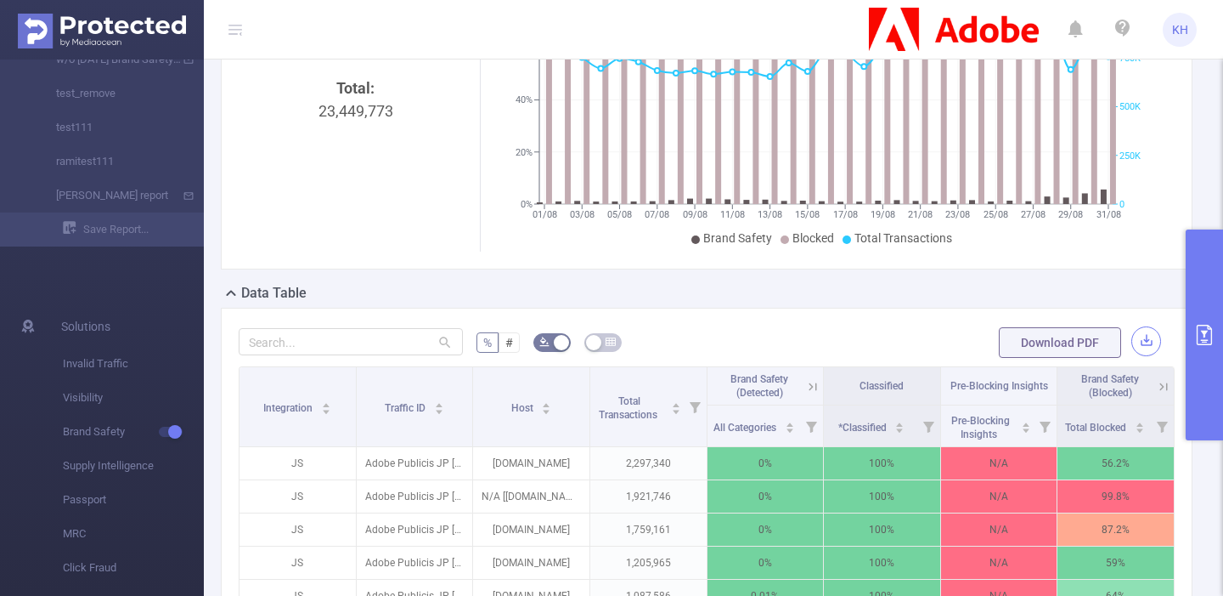
click at [1147, 342] on button "button" at bounding box center [1147, 341] width 30 height 30
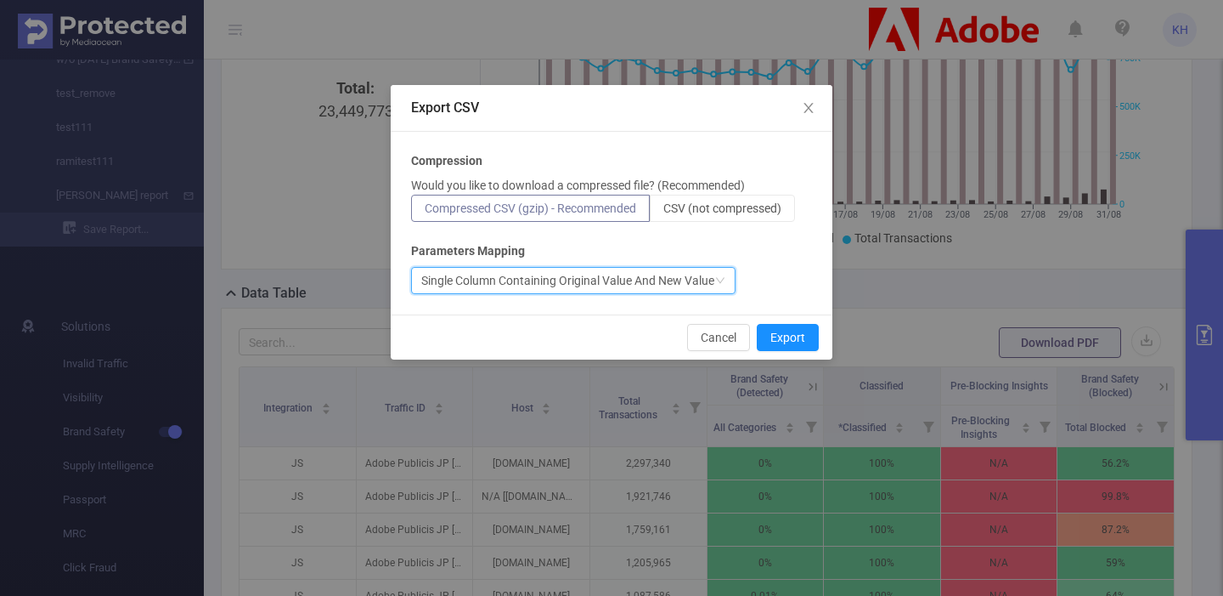
click at [662, 282] on div "Single Column Containing Original Value And New Value" at bounding box center [567, 280] width 293 height 25
click at [772, 273] on div "Single Column Containing Original Value And New Value" at bounding box center [611, 280] width 401 height 27
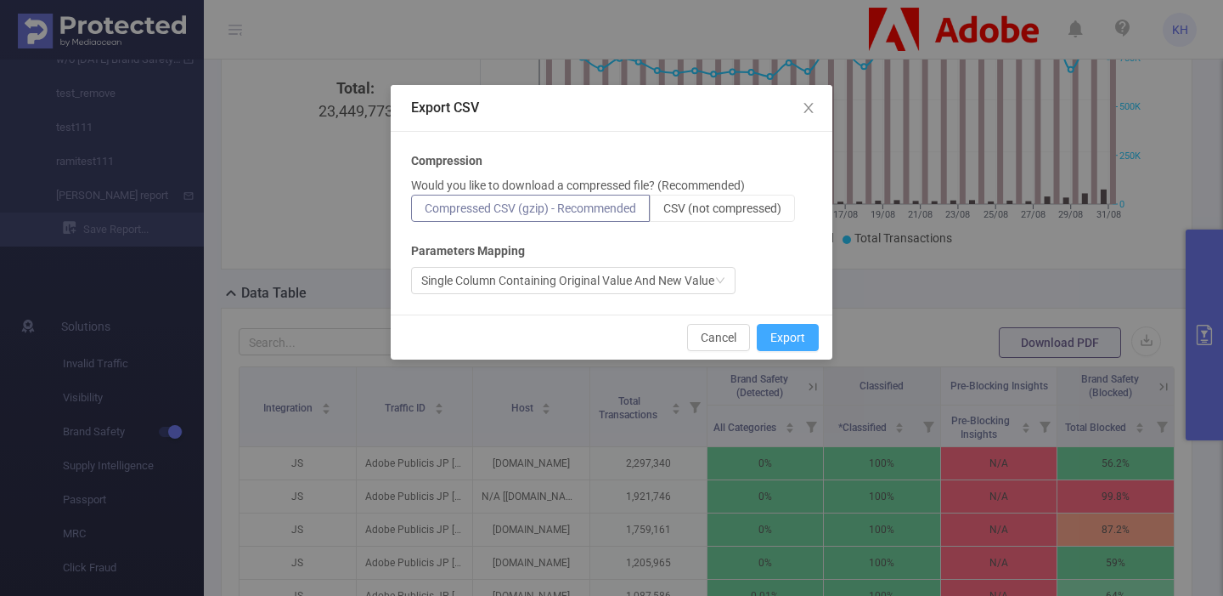
click at [780, 336] on button "Export" at bounding box center [788, 337] width 62 height 27
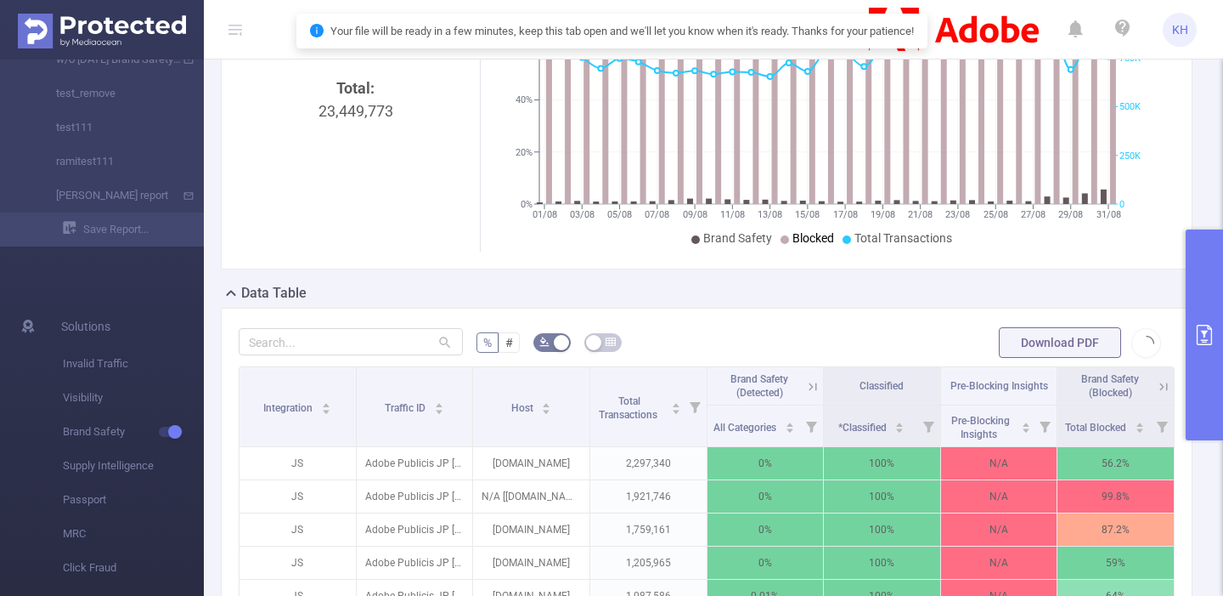
click at [1076, 33] on icon at bounding box center [1076, 30] width 14 height 24
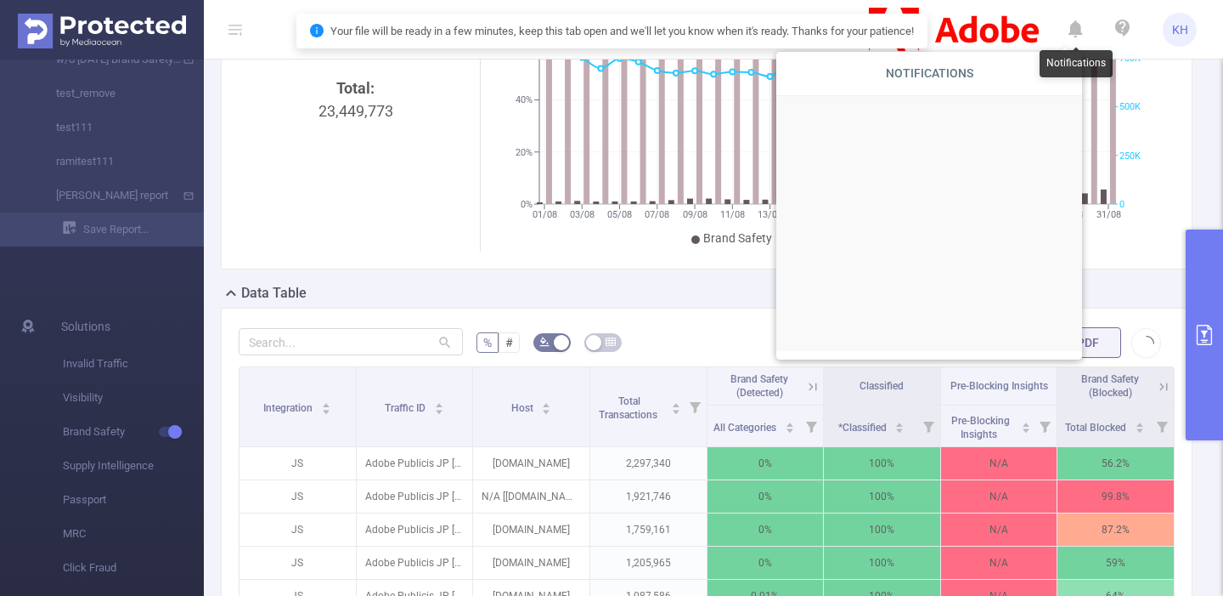
click at [1076, 32] on icon at bounding box center [1076, 30] width 14 height 24
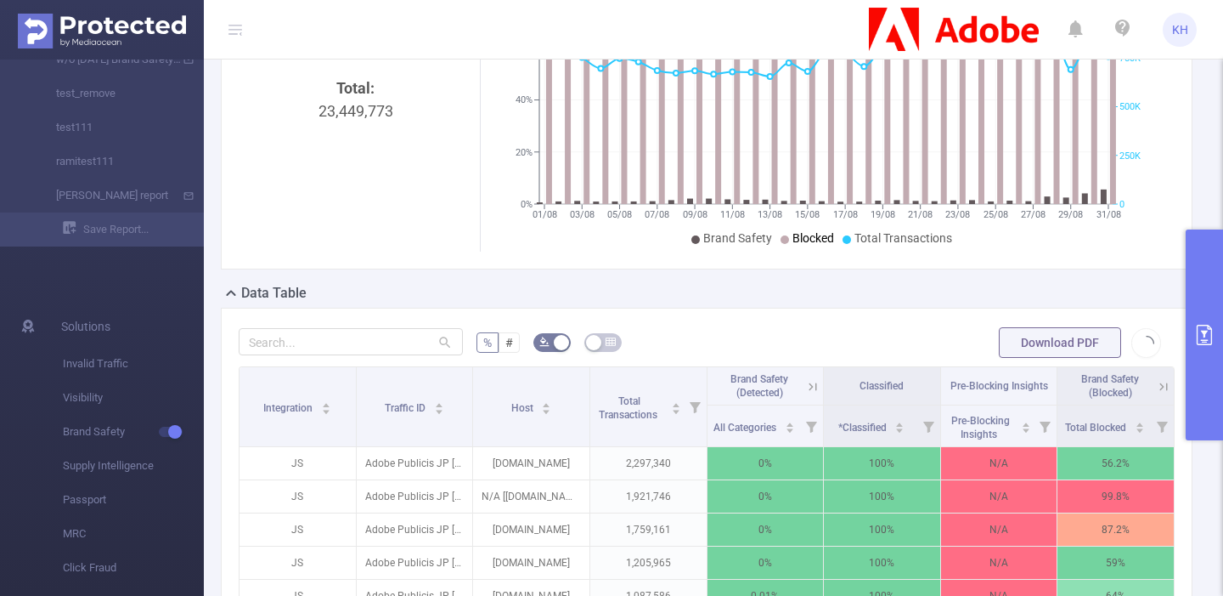
click at [394, 161] on div "Total: 23,449,773" at bounding box center [356, 218] width 221 height 285
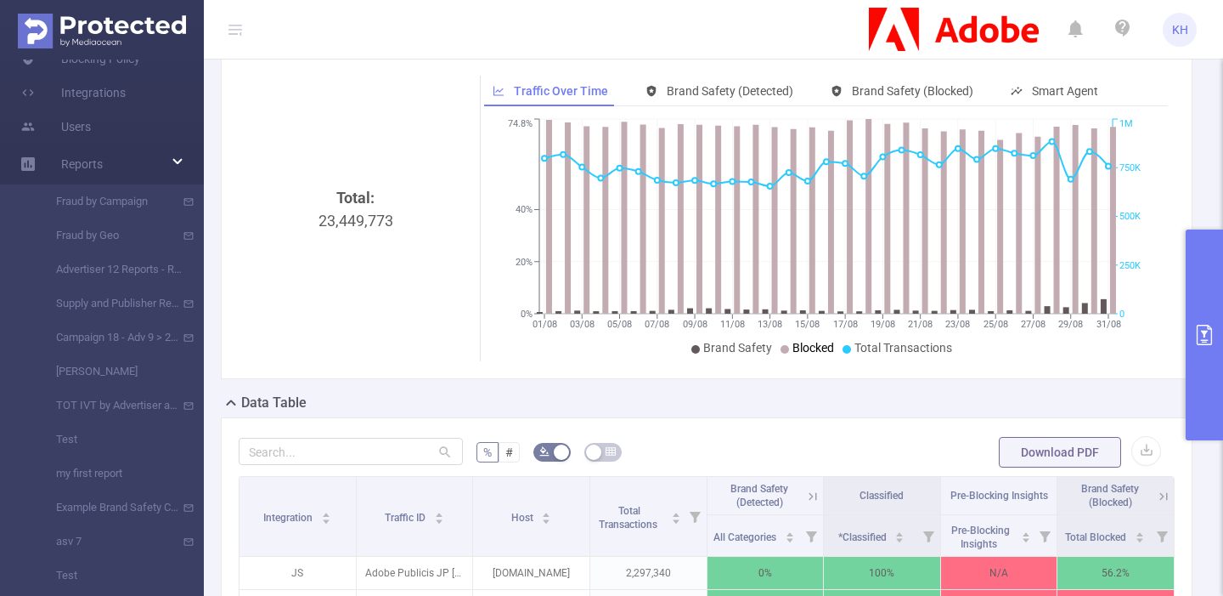
scroll to position [98, 0]
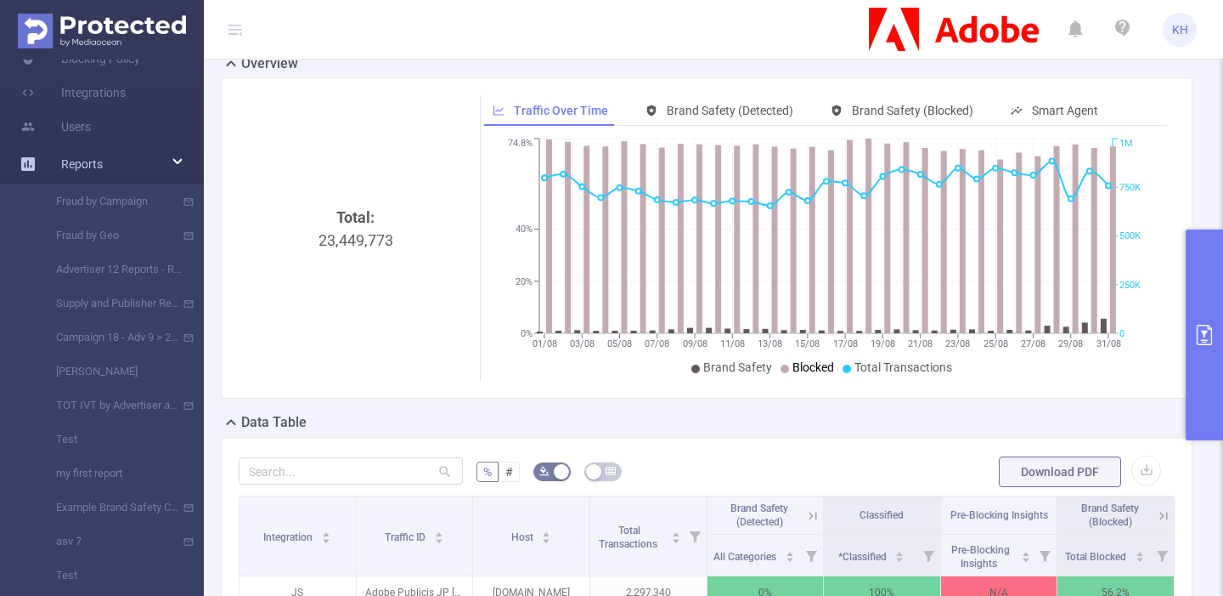
click at [158, 164] on div "Reports" at bounding box center [102, 164] width 204 height 34
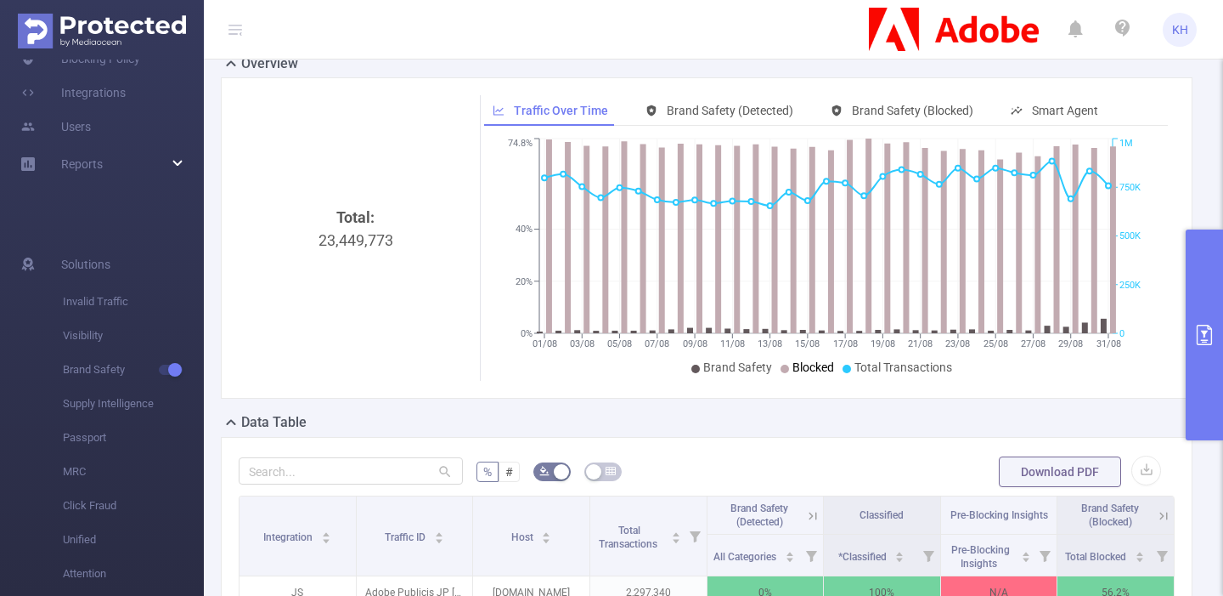
click at [1201, 323] on button "primary" at bounding box center [1204, 334] width 37 height 211
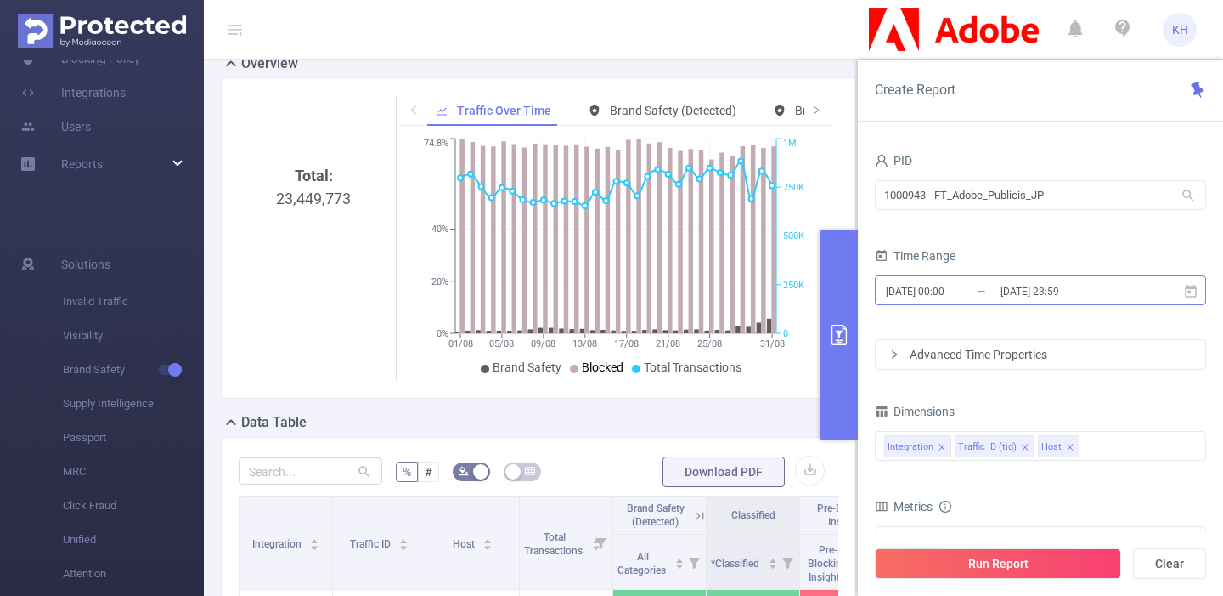
click at [1014, 296] on input "[DATE] 23:59" at bounding box center [1068, 291] width 138 height 23
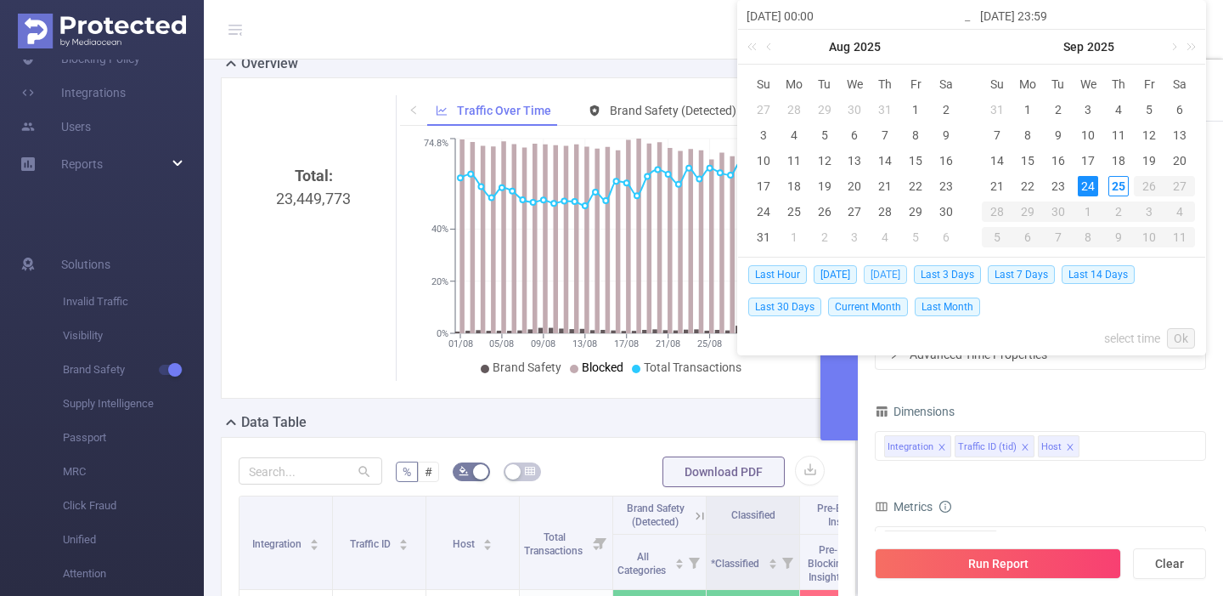
click at [893, 277] on span "[DATE]" at bounding box center [885, 274] width 43 height 19
type input "[DATE] 00:00"
type input "[DATE] 23:59"
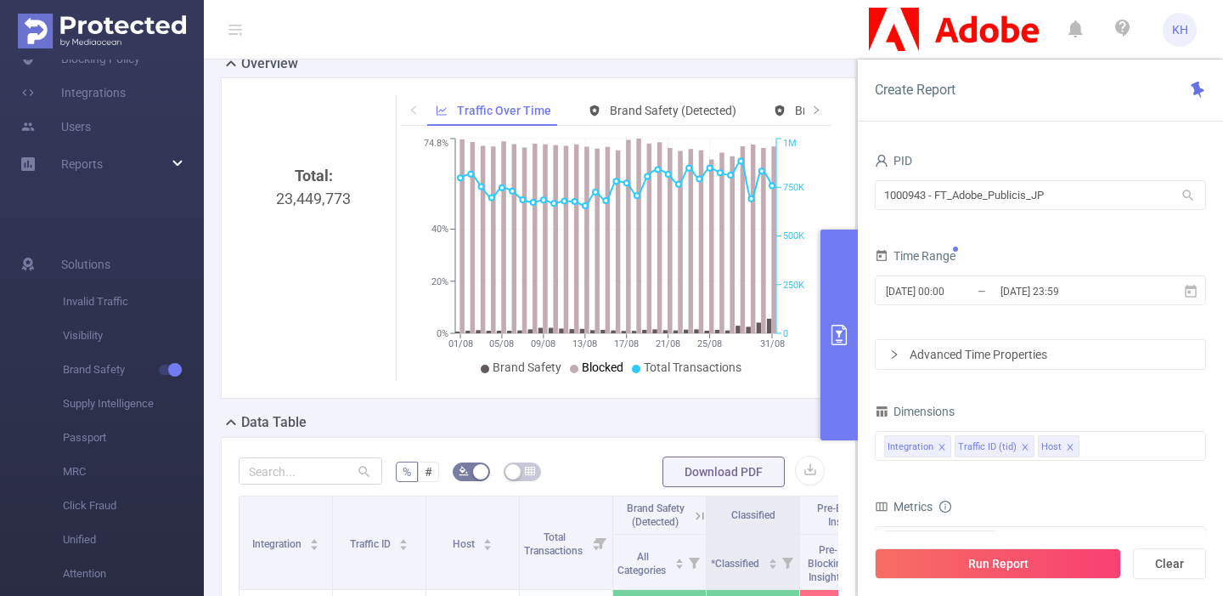
click at [940, 359] on div "Advanced Time Properties" at bounding box center [1041, 354] width 330 height 29
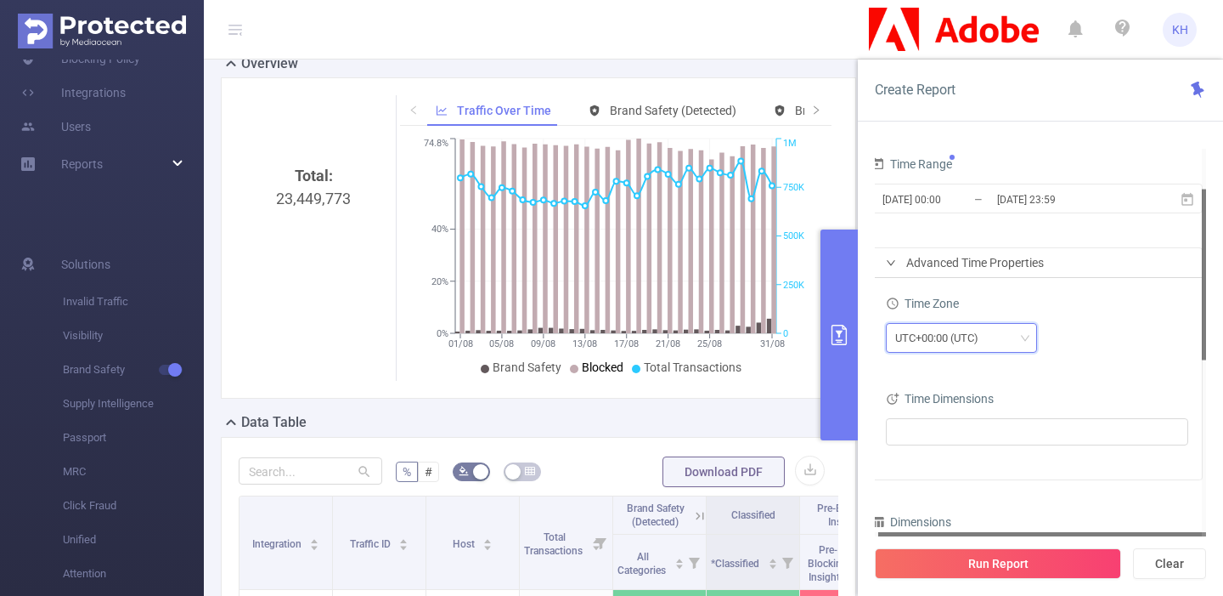
click at [930, 342] on div "UTC+00:00 (UTC)" at bounding box center [943, 338] width 95 height 28
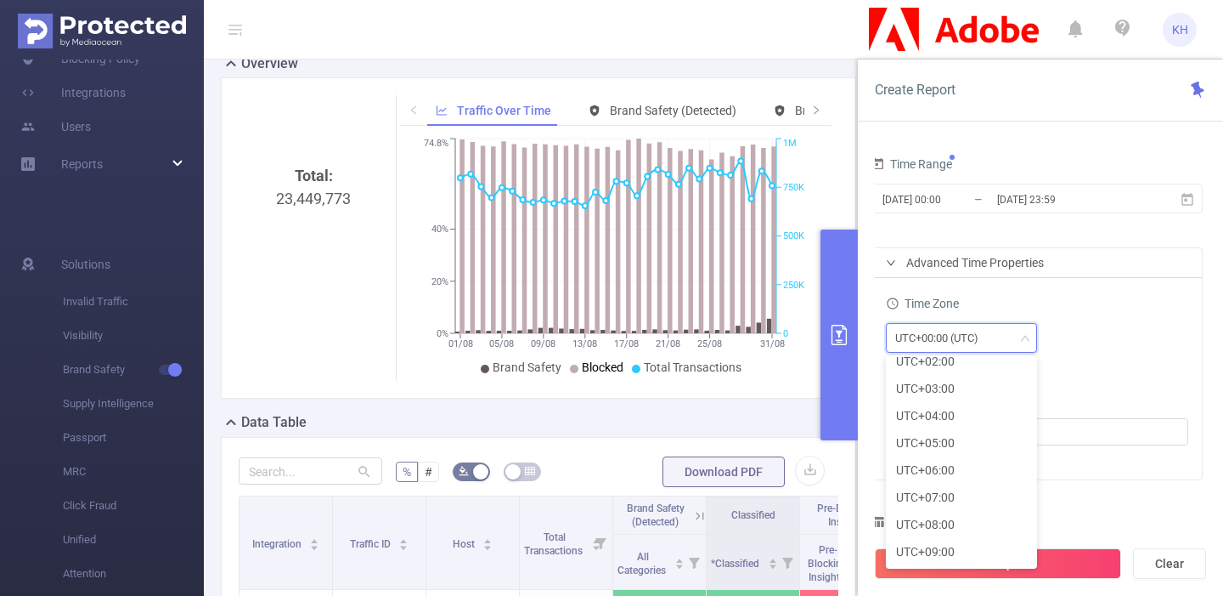
scroll to position [425, 0]
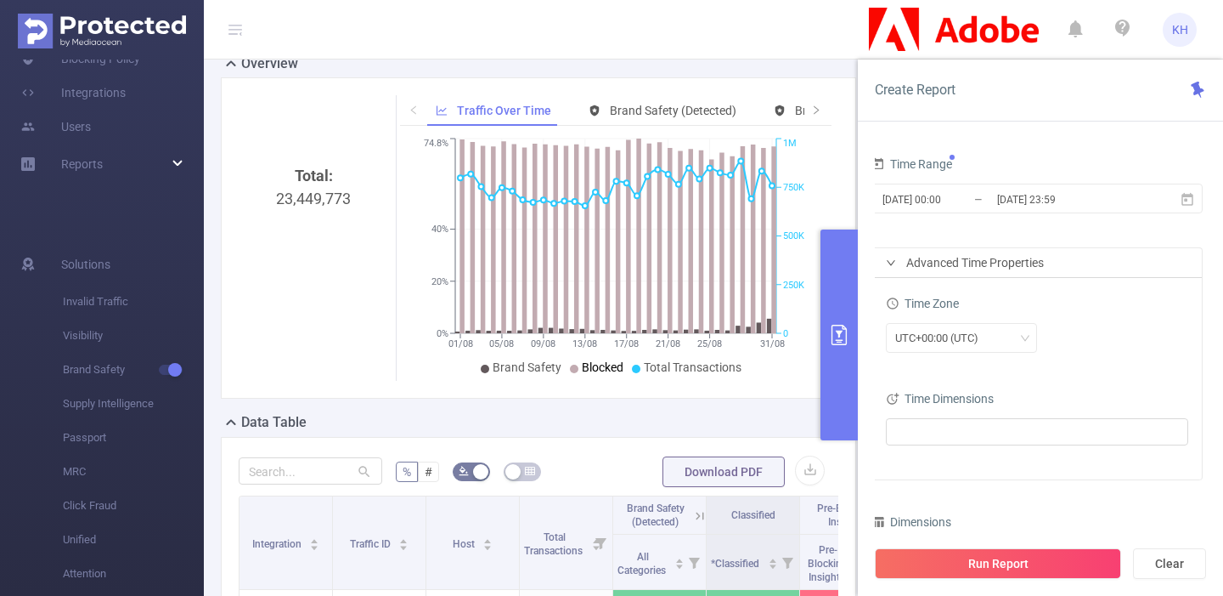
click at [1066, 361] on div "Time Zone UTC+00:00 (UTC)" at bounding box center [1037, 328] width 302 height 75
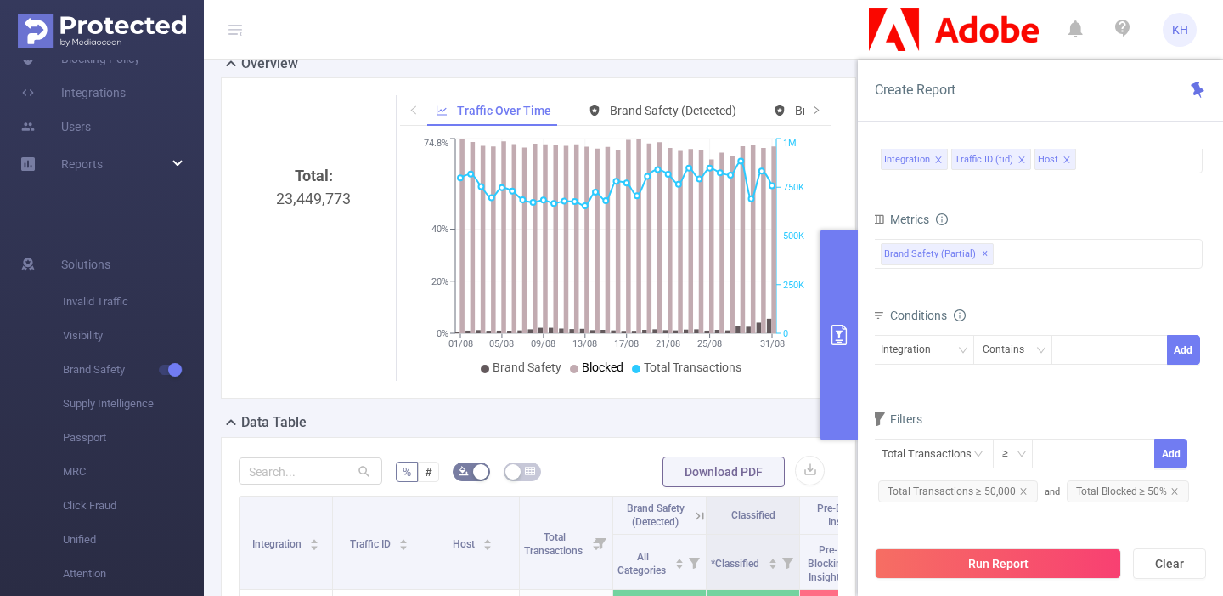
click at [981, 393] on form "Dimensions Integration Traffic ID (tid) Host Metrics All Categories *Adult & Ex…" at bounding box center [1037, 315] width 331 height 407
click at [1102, 361] on div at bounding box center [1110, 350] width 98 height 28
type input "f"
click at [935, 353] on div "Integration" at bounding box center [912, 350] width 62 height 28
click at [1025, 310] on div "Conditions" at bounding box center [1037, 317] width 331 height 28
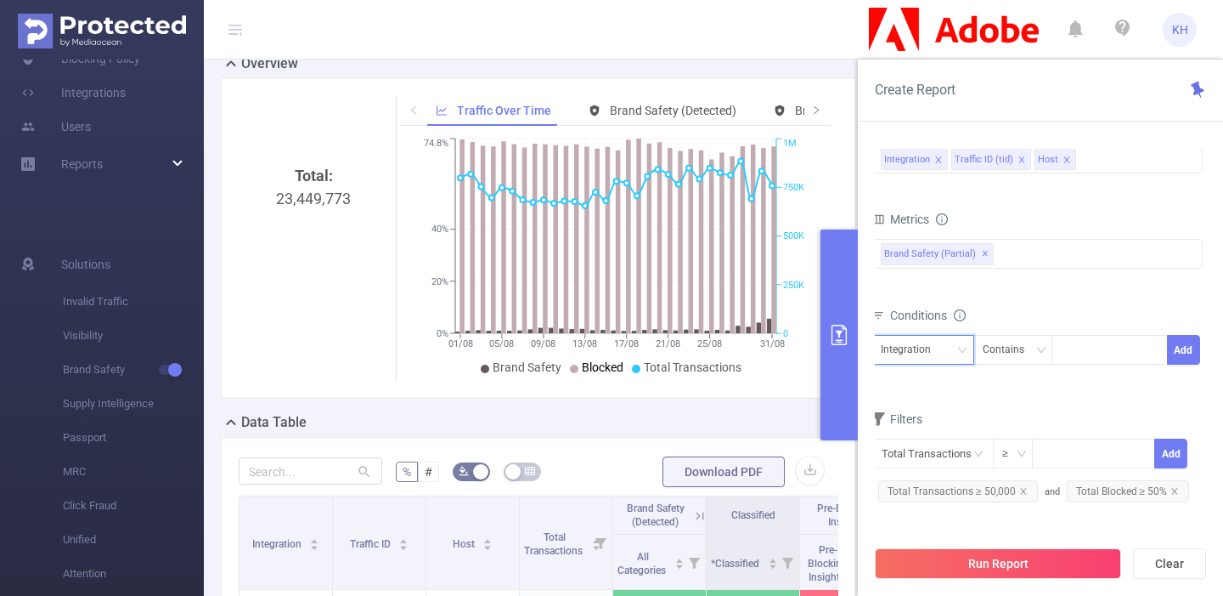
click at [935, 337] on div "Integration" at bounding box center [912, 350] width 62 height 28
click at [1024, 299] on div "Metrics All Categories *Adult & Explicit Sexual Content *Arms *Crime *Death Inj…" at bounding box center [1037, 254] width 331 height 95
click at [1009, 362] on div "Contains" at bounding box center [1010, 350] width 54 height 28
click at [1025, 303] on div "Conditions" at bounding box center [1037, 317] width 331 height 28
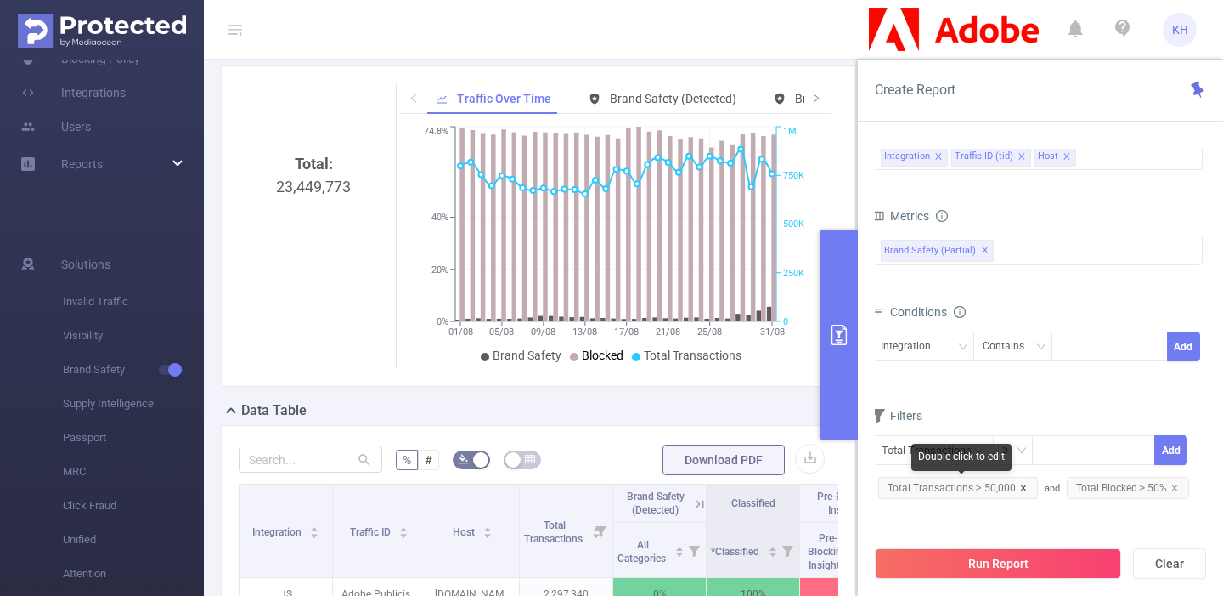
click at [1022, 486] on icon "icon: close" at bounding box center [1023, 487] width 6 height 6
click at [984, 488] on icon "icon: close" at bounding box center [987, 487] width 8 height 8
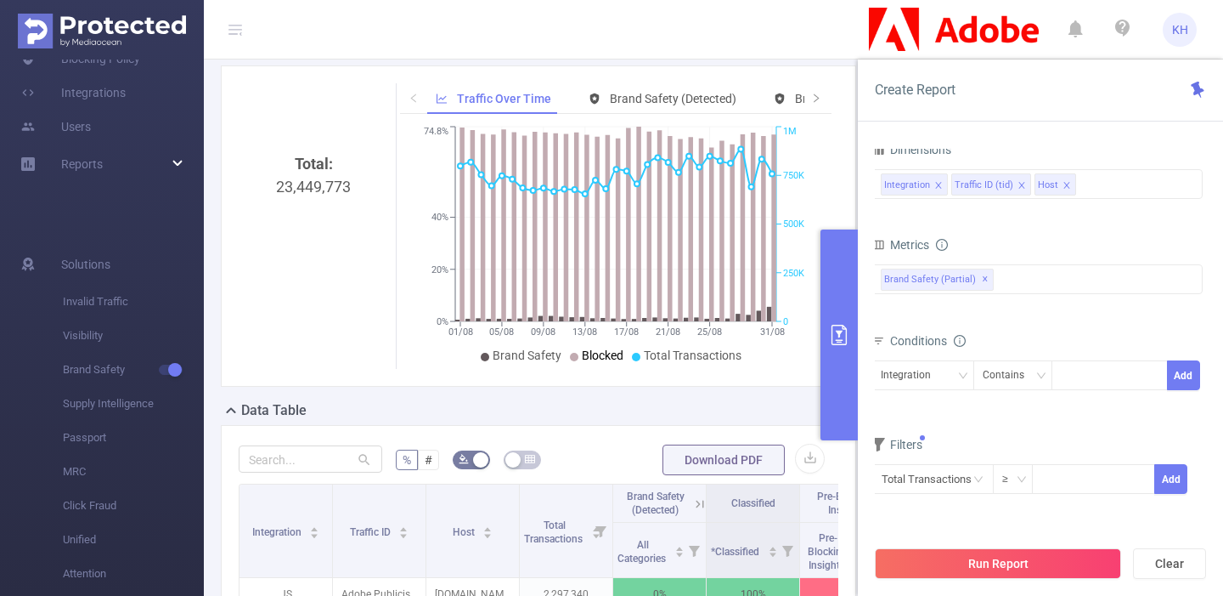
click at [844, 334] on icon "primary" at bounding box center [839, 335] width 20 height 20
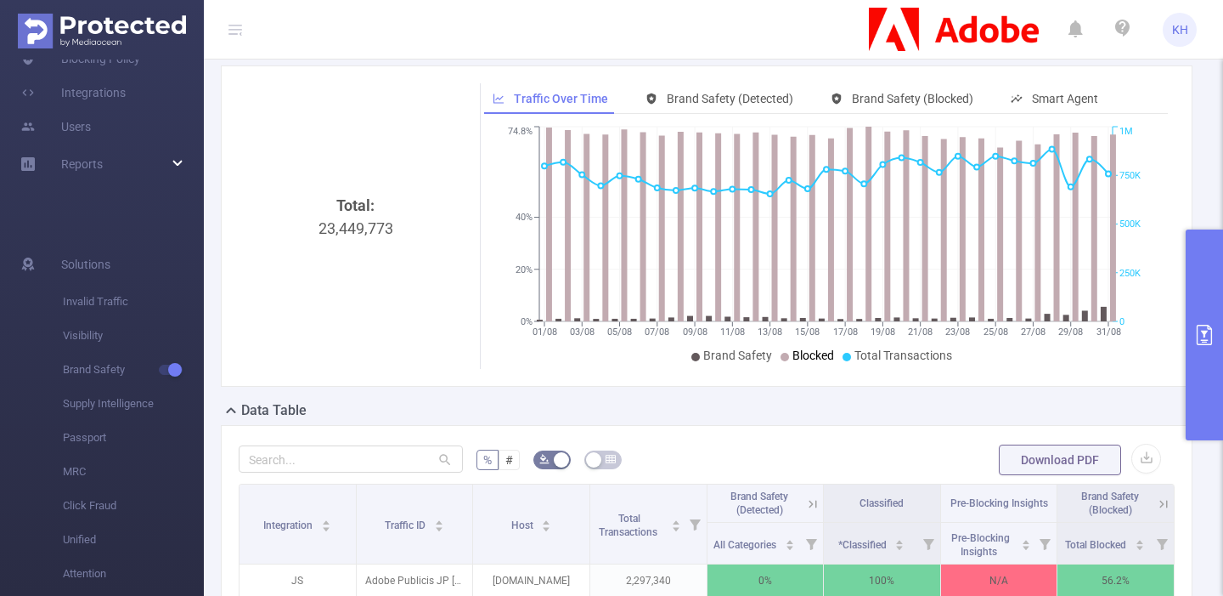
click at [1203, 316] on button "primary" at bounding box center [1204, 334] width 37 height 211
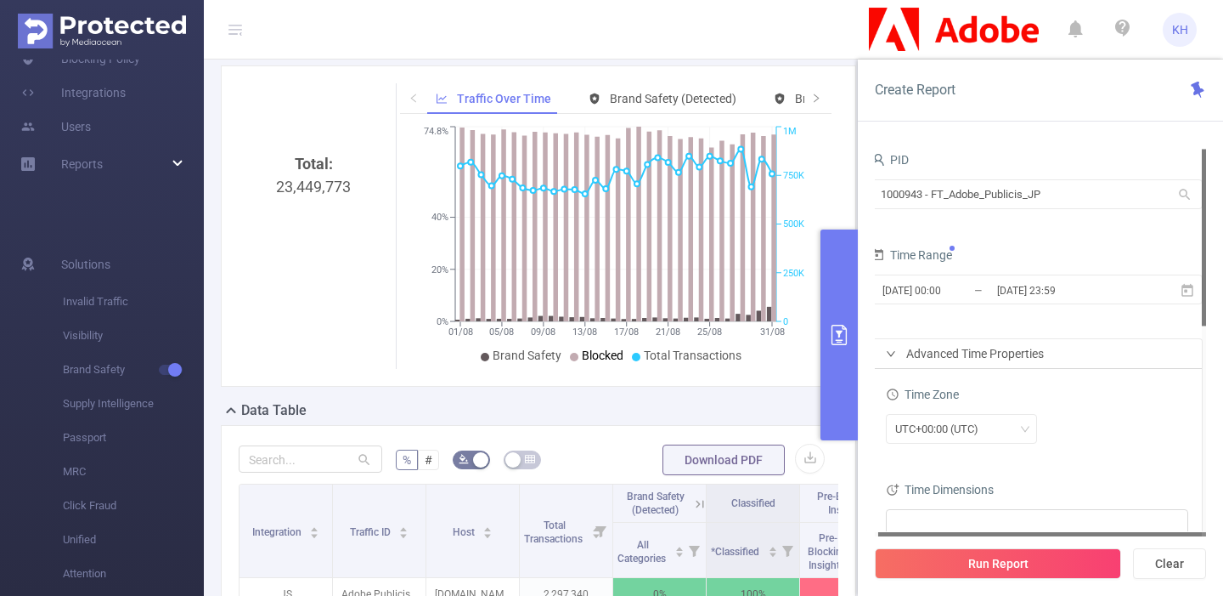
scroll to position [0, 0]
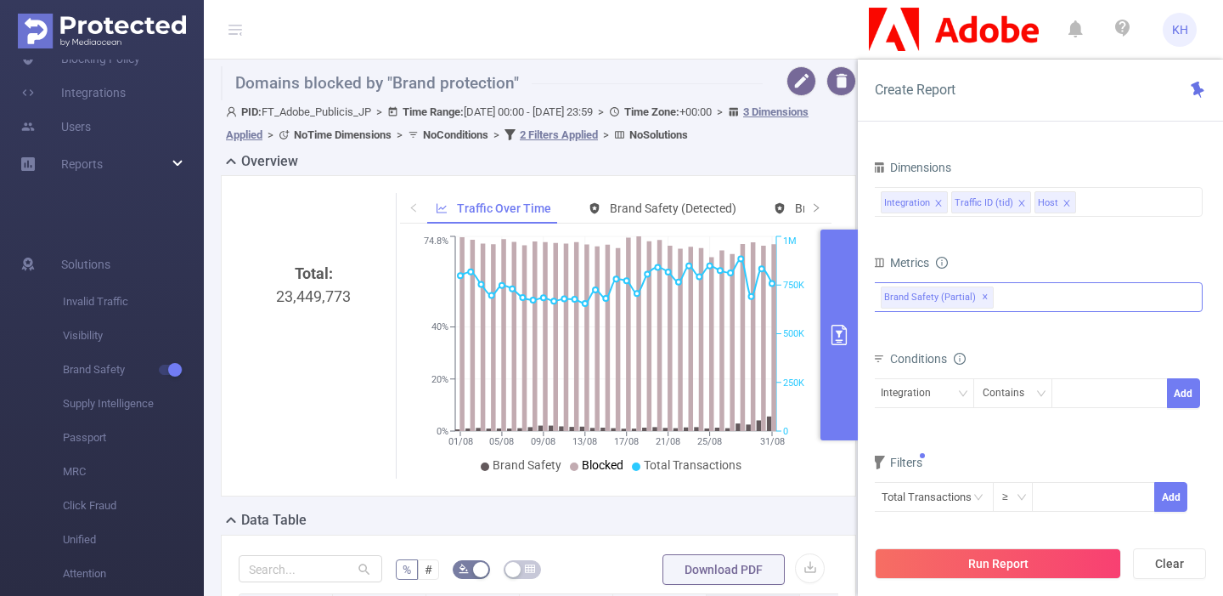
click at [1072, 300] on div "Brand Safety (partial) ✕" at bounding box center [1037, 297] width 331 height 30
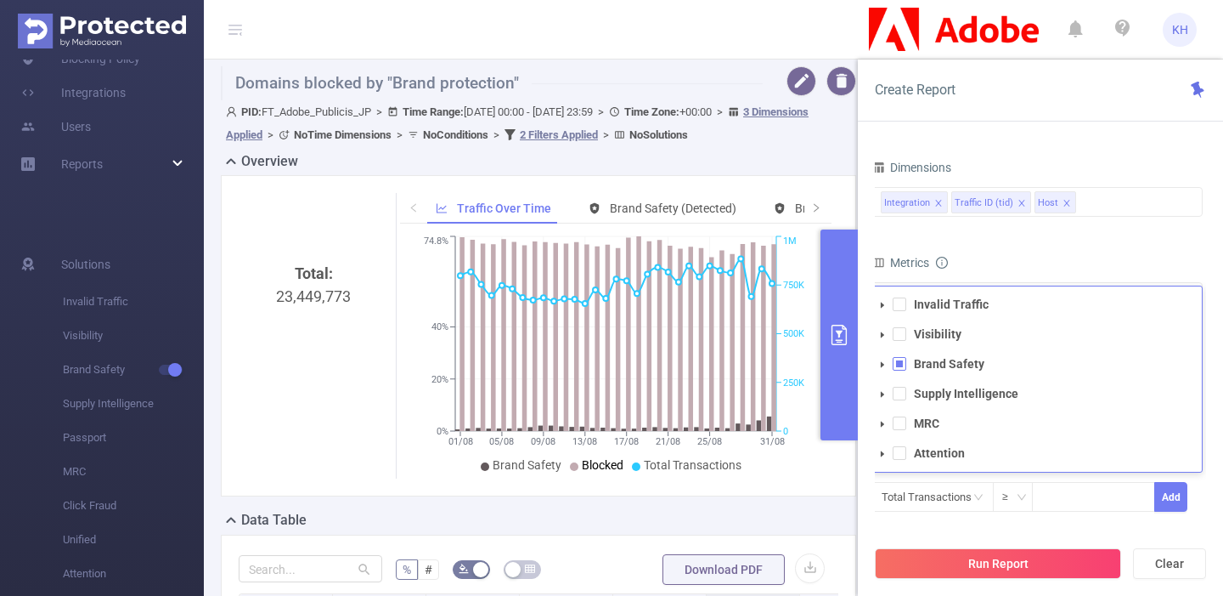
click at [1069, 238] on form "Dimensions Integration Traffic ID (tid) Host Metrics All Categories *Adult & Ex…" at bounding box center [1037, 344] width 331 height 378
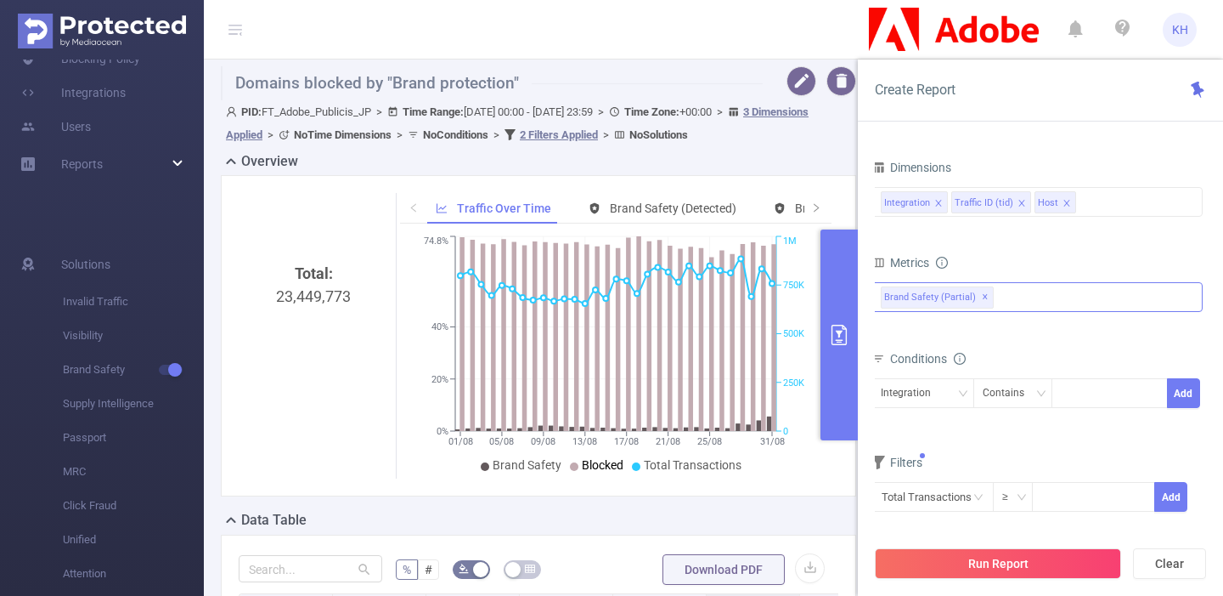
click at [1037, 305] on div "Brand Safety (partial) ✕ Invalid Traffic Visibility Brand Safety Supply Intelli…" at bounding box center [1037, 297] width 331 height 30
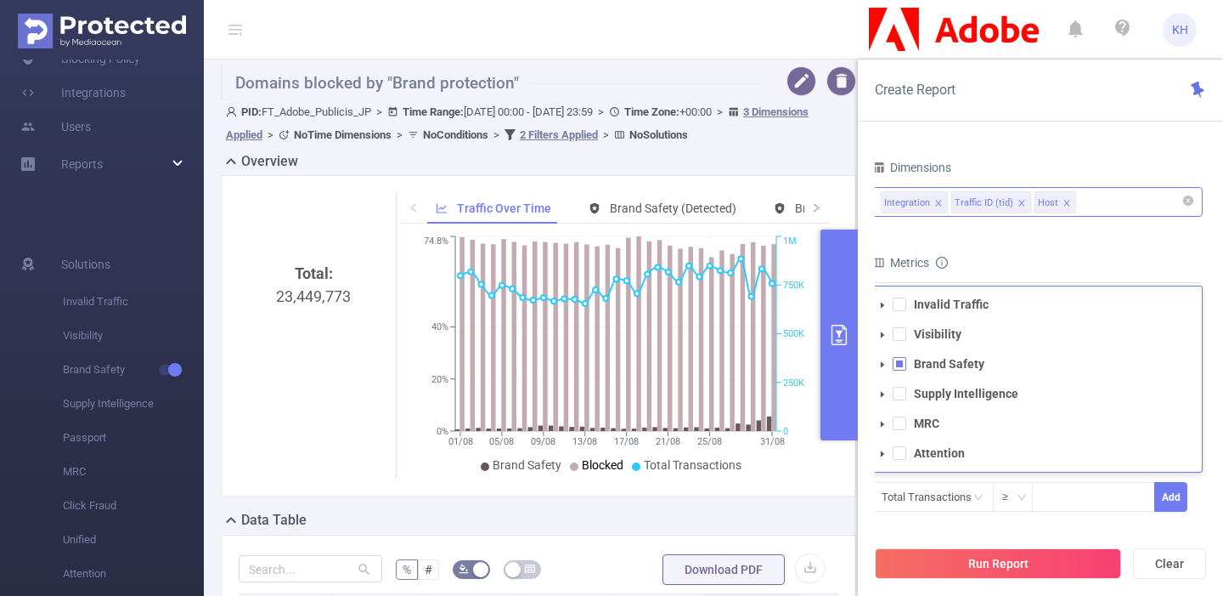
click at [1126, 201] on div "Integration Traffic ID (tid) Host" at bounding box center [1037, 202] width 313 height 28
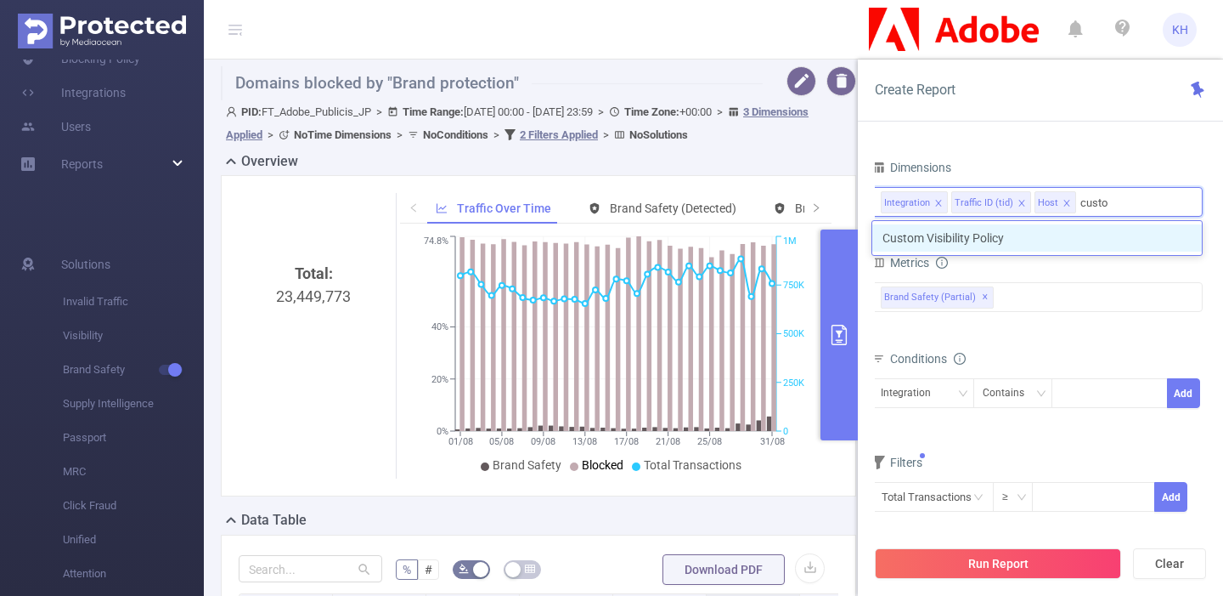
type input "custo"
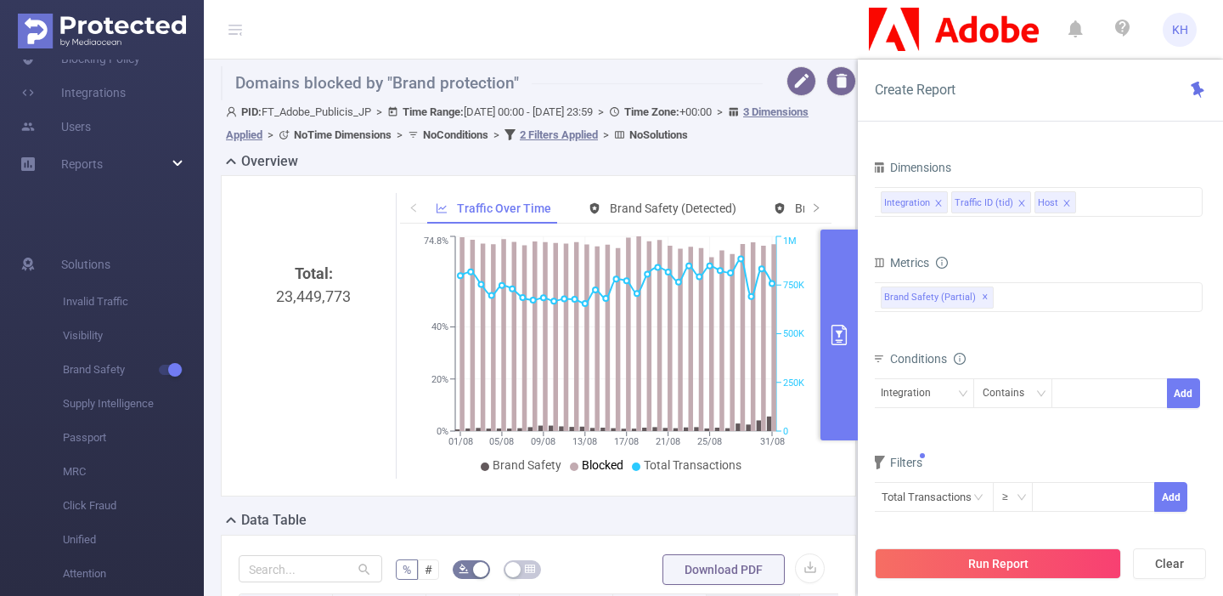
click at [86, 325] on span "Solutions" at bounding box center [85, 327] width 49 height 34
click at [84, 226] on span "Reports" at bounding box center [82, 227] width 42 height 14
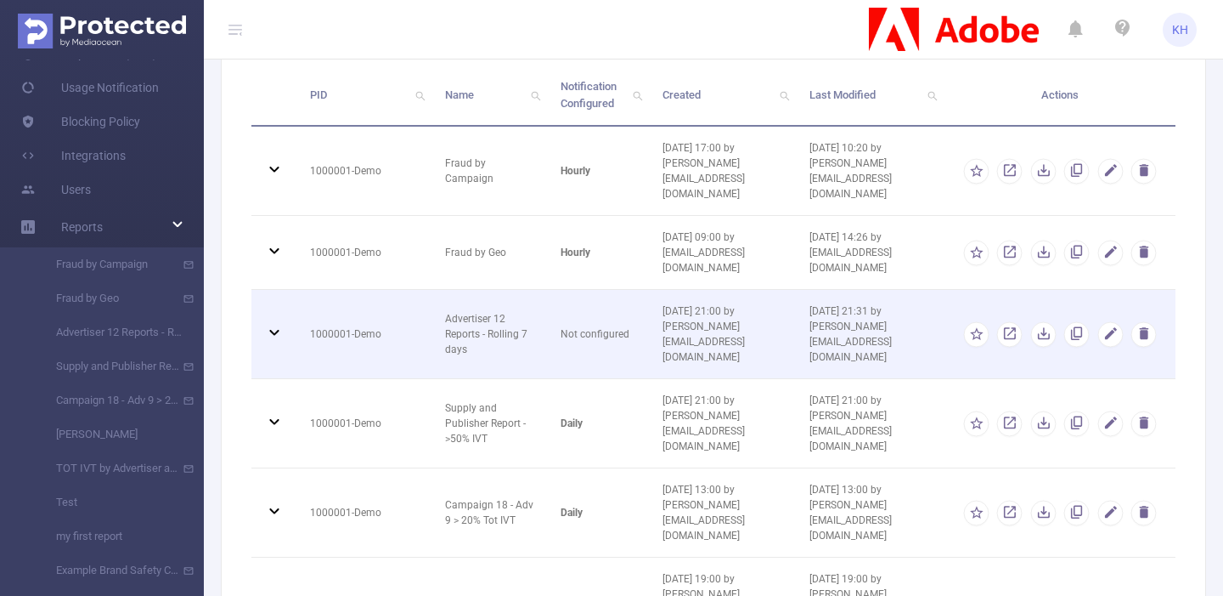
scroll to position [89, 0]
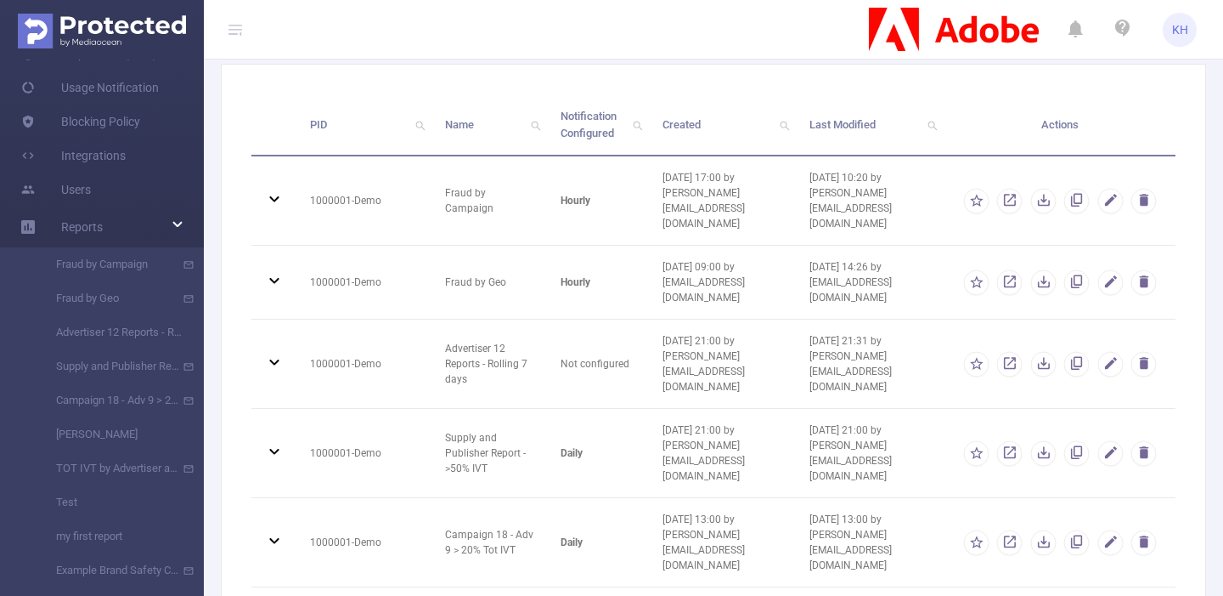
click at [663, 125] on span "Created" at bounding box center [682, 124] width 38 height 13
click at [785, 123] on icon "icon: search" at bounding box center [785, 126] width 10 height 10
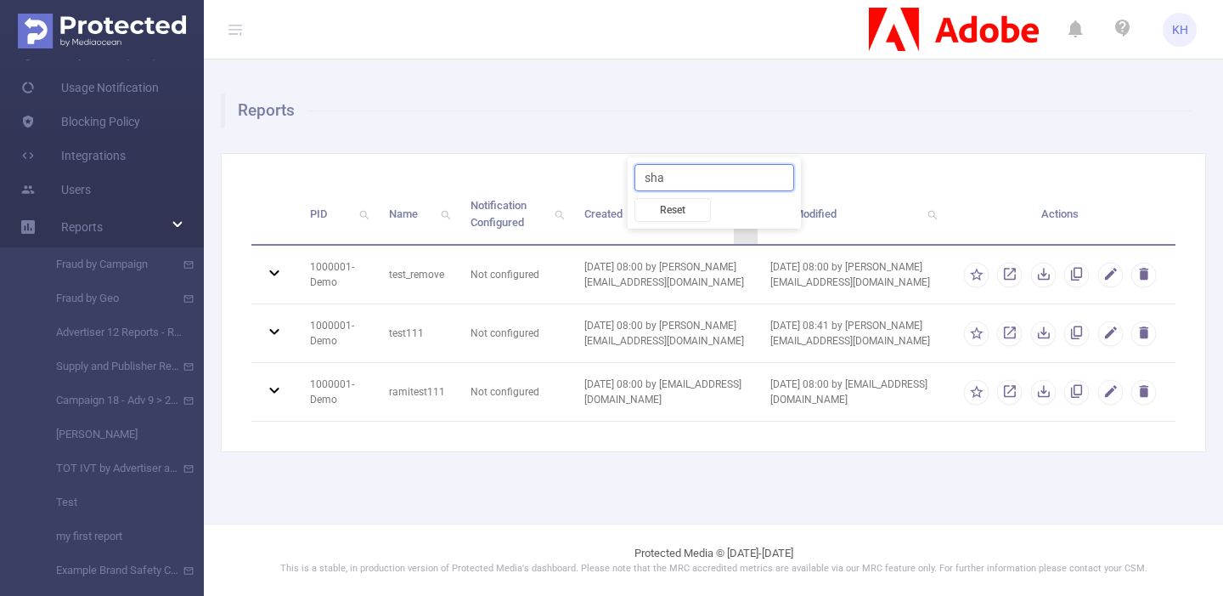
scroll to position [0, 0]
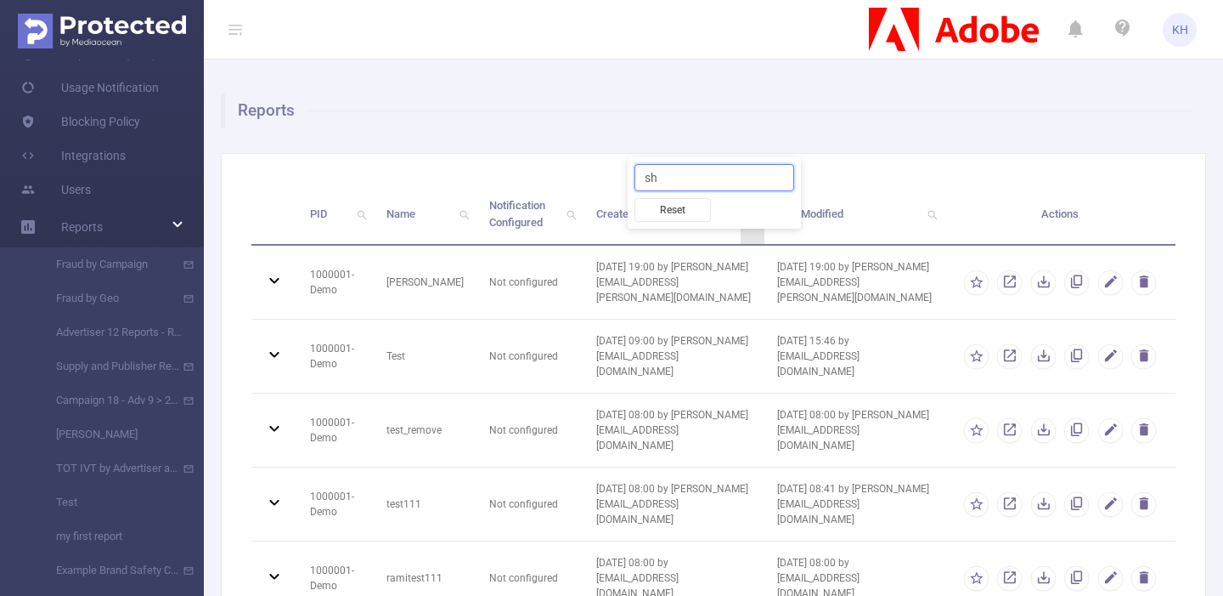
type input "s"
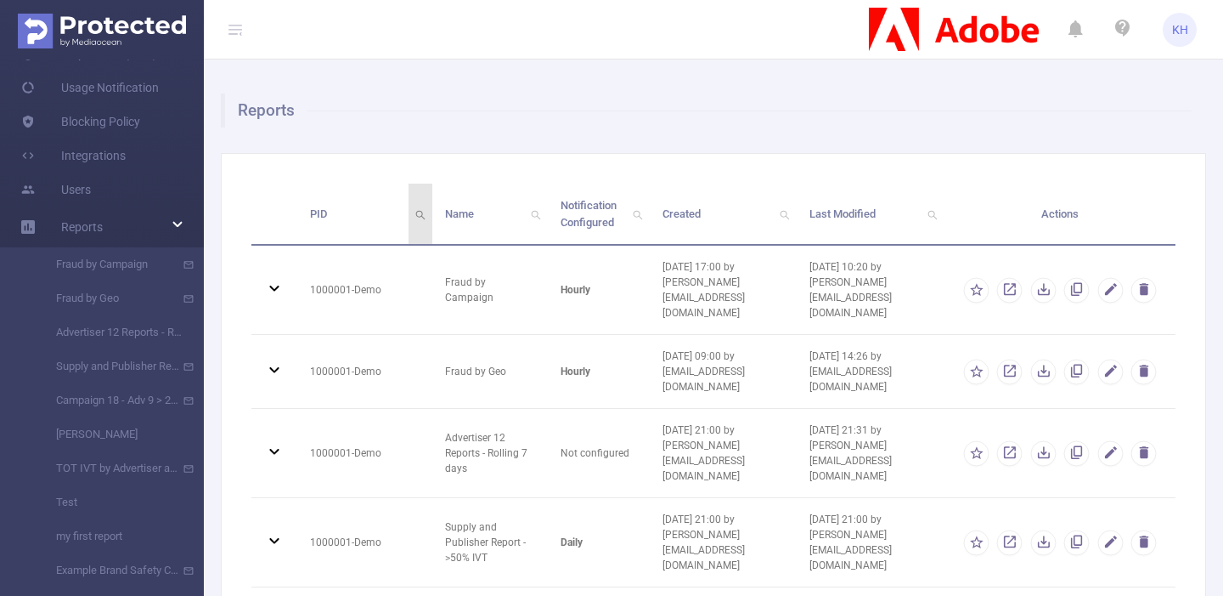
click at [415, 218] on icon "icon: search" at bounding box center [420, 215] width 10 height 10
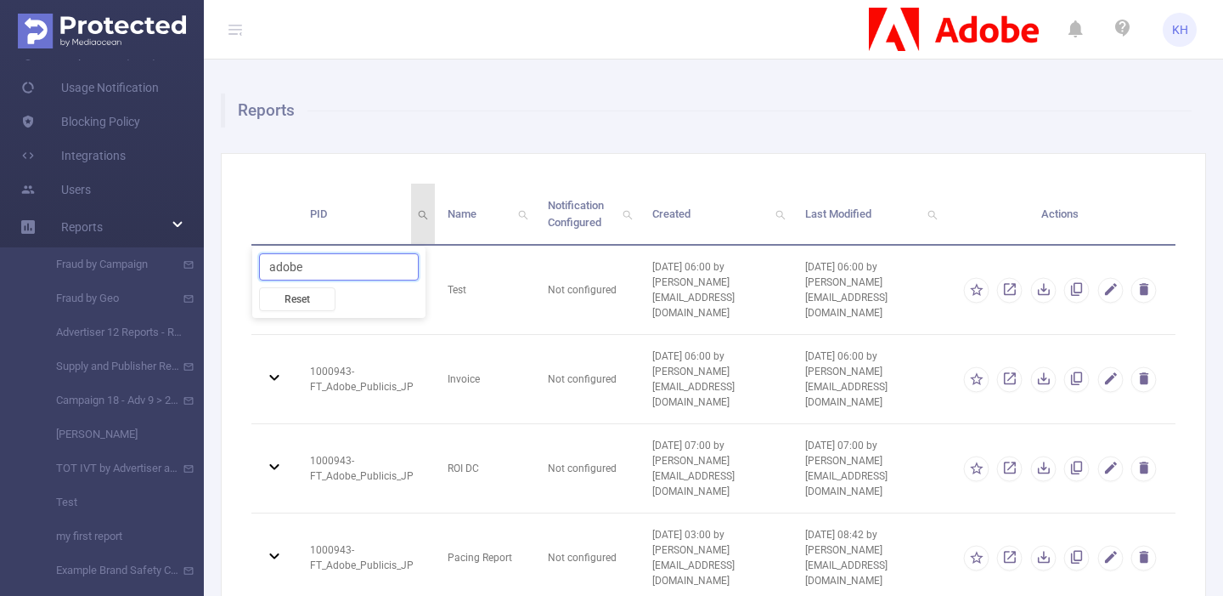
type input "adobe"
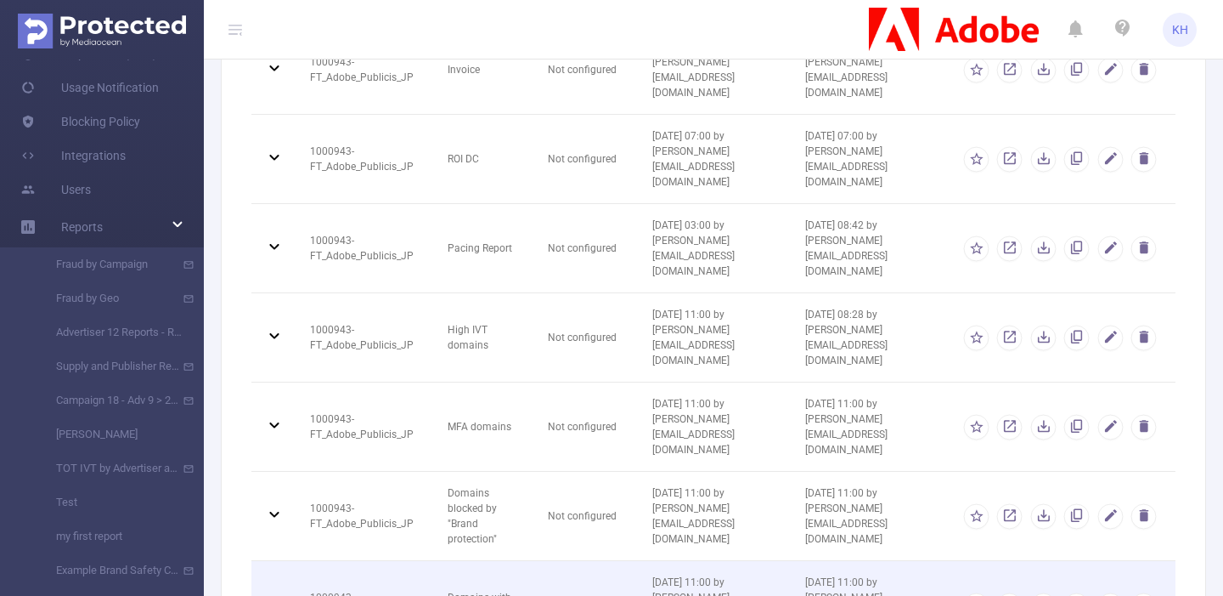
scroll to position [312, 0]
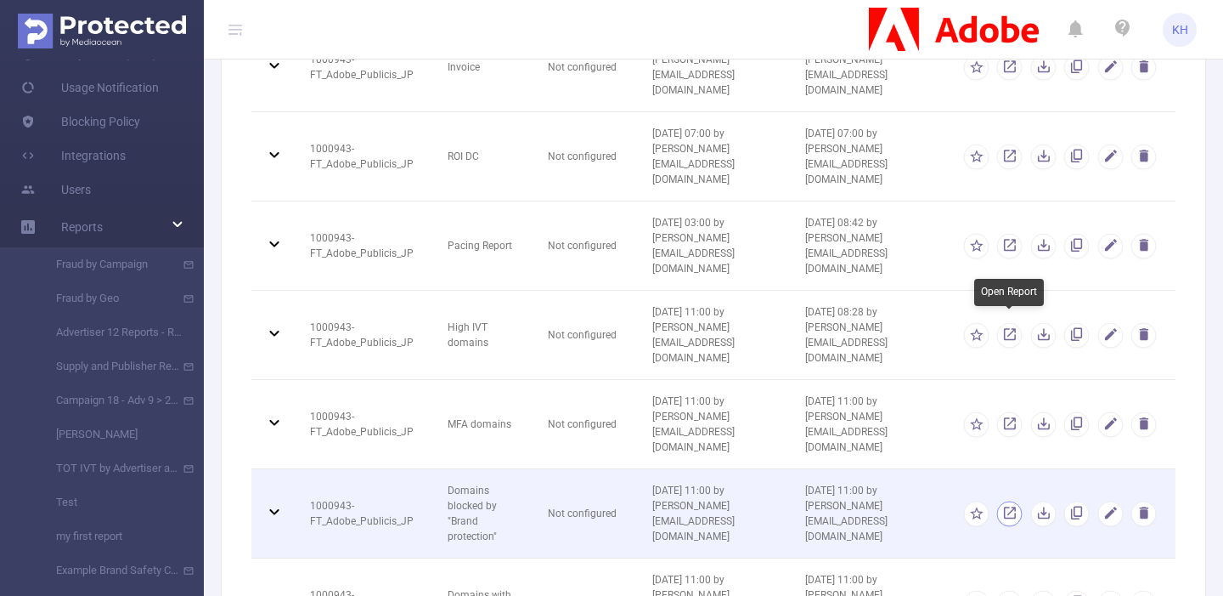
click at [1010, 511] on link "button" at bounding box center [1010, 517] width 16 height 12
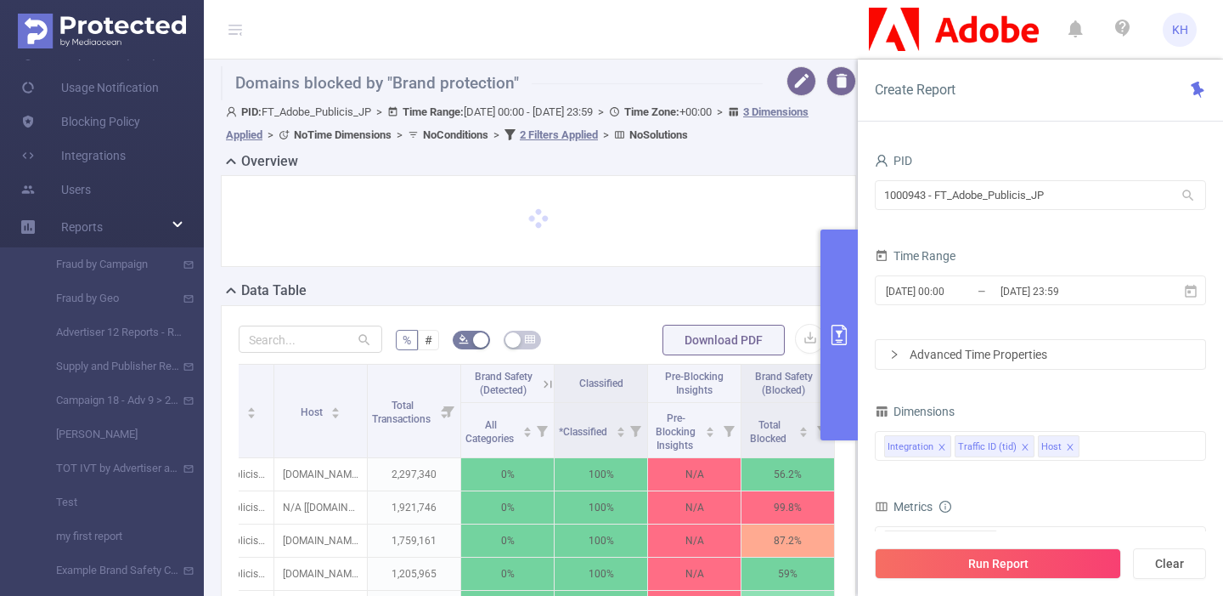
click at [841, 336] on icon "primary" at bounding box center [839, 335] width 20 height 20
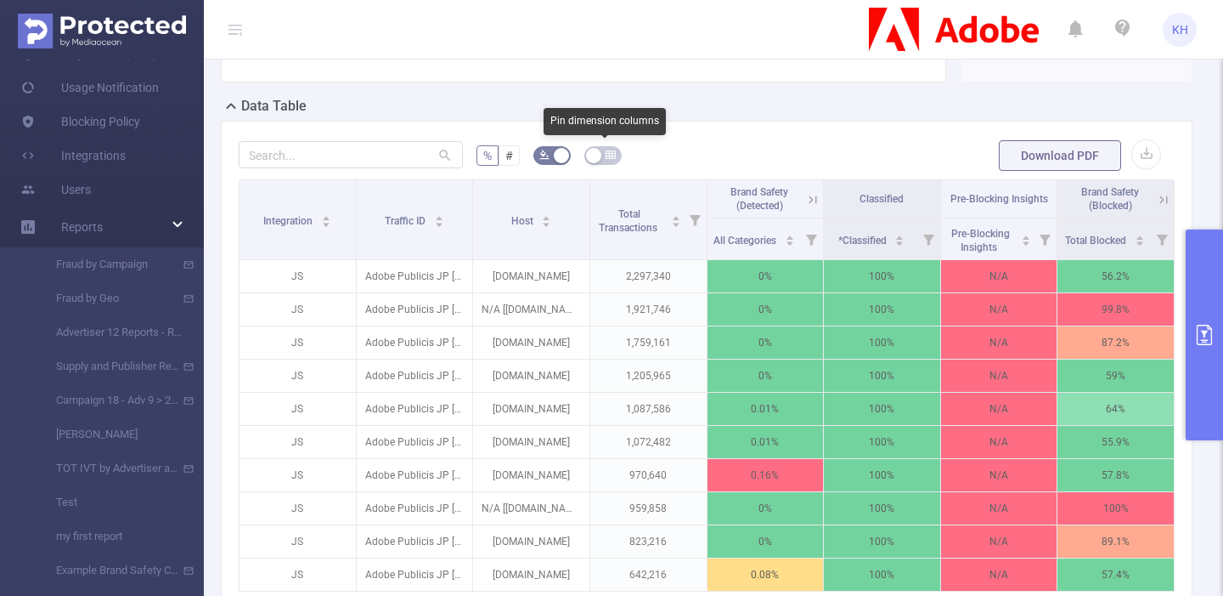
click at [608, 160] on icon "icon: table" at bounding box center [611, 155] width 10 height 10
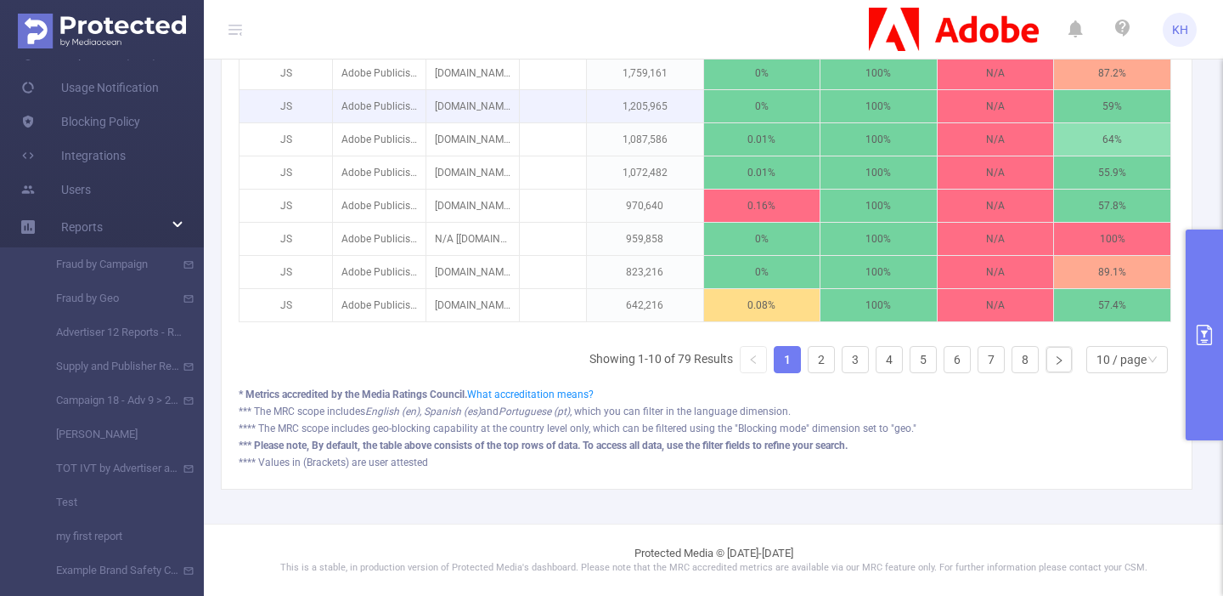
scroll to position [682, 0]
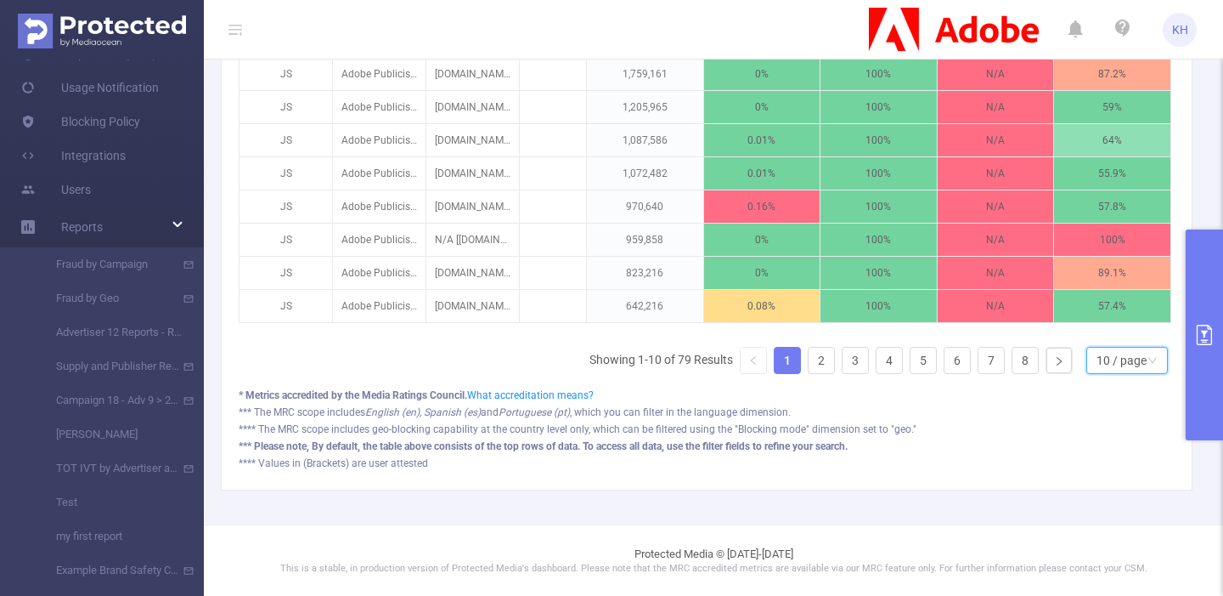
click at [1105, 352] on div "10 / page" at bounding box center [1122, 360] width 50 height 25
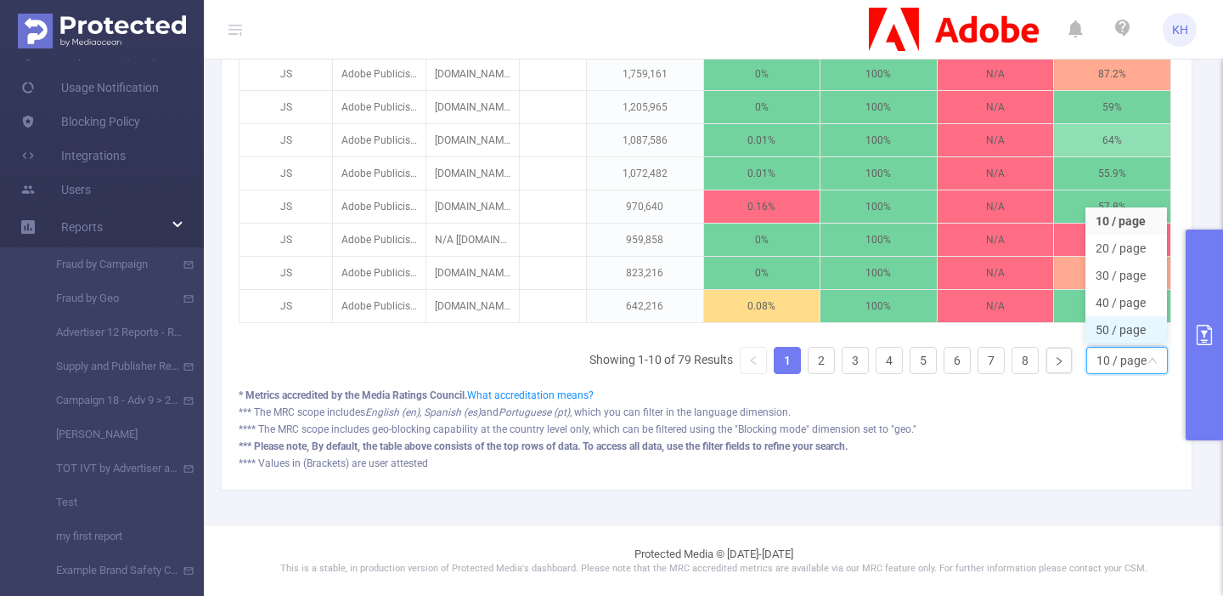
click at [1110, 325] on li "50 / page" at bounding box center [1127, 329] width 82 height 27
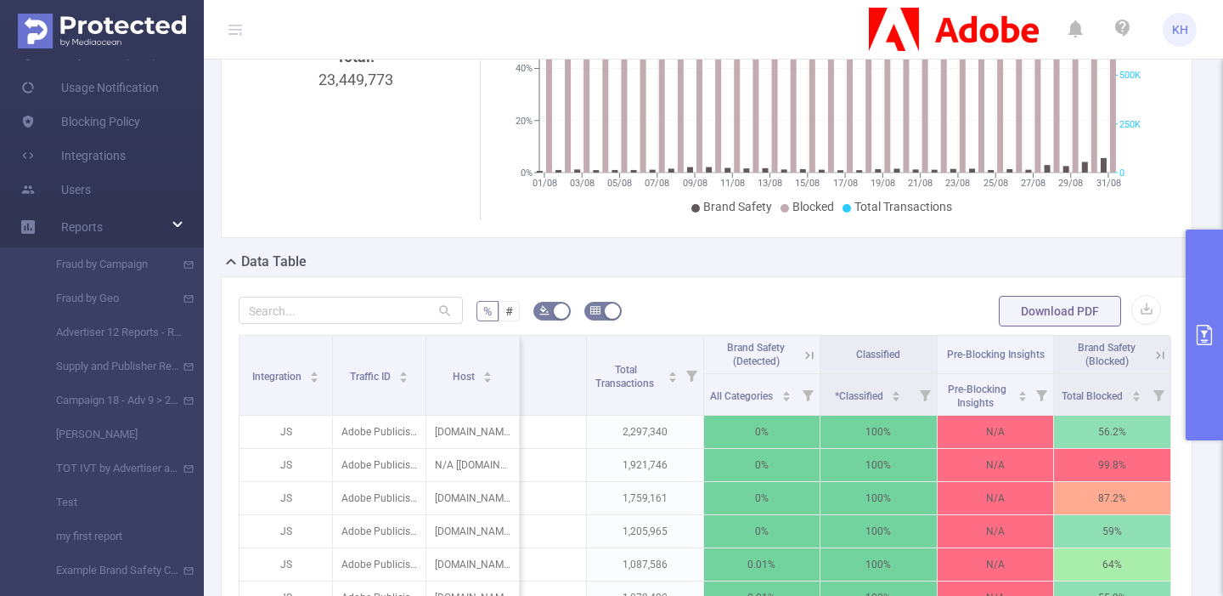
scroll to position [230, 0]
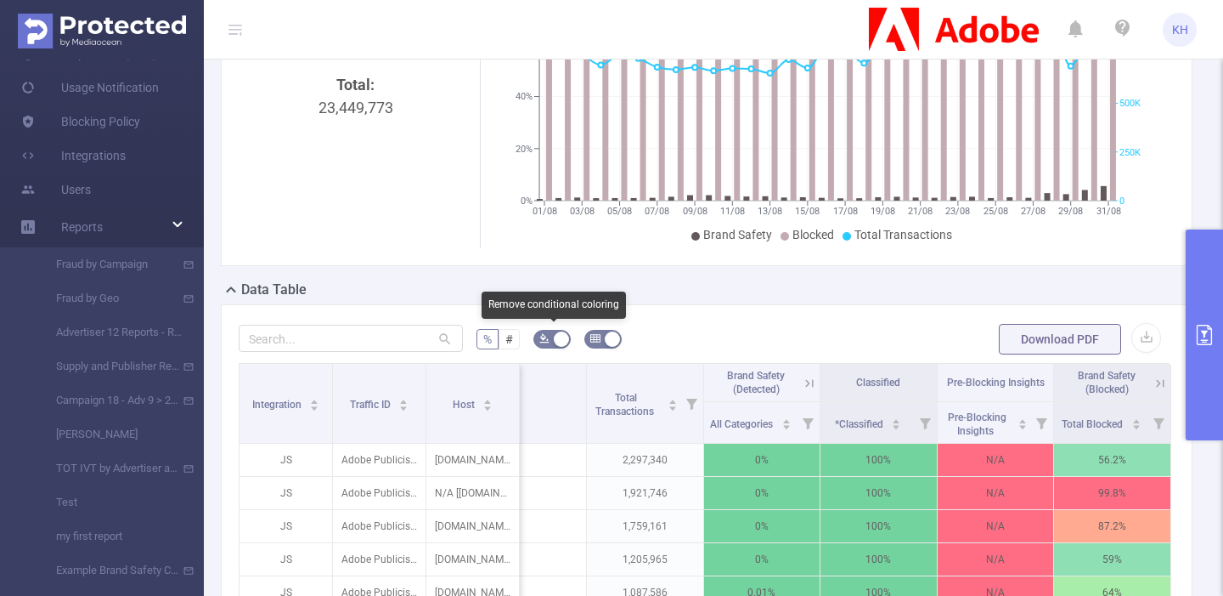
click at [544, 339] on icon "icon: bg-colors" at bounding box center [544, 338] width 9 height 9
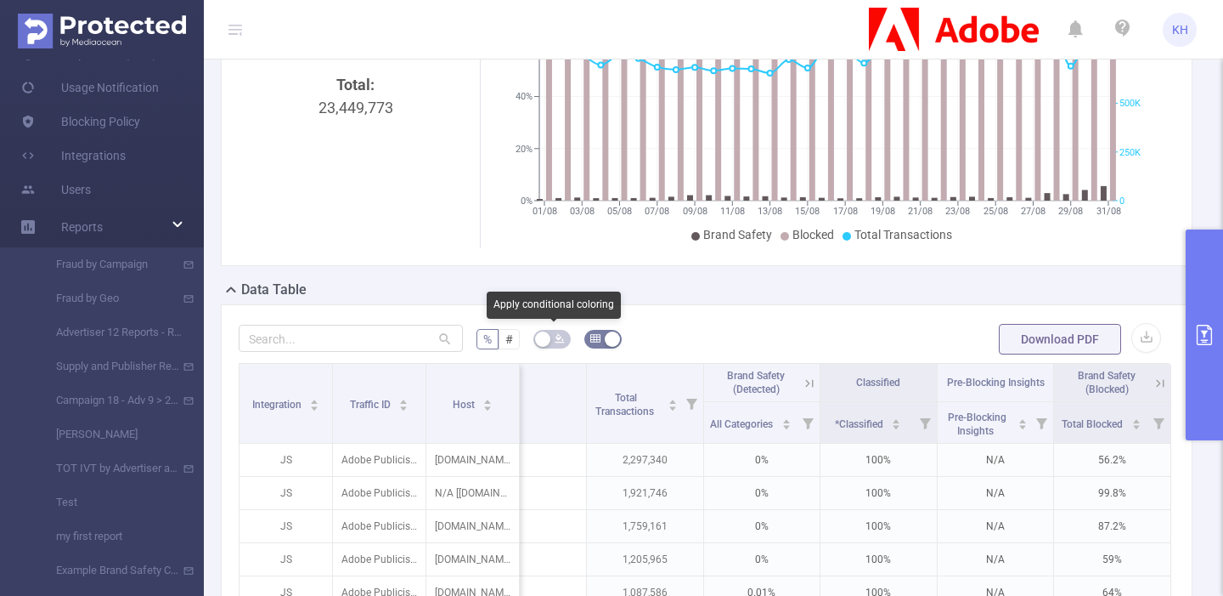
click at [552, 338] on button "button" at bounding box center [552, 339] width 37 height 19
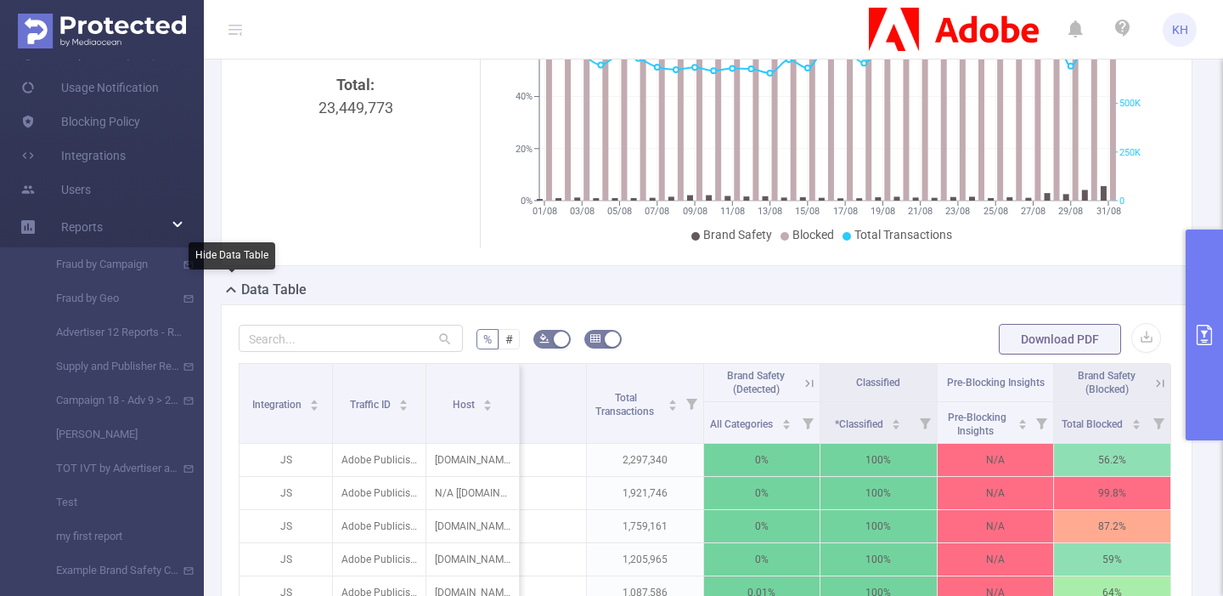
click at [230, 289] on icon at bounding box center [230, 290] width 9 height 6
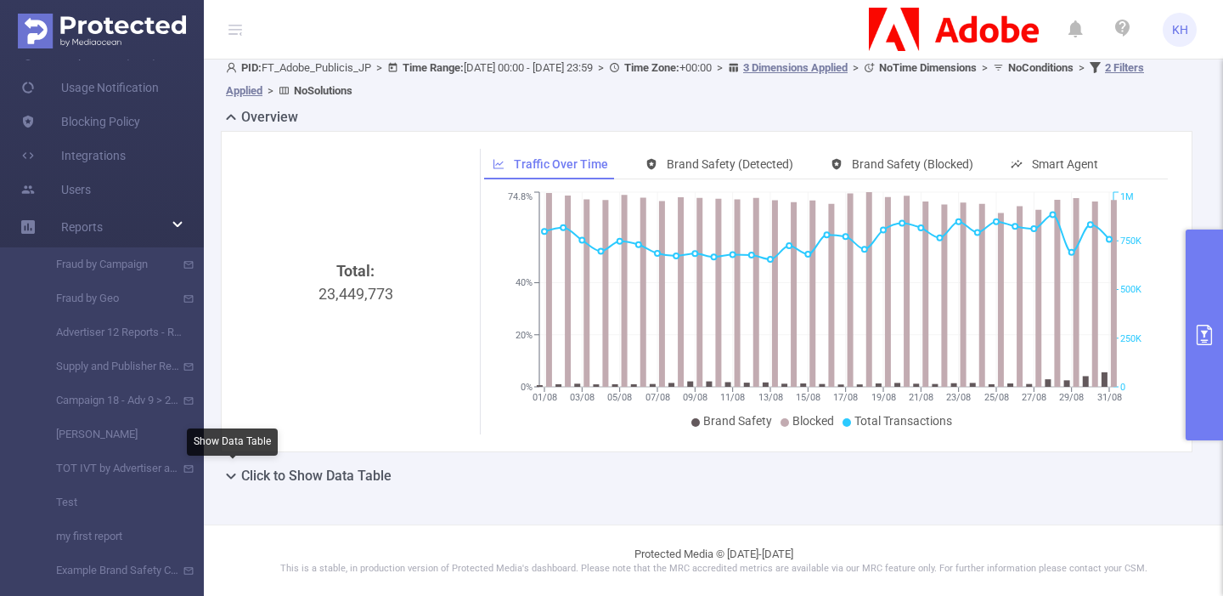
click at [230, 474] on icon at bounding box center [231, 476] width 20 height 20
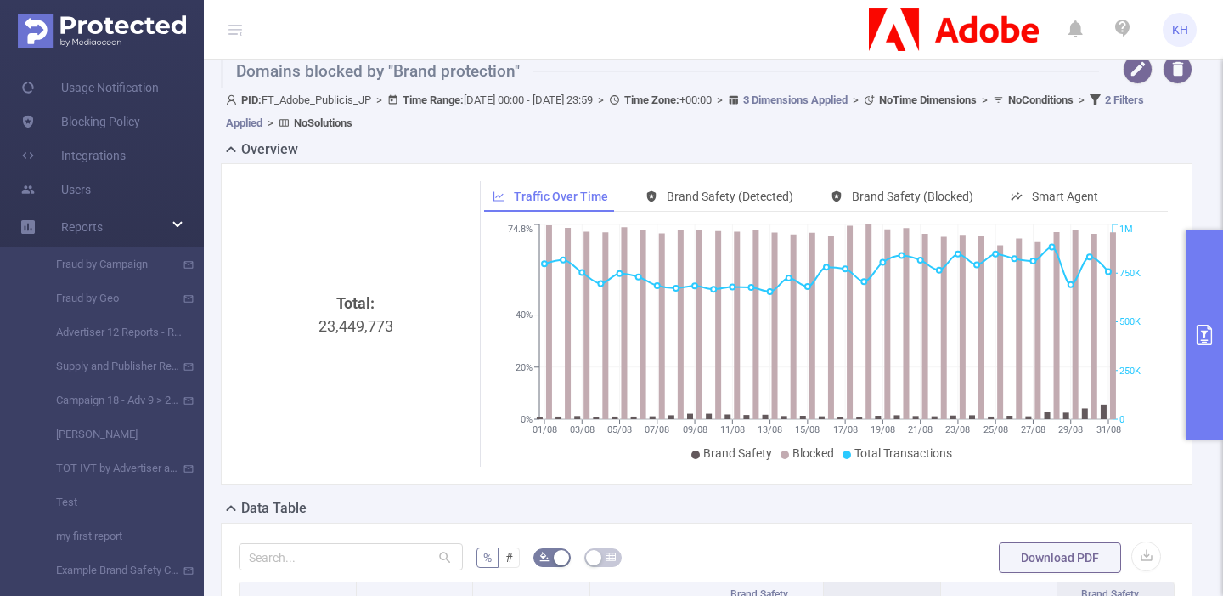
scroll to position [7, 0]
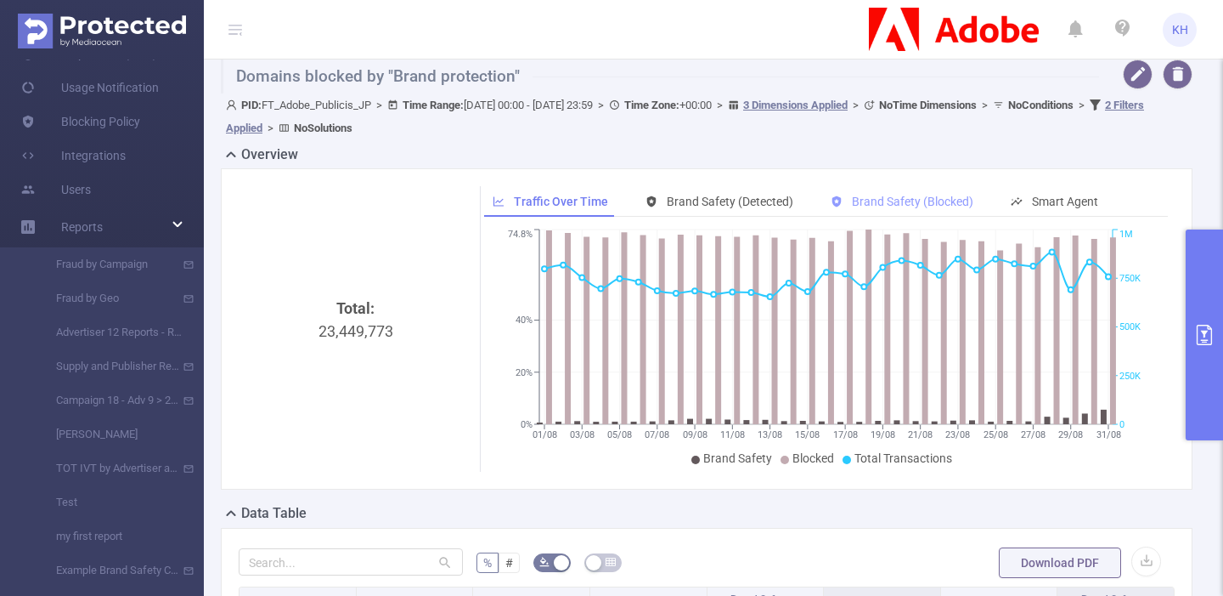
click at [873, 206] on span "Brand Safety (Blocked)" at bounding box center [912, 202] width 121 height 14
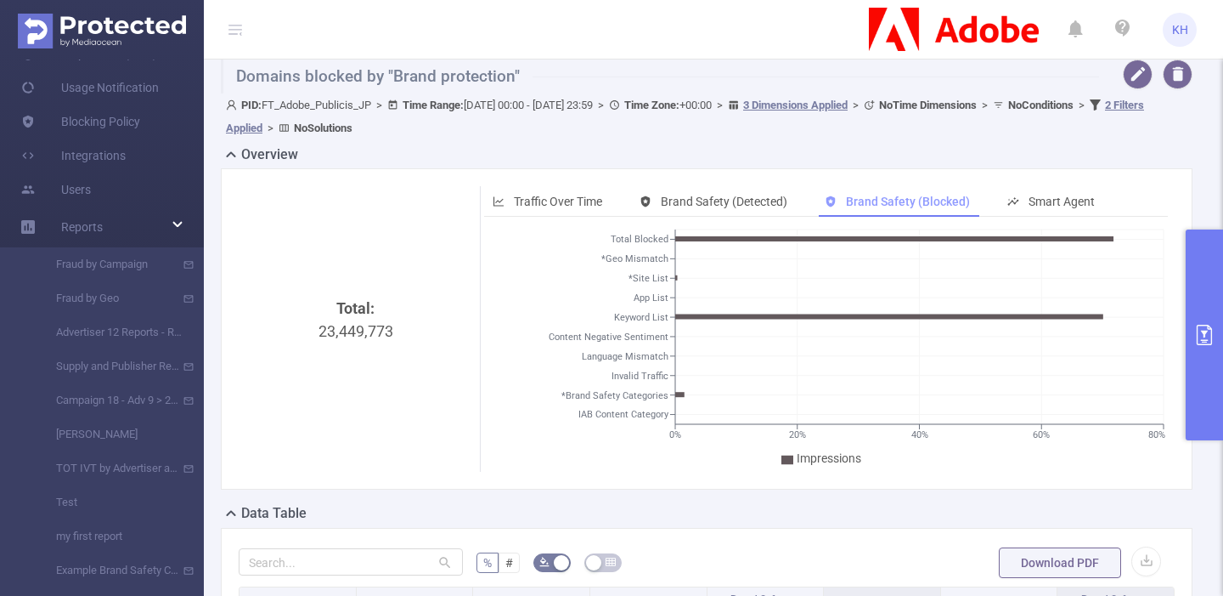
click at [873, 206] on span "Brand Safety (Blocked)" at bounding box center [908, 202] width 124 height 14
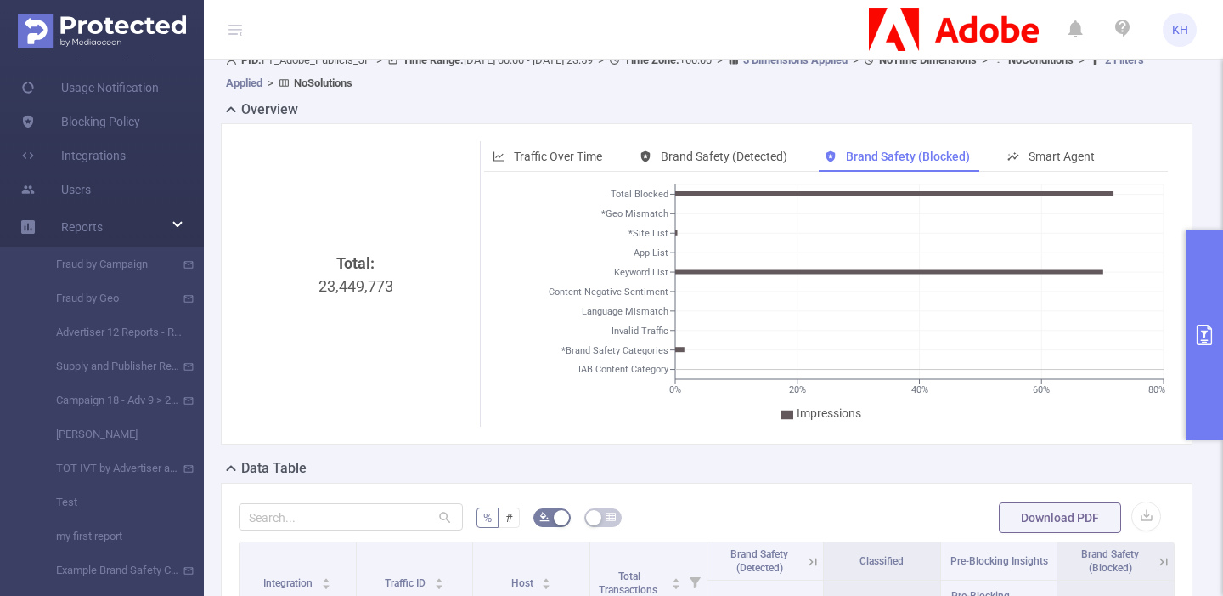
scroll to position [0, 0]
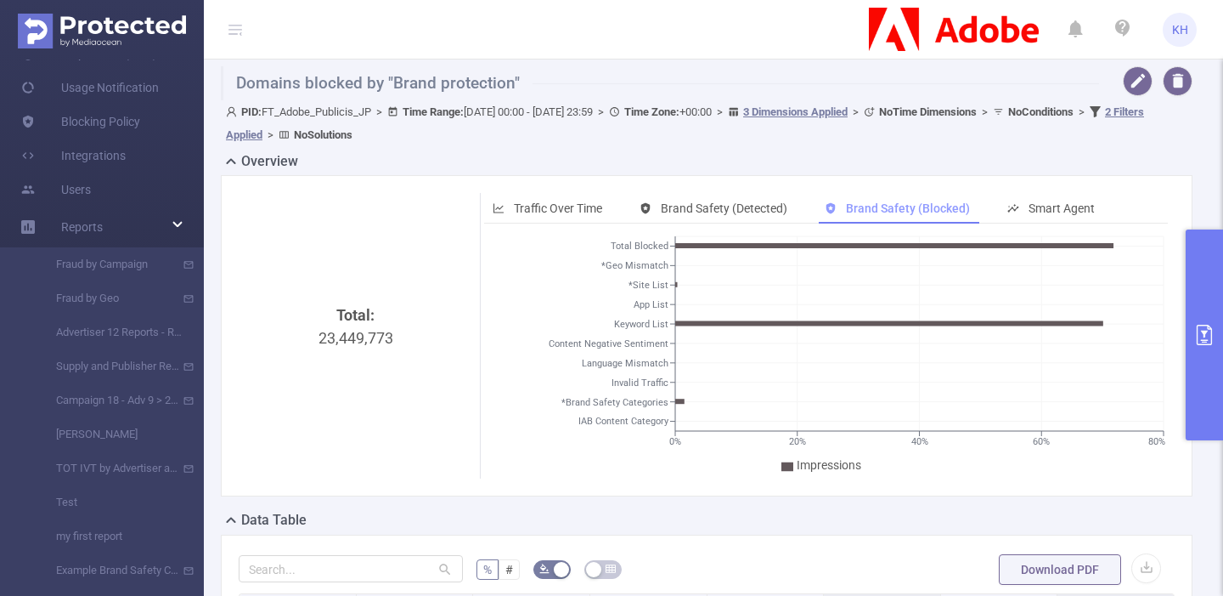
click at [884, 204] on span "Brand Safety (Blocked)" at bounding box center [908, 208] width 124 height 14
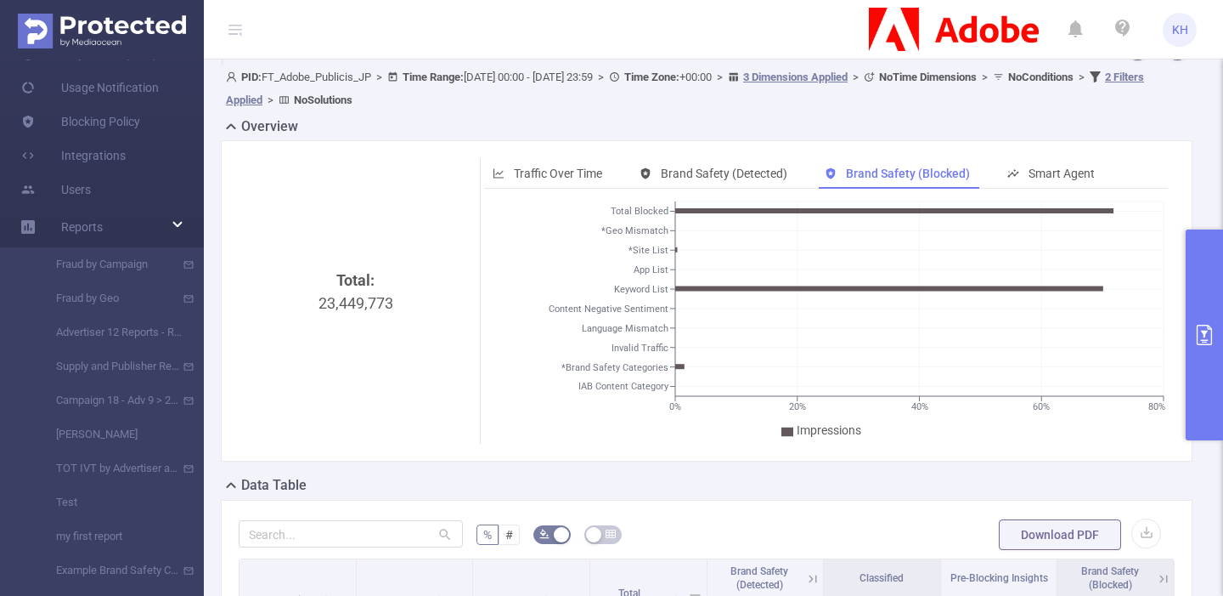
scroll to position [42, 0]
